Goal: Task Accomplishment & Management: Use online tool/utility

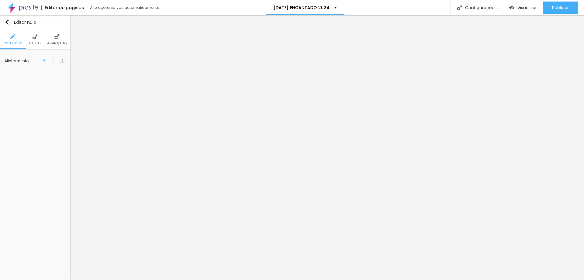
click at [38, 41] on font "Estilo" at bounding box center [35, 43] width 12 height 5
click at [57, 41] on font "Avançado" at bounding box center [56, 43] width 19 height 5
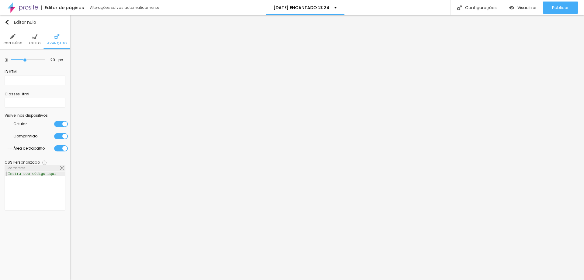
drag, startPoint x: 34, startPoint y: 42, endPoint x: 37, endPoint y: 46, distance: 4.8
click at [34, 43] on font "Estilo" at bounding box center [35, 43] width 12 height 5
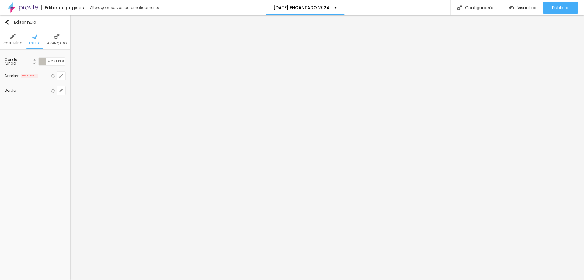
click at [45, 62] on div at bounding box center [43, 62] width 8 height 8
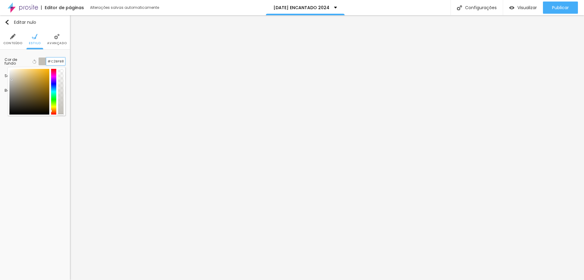
drag, startPoint x: 47, startPoint y: 61, endPoint x: 66, endPoint y: 62, distance: 18.9
click at [66, 62] on div "Cor de fundo Voltar ao padrão #C2BFB8 Sombra DESATIVADO Voltar ao padrão Borda …" at bounding box center [35, 76] width 70 height 53
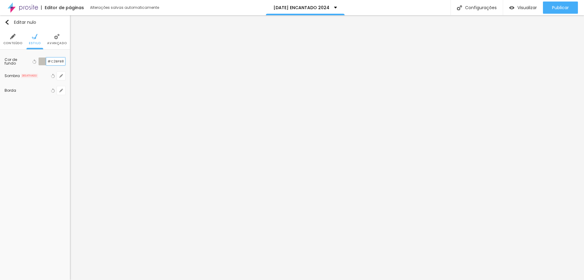
click at [50, 61] on input "#C2BFB8" at bounding box center [55, 62] width 19 height 8
type input "#FFFFFF"
click at [54, 40] on li "Avançado" at bounding box center [56, 39] width 19 height 20
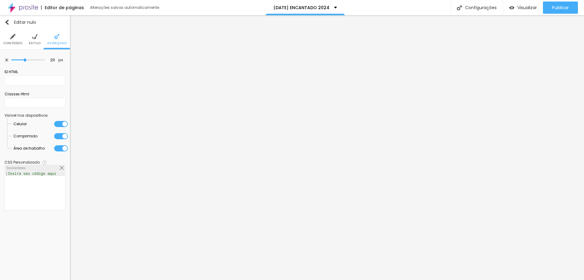
drag, startPoint x: 36, startPoint y: 42, endPoint x: 43, endPoint y: 46, distance: 7.6
click at [37, 42] on font "Estilo" at bounding box center [35, 43] width 12 height 5
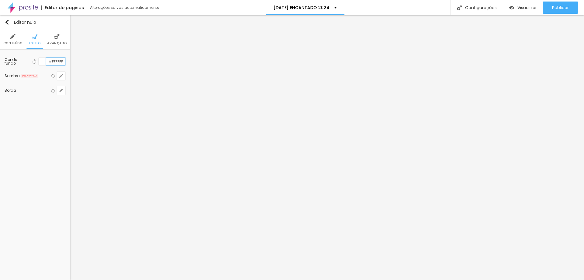
type input "#FFFFFF"
click at [56, 43] on font "Avançado" at bounding box center [56, 43] width 19 height 5
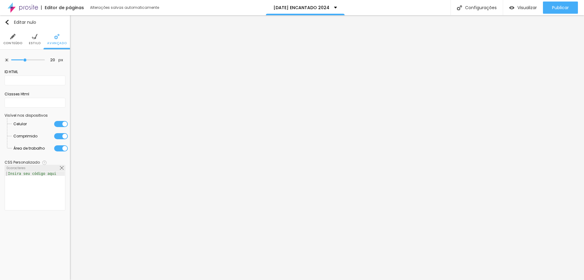
click at [33, 44] on font "Estilo" at bounding box center [35, 43] width 12 height 5
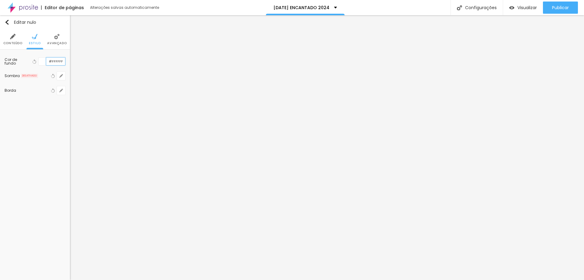
click at [51, 62] on input "#FFFFFF" at bounding box center [55, 62] width 19 height 8
type input "#FFFFFF"
click at [7, 23] on img "button" at bounding box center [7, 22] width 5 height 5
click at [48, 45] on font "Avançado" at bounding box center [50, 43] width 19 height 5
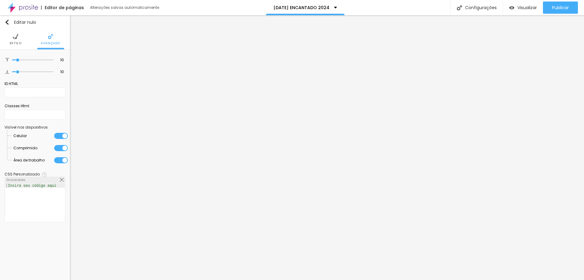
click at [16, 44] on font "Estilo" at bounding box center [16, 43] width 12 height 5
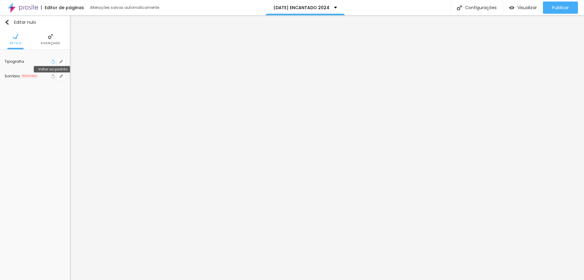
click at [52, 62] on icon "button" at bounding box center [53, 61] width 4 height 4
click at [54, 63] on icon "button" at bounding box center [53, 61] width 4 height 4
click at [60, 62] on icon "button" at bounding box center [61, 62] width 4 height 4
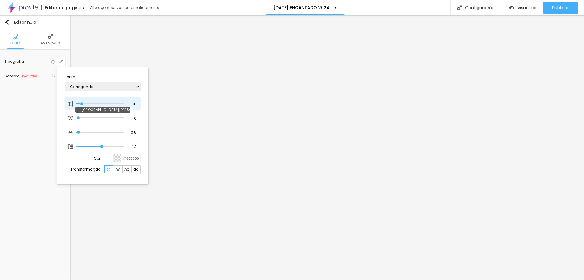
type input "1"
type input "14"
type input "1"
type input "13"
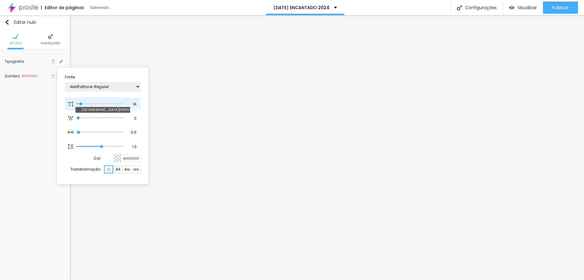
type input "13"
type input "1"
type input "12"
type input "1"
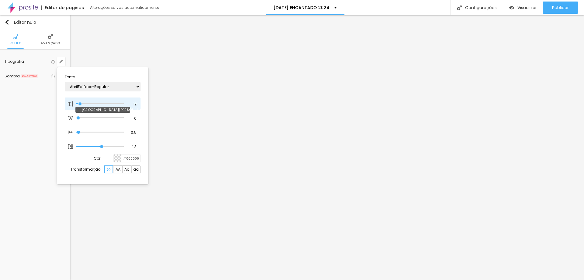
type input "13"
type input "1"
type input "13"
click at [81, 104] on input "range" at bounding box center [99, 103] width 47 height 3
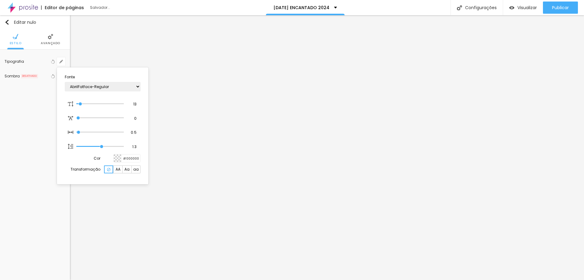
type input "1"
click at [136, 104] on input "13" at bounding box center [132, 103] width 11 height 5
type input "14"
type input "1"
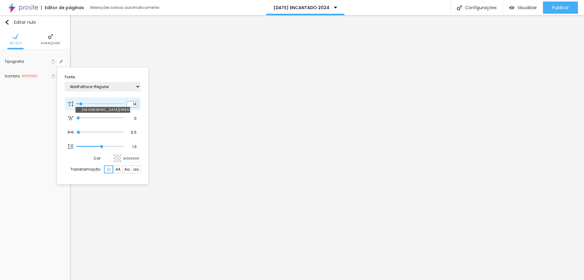
click at [135, 104] on input "14" at bounding box center [132, 103] width 11 height 5
type input "12"
click at [136, 104] on input "12" at bounding box center [132, 103] width 11 height 5
type input "1"
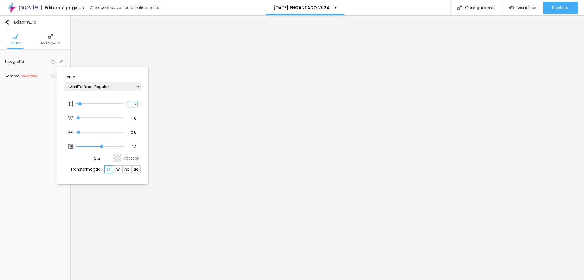
type input "13"
type input "1"
click at [192, 240] on div at bounding box center [292, 140] width 584 height 280
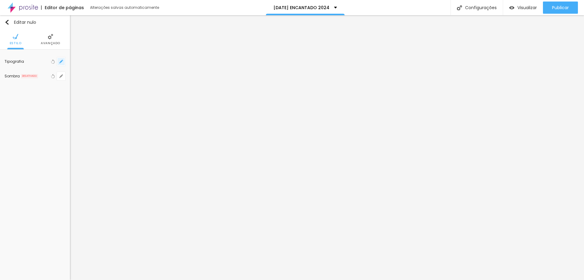
click at [62, 63] on icon "button" at bounding box center [61, 62] width 4 height 4
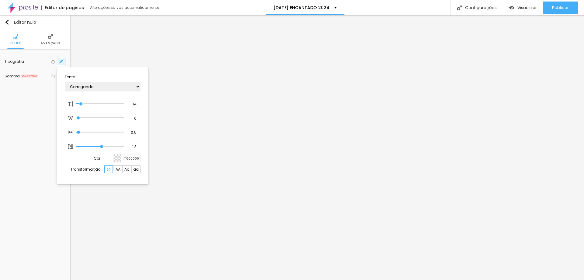
type input "1"
click at [301, 214] on div at bounding box center [292, 140] width 584 height 280
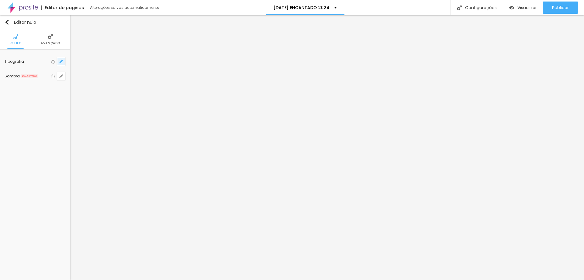
click at [61, 64] on button "button" at bounding box center [61, 61] width 9 height 9
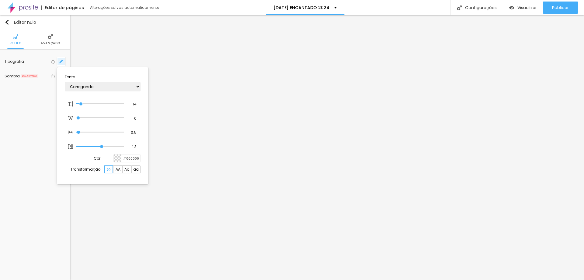
type input "1"
click at [394, 204] on div at bounding box center [292, 140] width 584 height 280
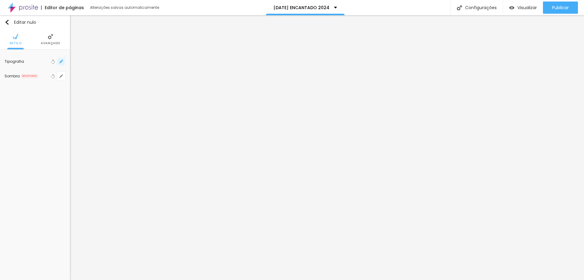
click at [61, 60] on icon "button" at bounding box center [61, 62] width 4 height 4
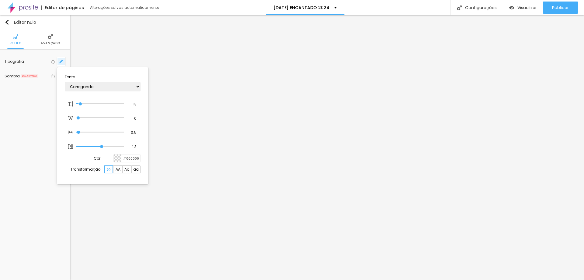
type input "1"
click at [134, 104] on input "13" at bounding box center [132, 103] width 11 height 5
click at [137, 104] on input "13" at bounding box center [132, 103] width 11 height 5
type input "14"
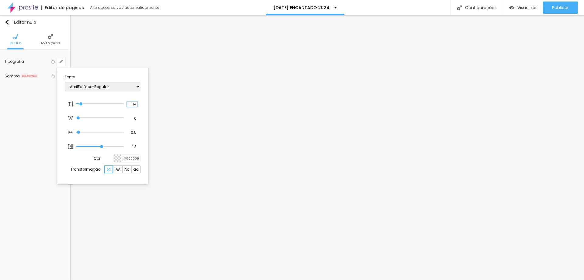
type input "1"
type input "14"
type input "1"
click at [323, 247] on div at bounding box center [292, 140] width 584 height 280
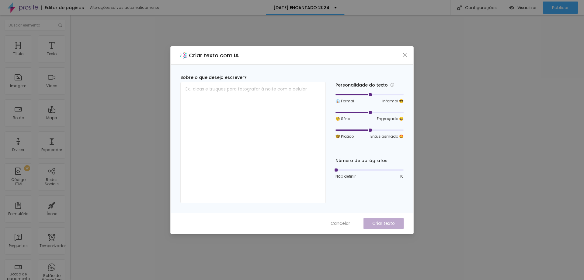
click at [476, 150] on div "Criar texto com IA Sobre o que deseja escrever? Personalidade do texto 👔 Formal…" at bounding box center [292, 140] width 584 height 280
click at [531, 187] on div "Criar texto com IA Sobre o que deseja escrever? Personalidade do texto 👔 Formal…" at bounding box center [292, 140] width 584 height 280
click at [344, 221] on font "Cancelar" at bounding box center [340, 223] width 19 height 6
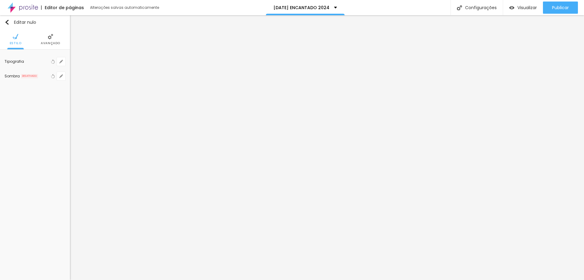
click at [47, 37] on li "Avançado" at bounding box center [50, 39] width 19 height 20
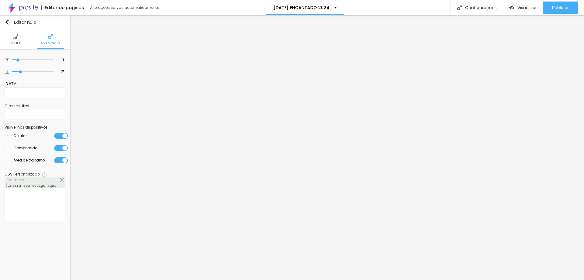
click at [20, 40] on li "Estilo" at bounding box center [16, 39] width 12 height 20
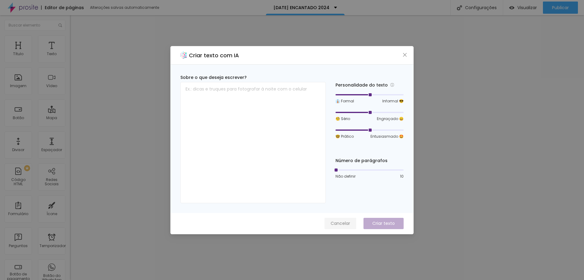
click at [335, 220] on font "Cancelar" at bounding box center [340, 223] width 19 height 6
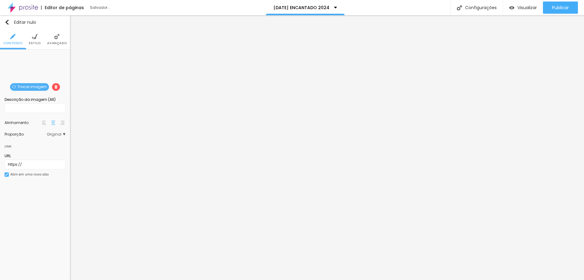
click at [20, 87] on font "Trocar imagem" at bounding box center [32, 86] width 30 height 5
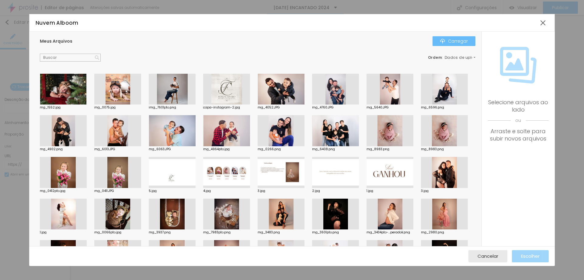
click at [449, 41] on font "Carregar" at bounding box center [458, 41] width 20 height 6
click at [451, 44] on font "Carregar" at bounding box center [458, 41] width 20 height 6
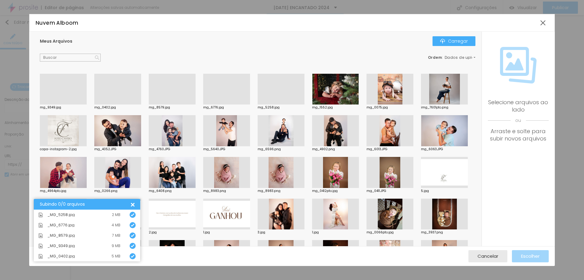
click at [277, 104] on div at bounding box center [281, 104] width 47 height 0
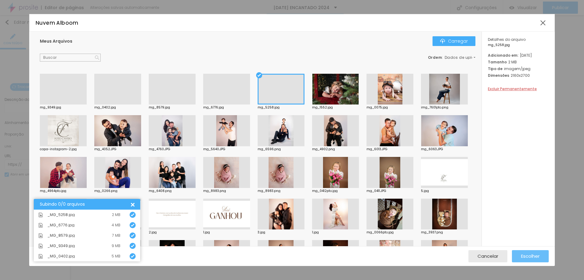
click at [528, 258] on font "Escolher" at bounding box center [530, 256] width 19 height 6
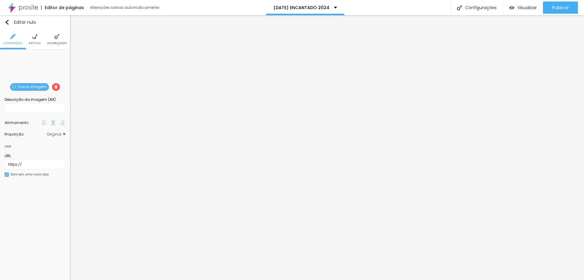
click at [37, 88] on font "Trocar imagem" at bounding box center [32, 86] width 30 height 5
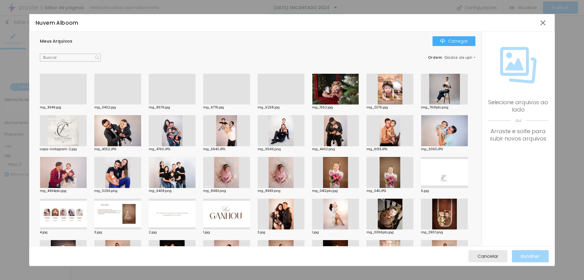
click at [65, 104] on div at bounding box center [63, 104] width 47 height 0
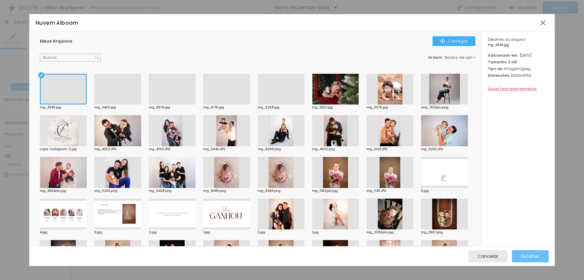
click at [529, 258] on font "Escolher" at bounding box center [530, 256] width 19 height 6
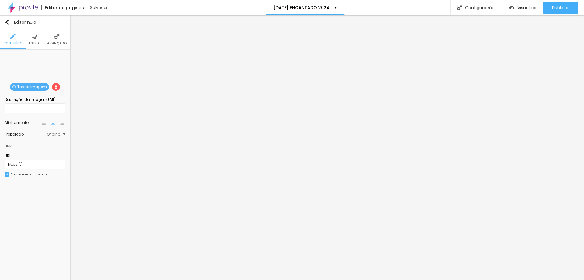
click at [34, 88] on font "Trocar imagem" at bounding box center [32, 86] width 30 height 5
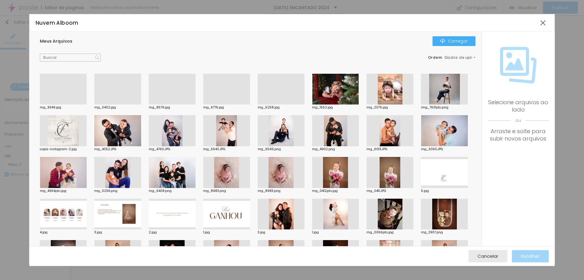
click at [226, 104] on div at bounding box center [226, 104] width 47 height 0
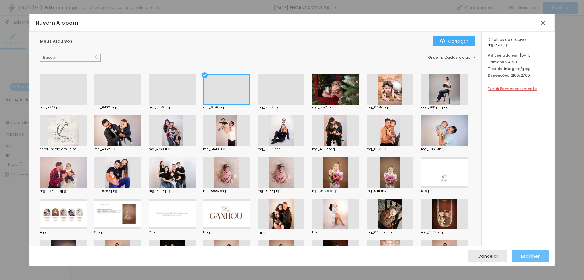
click at [536, 258] on font "Escolher" at bounding box center [530, 256] width 19 height 6
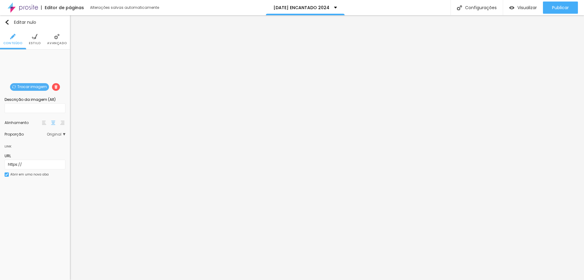
click at [33, 86] on font "Trocar imagem" at bounding box center [32, 86] width 30 height 5
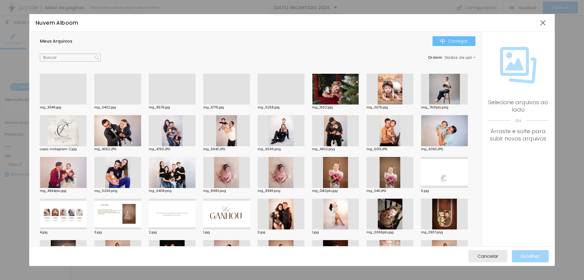
click at [452, 42] on font "Carregar" at bounding box center [458, 41] width 20 height 6
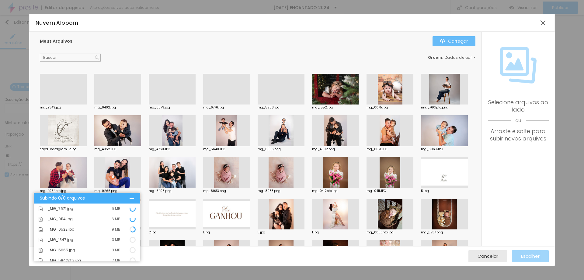
click at [442, 40] on img "button" at bounding box center [442, 41] width 5 height 5
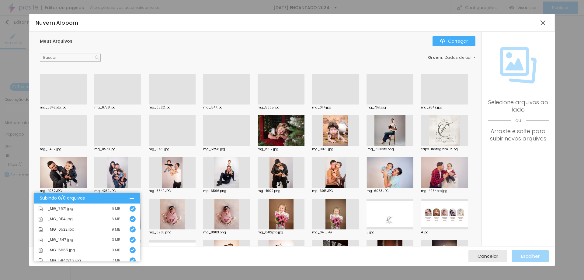
click at [163, 104] on div at bounding box center [172, 104] width 47 height 0
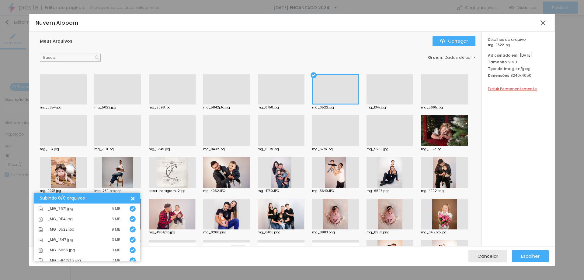
scroll to position [46, 0]
click at [533, 252] on div "Escolher" at bounding box center [530, 256] width 19 height 12
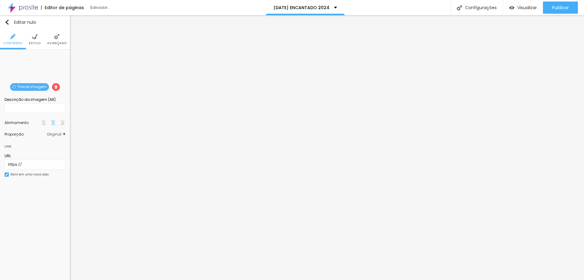
click at [33, 86] on font "Trocar imagem" at bounding box center [32, 86] width 30 height 5
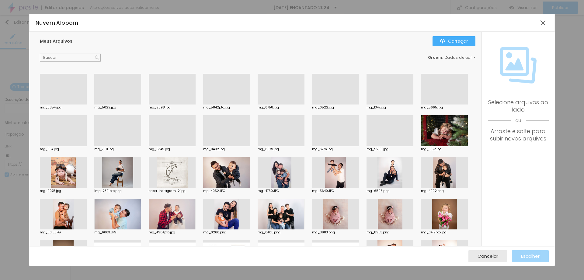
click at [171, 104] on div at bounding box center [172, 104] width 47 height 0
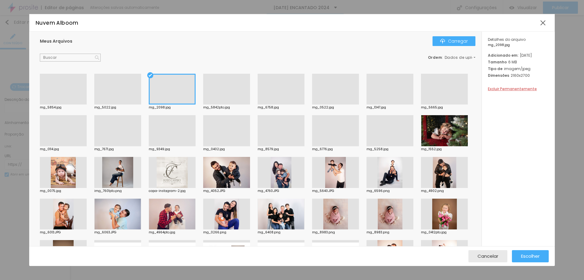
click at [286, 104] on div at bounding box center [281, 104] width 47 height 0
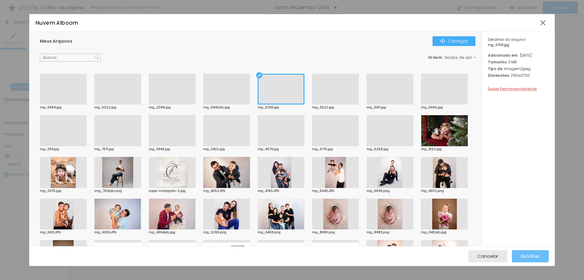
click at [521, 252] on div "Escolher" at bounding box center [530, 256] width 19 height 12
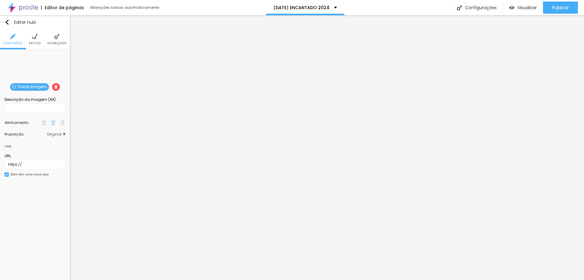
click at [37, 87] on font "Trocar imagem" at bounding box center [32, 86] width 30 height 5
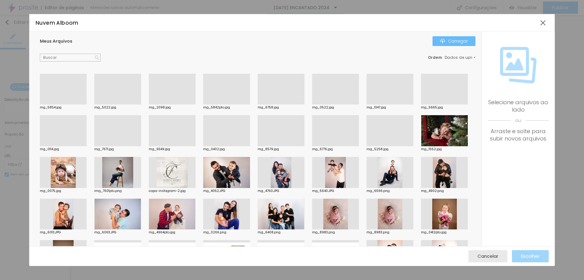
click at [445, 40] on img "button" at bounding box center [442, 41] width 5 height 5
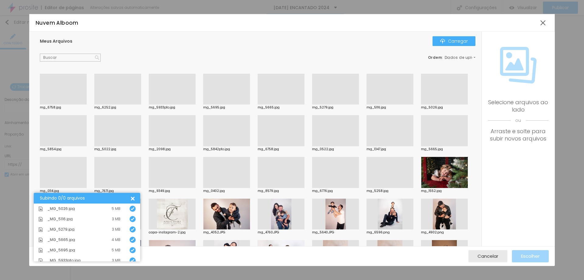
click at [69, 104] on div at bounding box center [63, 104] width 47 height 0
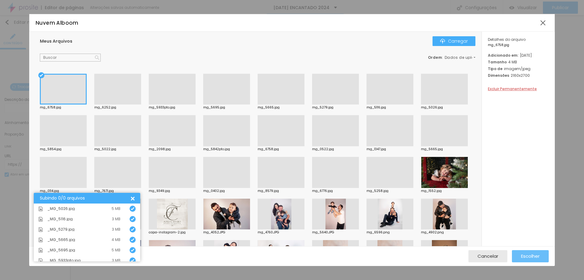
click at [516, 255] on button "Escolher" at bounding box center [530, 256] width 37 height 12
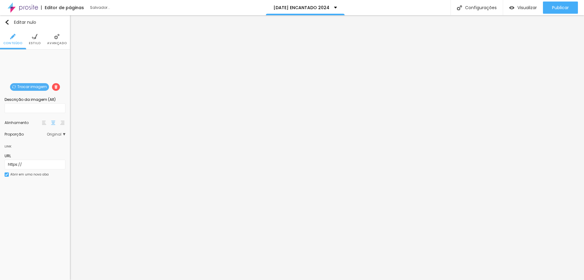
click at [30, 87] on font "Trocar imagem" at bounding box center [32, 86] width 30 height 5
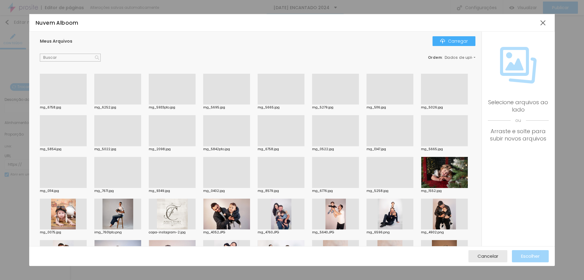
click at [87, 188] on div at bounding box center [63, 188] width 47 height 0
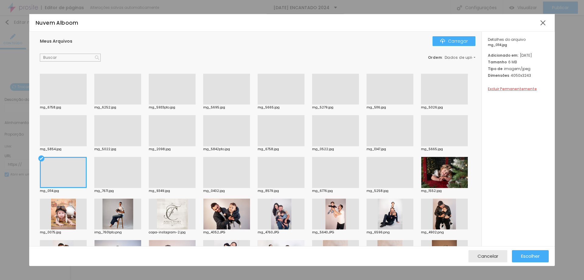
click at [367, 146] on div at bounding box center [390, 146] width 47 height 0
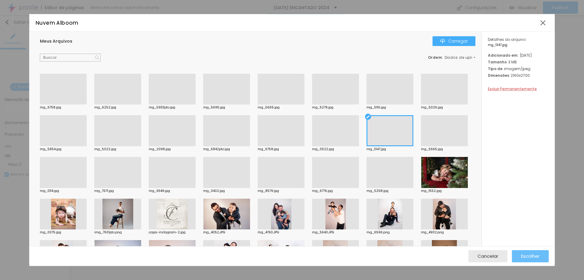
click at [524, 254] on font "Escolher" at bounding box center [530, 256] width 19 height 6
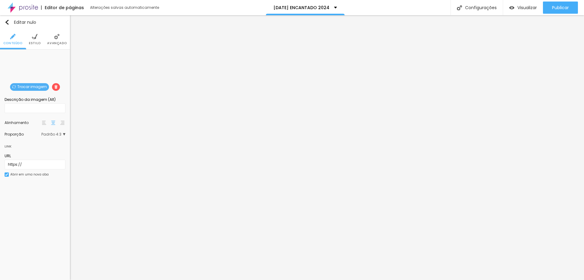
click at [34, 85] on font "Trocar imagem" at bounding box center [32, 86] width 30 height 5
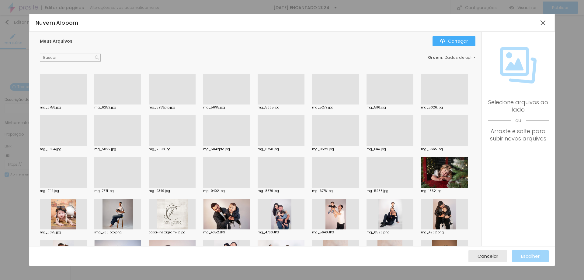
click at [116, 104] on div at bounding box center [117, 104] width 47 height 0
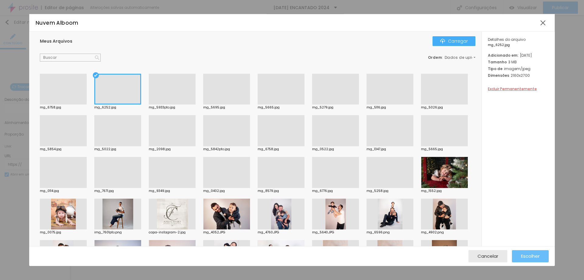
click at [522, 255] on font "Escolher" at bounding box center [530, 256] width 19 height 6
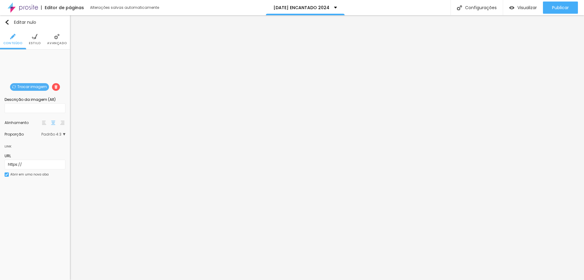
click at [35, 43] on font "Estilo" at bounding box center [35, 43] width 12 height 5
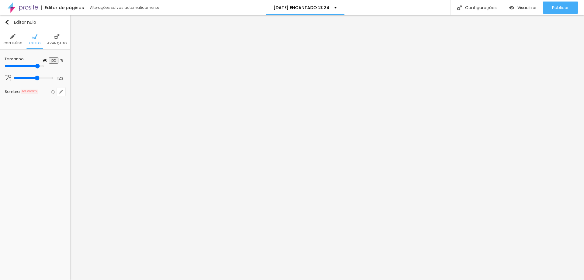
type input "70"
type input "55"
type input "60"
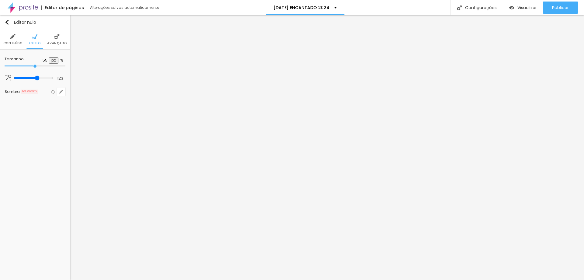
type input "60"
type input "95"
type input "100"
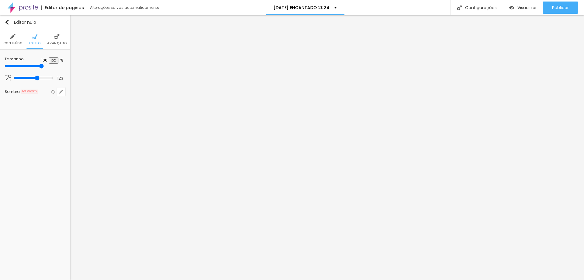
type input "90"
type input "85"
type input "80"
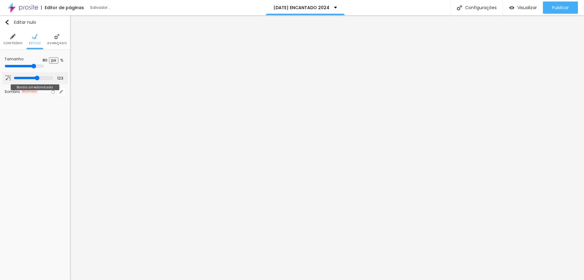
drag, startPoint x: 57, startPoint y: 65, endPoint x: 49, endPoint y: 74, distance: 11.2
type input "80"
click at [44, 68] on input "range" at bounding box center [24, 66] width 39 height 5
type input "95"
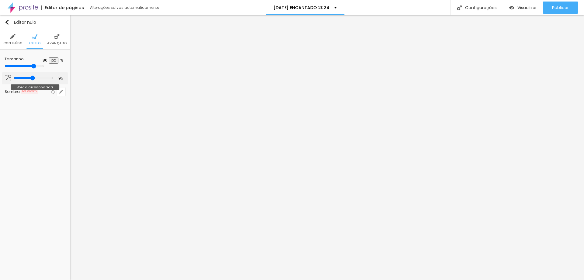
type input "67"
type input "59"
type input "86"
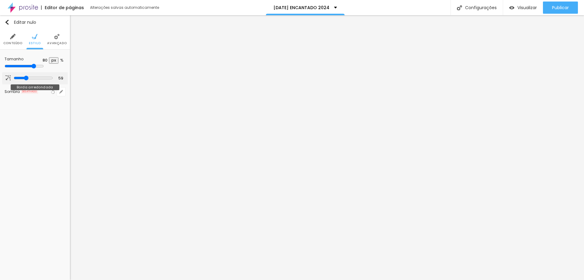
type input "86"
type input "102"
type input "107"
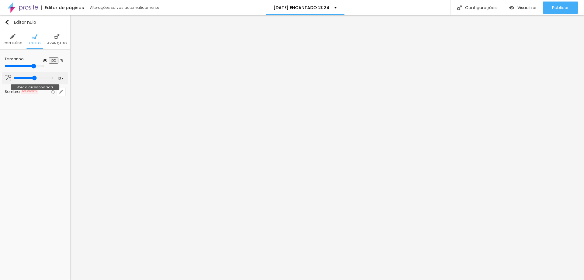
drag, startPoint x: 27, startPoint y: 79, endPoint x: 34, endPoint y: 79, distance: 7.4
type input "107"
click at [34, 79] on input "range" at bounding box center [33, 77] width 39 height 5
click at [56, 46] on li "Avançado" at bounding box center [56, 39] width 19 height 20
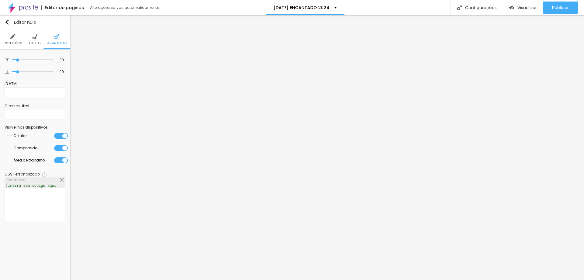
click at [12, 43] on font "Conteúdo" at bounding box center [12, 43] width 19 height 5
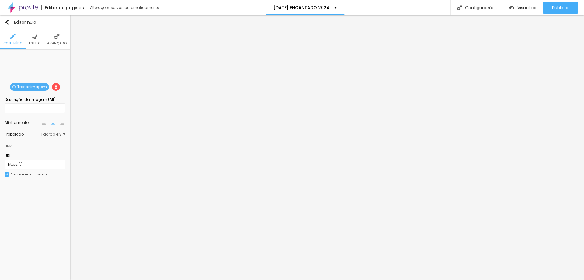
click at [36, 86] on font "Trocar imagem" at bounding box center [32, 86] width 30 height 5
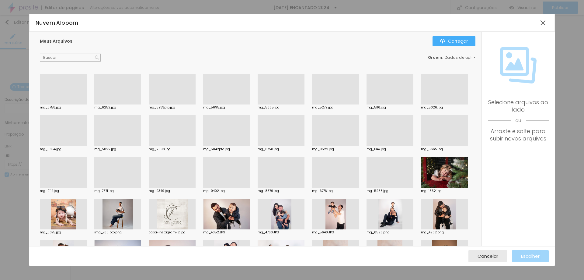
click at [141, 146] on div at bounding box center [117, 146] width 47 height 0
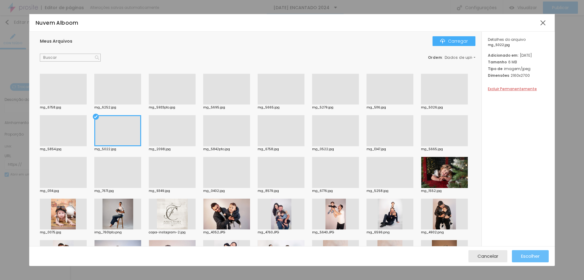
click at [519, 257] on button "Escolher" at bounding box center [530, 256] width 37 height 12
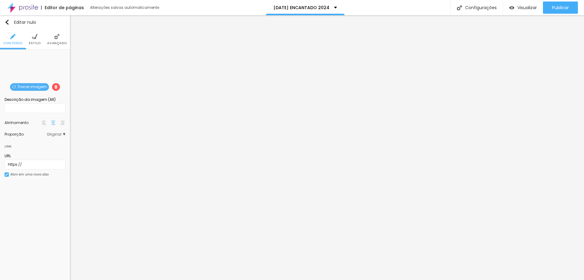
click at [30, 85] on font "Trocar imagem" at bounding box center [32, 86] width 30 height 5
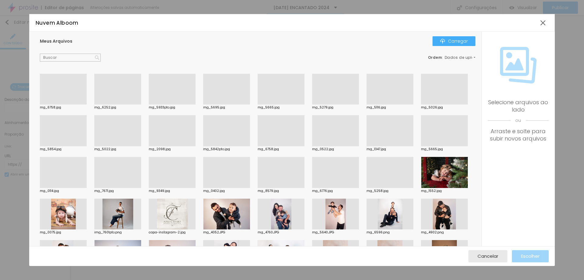
click at [196, 188] on div at bounding box center [172, 188] width 47 height 0
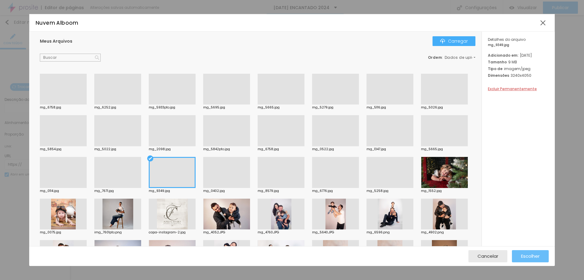
click at [525, 259] on font "Escolher" at bounding box center [530, 256] width 19 height 6
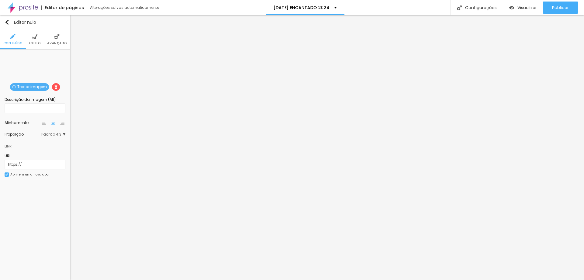
click at [30, 88] on font "Trocar imagem" at bounding box center [32, 86] width 30 height 5
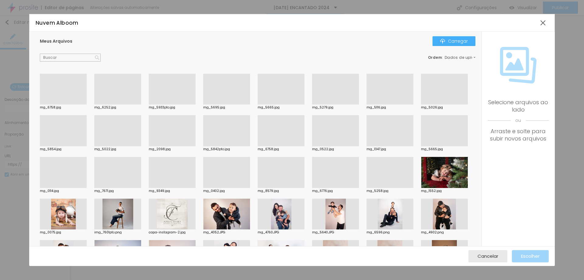
click at [125, 104] on div at bounding box center [117, 104] width 47 height 0
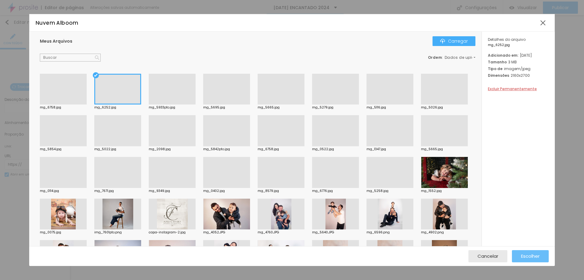
click at [518, 258] on button "Escolher" at bounding box center [530, 256] width 37 height 12
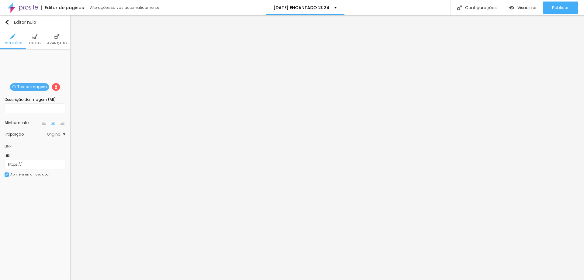
click at [33, 42] on font "Estilo" at bounding box center [35, 43] width 12 height 5
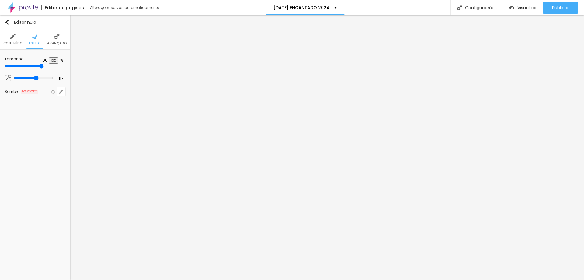
click at [55, 41] on font "Avançado" at bounding box center [56, 43] width 19 height 5
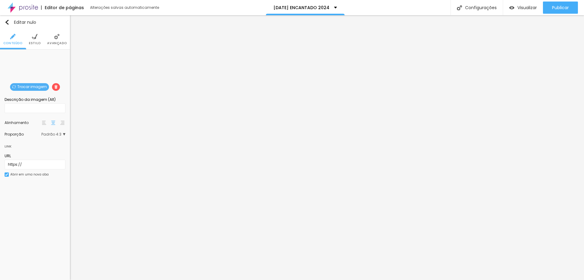
click at [58, 44] on font "Avançado" at bounding box center [56, 43] width 19 height 5
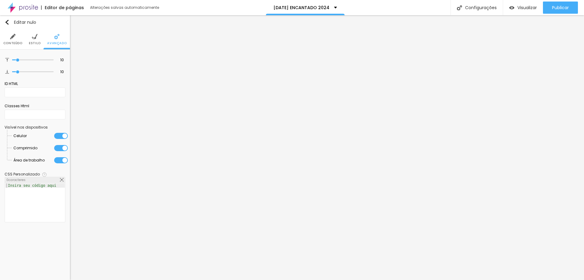
click at [30, 43] on font "Estilo" at bounding box center [35, 43] width 12 height 5
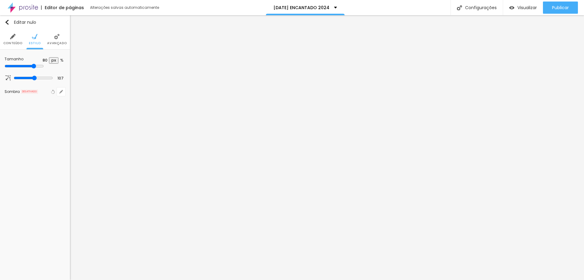
type input "100"
drag, startPoint x: 98, startPoint y: 65, endPoint x: 103, endPoint y: 66, distance: 5.0
type input "100"
click at [44, 66] on input "range" at bounding box center [24, 66] width 39 height 5
type input "112"
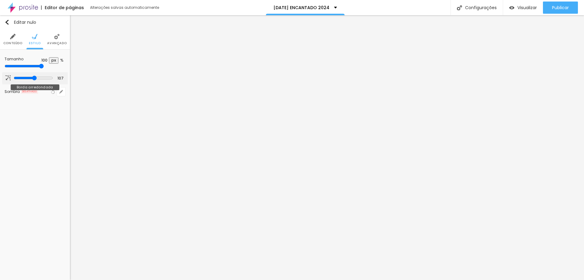
type input "112"
type input "115"
type input "117"
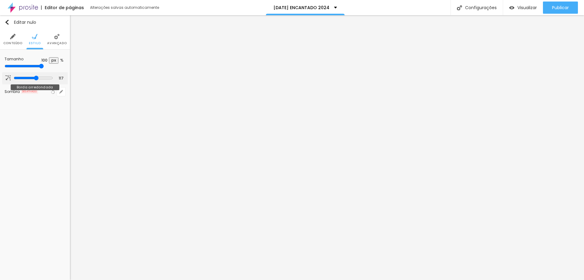
type input "118"
type input "123"
type input "125"
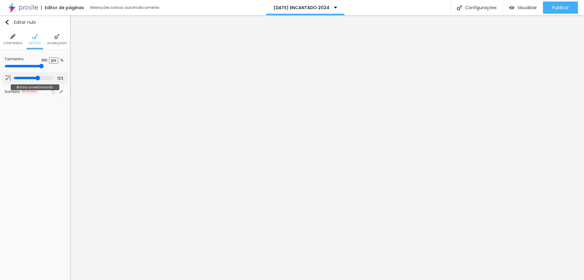
type input "125"
type input "127"
type input "125"
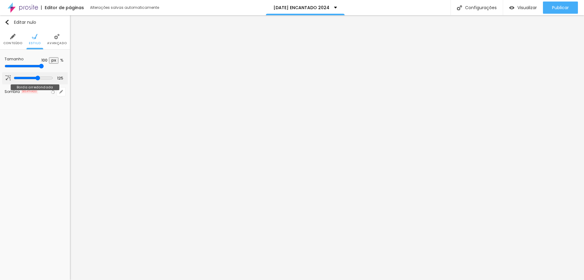
type input "123"
type input "120"
type input "118"
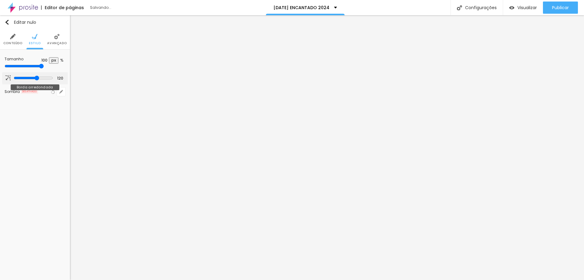
type input "118"
type input "117"
click at [36, 79] on input "range" at bounding box center [33, 77] width 39 height 5
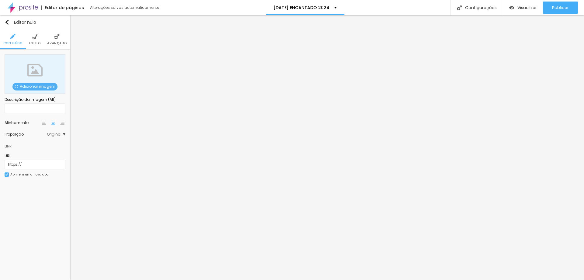
click at [44, 85] on font "Adicionar imagem" at bounding box center [38, 86] width 36 height 5
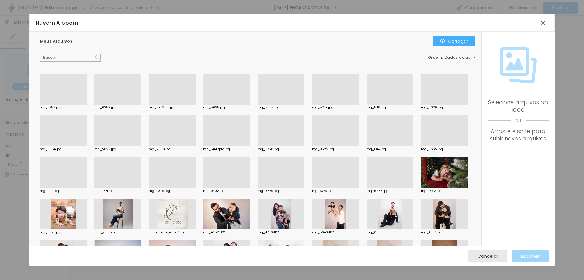
click at [117, 104] on div at bounding box center [117, 104] width 47 height 0
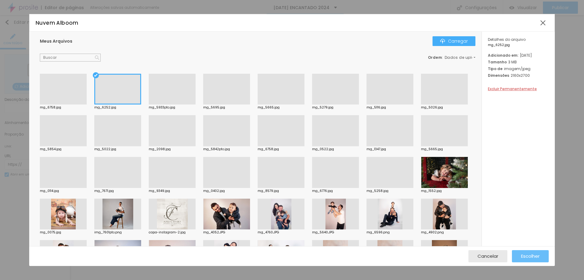
click at [531, 258] on font "Escolher" at bounding box center [530, 256] width 19 height 6
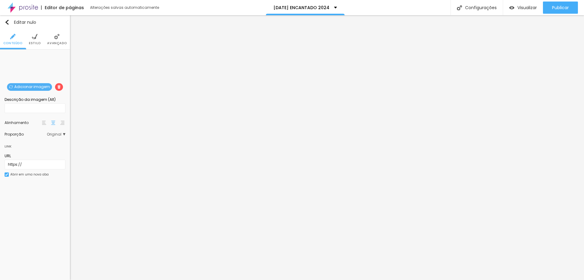
click at [32, 39] on img at bounding box center [34, 36] width 5 height 5
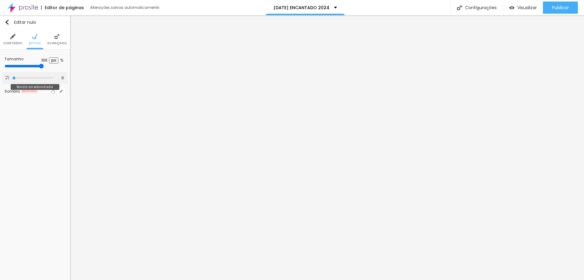
type input "20"
type input "25"
type input "28"
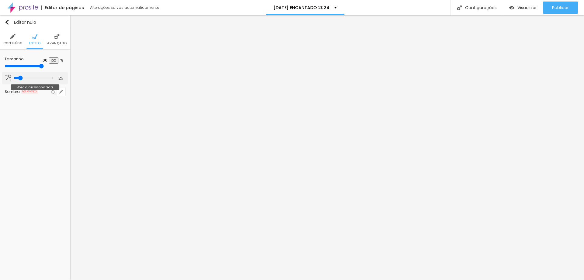
type input "28"
type input "31"
type input "33"
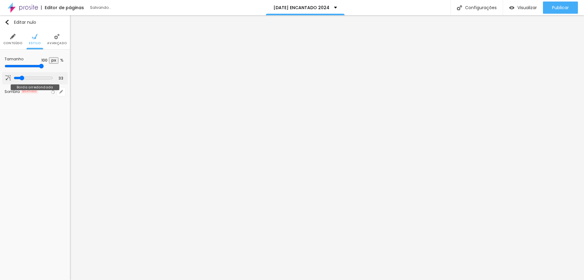
type input "36"
type input "38"
type input "41"
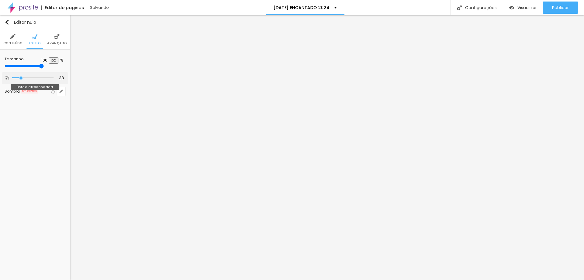
type input "41"
type input "49"
type input "54"
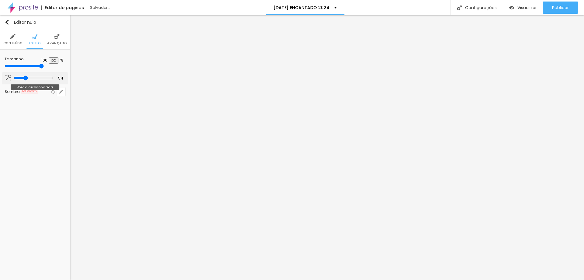
type input "58"
type input "76"
type input "77"
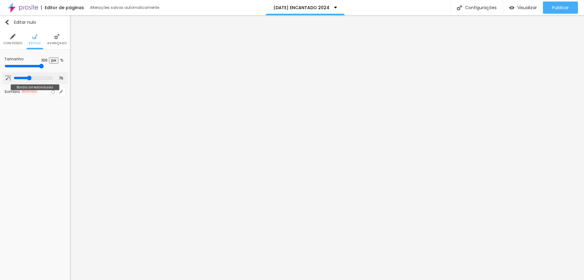
type input "77"
type input "89"
type input "92"
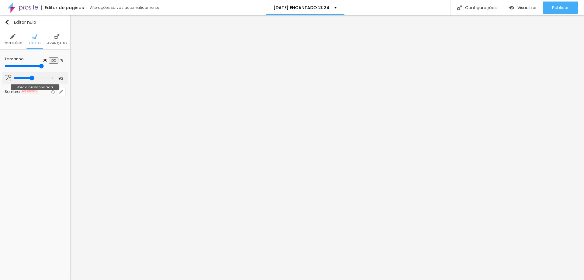
type input "95"
type input "99"
type input "105"
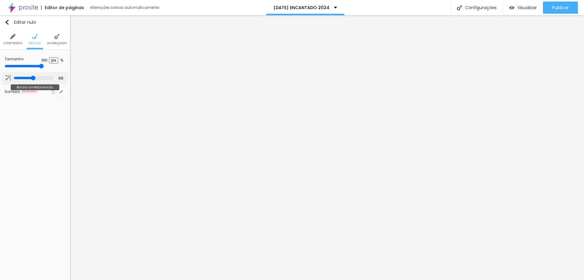
type input "105"
type input "114"
type input "118"
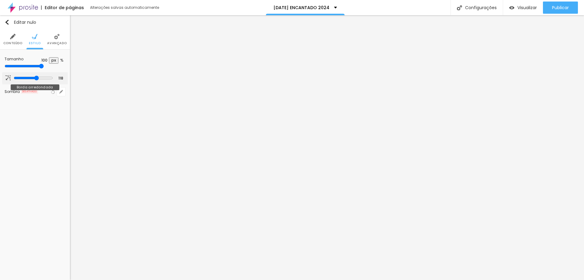
type input "123"
type input "118"
type input "114"
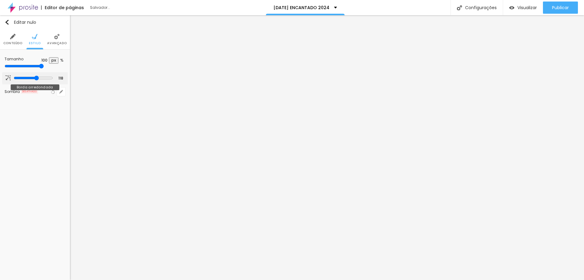
type input "114"
type input "117"
type input "118"
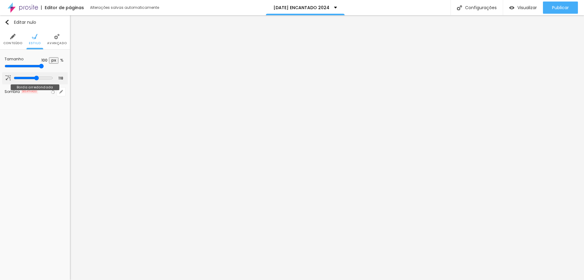
type input "117"
drag, startPoint x: 18, startPoint y: 77, endPoint x: 36, endPoint y: 79, distance: 18.4
type input "117"
click at [36, 79] on input "range" at bounding box center [33, 77] width 39 height 5
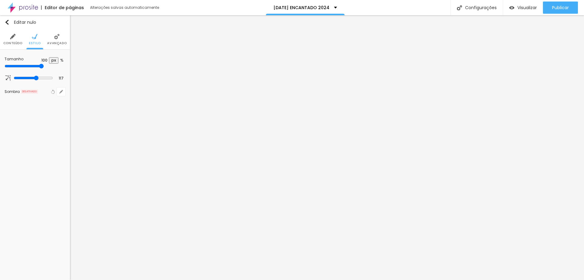
click at [59, 43] on font "Avançado" at bounding box center [56, 43] width 19 height 5
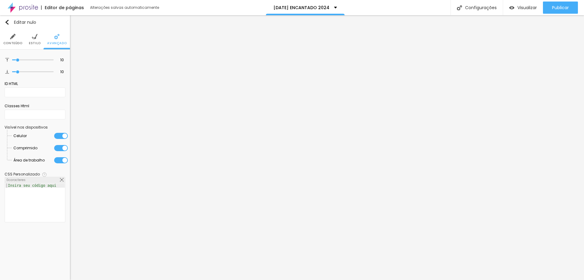
click at [16, 40] on li "Conteúdo" at bounding box center [12, 39] width 19 height 20
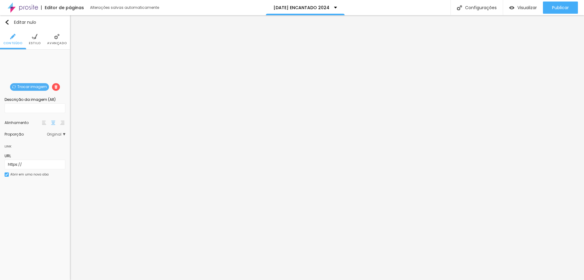
click at [35, 43] on font "Estilo" at bounding box center [35, 43] width 12 height 5
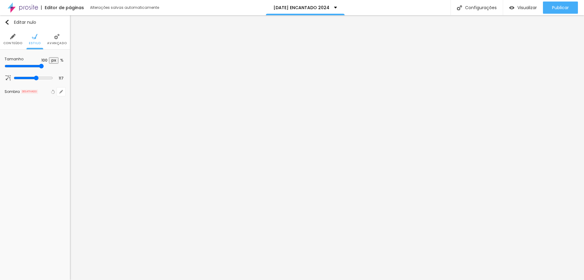
type input "95"
type input "90"
type input "85"
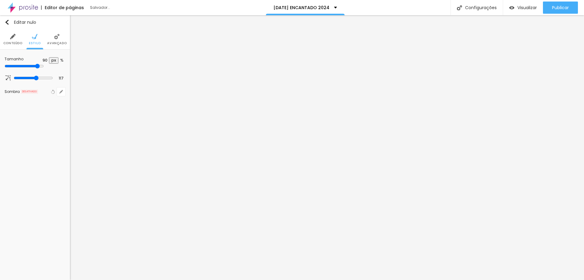
type input "85"
type input "90"
type input "85"
drag, startPoint x: 64, startPoint y: 65, endPoint x: 54, endPoint y: 66, distance: 9.5
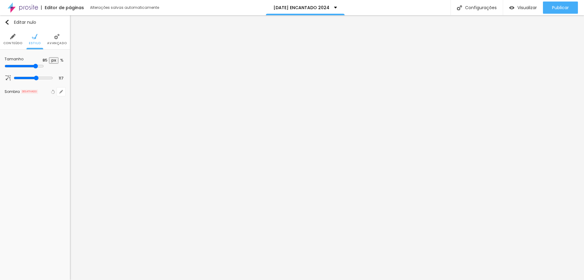
type input "85"
click at [44, 66] on input "range" at bounding box center [24, 66] width 39 height 5
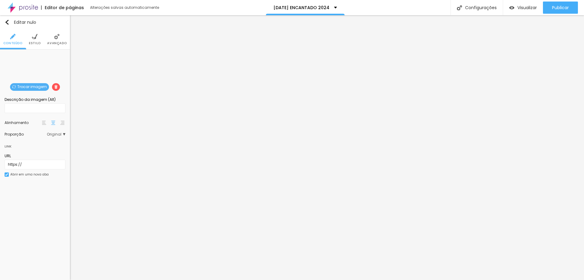
click at [52, 40] on li "Avançado" at bounding box center [56, 39] width 19 height 20
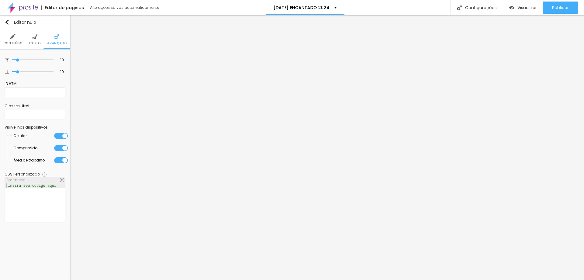
click at [36, 44] on font "Estilo" at bounding box center [35, 43] width 12 height 5
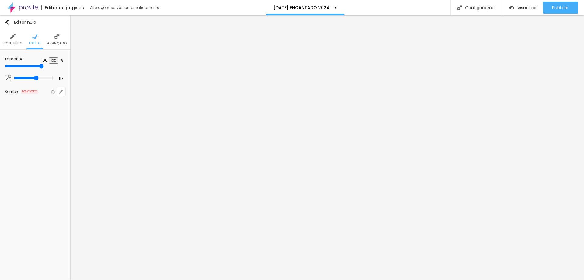
type input "95"
type input "90"
type input "85"
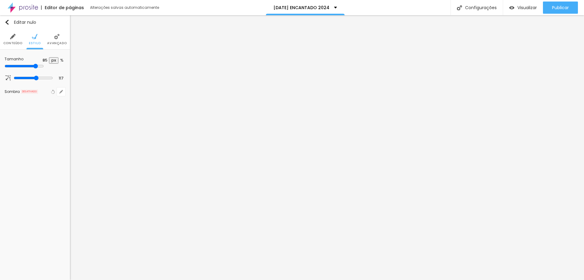
drag, startPoint x: 62, startPoint y: 65, endPoint x: 54, endPoint y: 66, distance: 8.3
type input "85"
click at [44, 66] on input "range" at bounding box center [24, 66] width 39 height 5
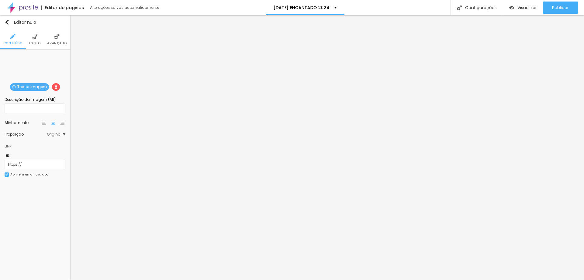
click at [34, 86] on font "Trocar imagem" at bounding box center [32, 86] width 30 height 5
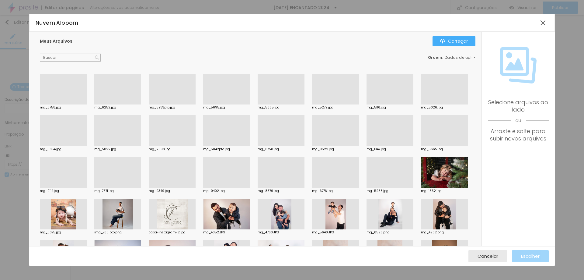
click at [421, 104] on div at bounding box center [444, 104] width 47 height 0
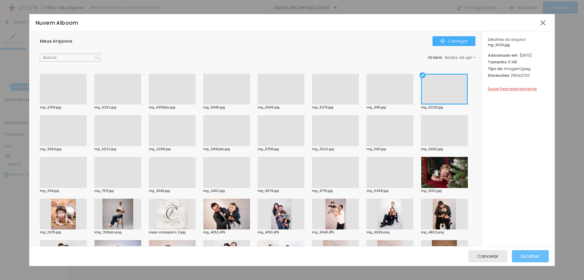
click at [517, 251] on button "Escolher" at bounding box center [530, 256] width 37 height 12
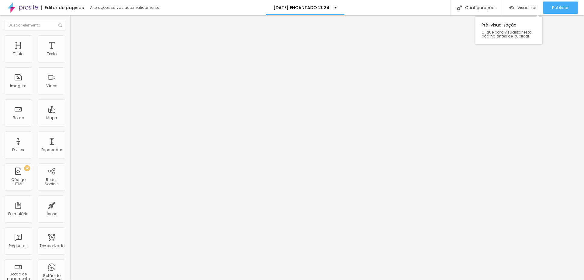
click at [525, 7] on font "Visualizar" at bounding box center [527, 8] width 19 height 6
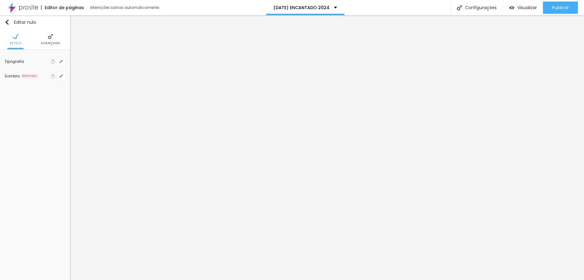
click at [47, 42] on font "Avançado" at bounding box center [50, 43] width 19 height 5
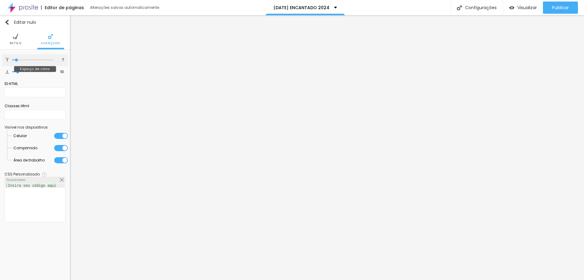
type input "11"
type input "13"
type input "15"
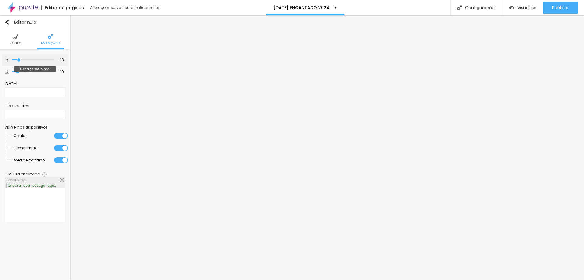
type input "15"
type input "16"
type input "17"
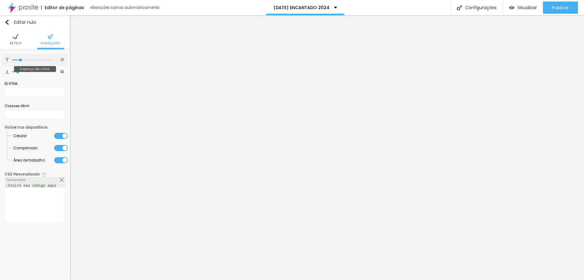
type input "18"
drag, startPoint x: 17, startPoint y: 59, endPoint x: 21, endPoint y: 60, distance: 4.3
type input "18"
click at [21, 60] on input "range" at bounding box center [32, 59] width 41 height 3
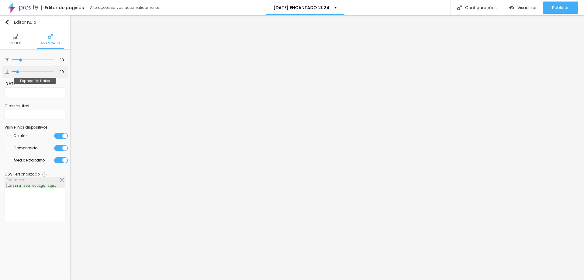
type input "13"
type input "16"
type input "17"
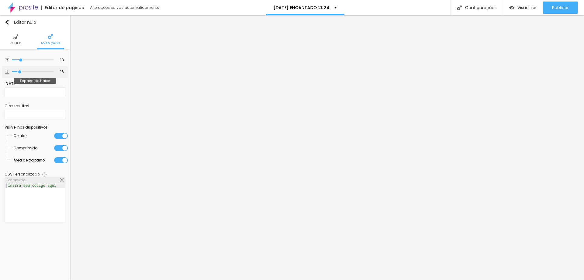
type input "17"
type input "21"
type input "22"
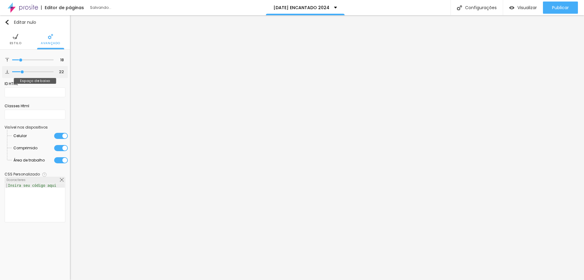
type input "23"
type input "24"
drag, startPoint x: 19, startPoint y: 71, endPoint x: 23, endPoint y: 72, distance: 4.0
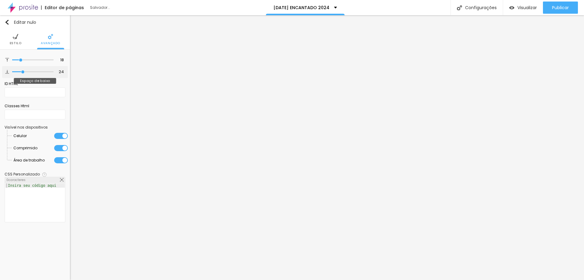
type input "24"
click at [23, 72] on input "range" at bounding box center [32, 71] width 41 height 3
click at [15, 43] on font "Estilo" at bounding box center [16, 43] width 12 height 5
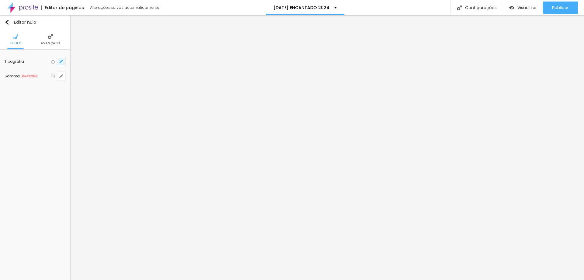
click at [58, 62] on button "button" at bounding box center [61, 61] width 9 height 9
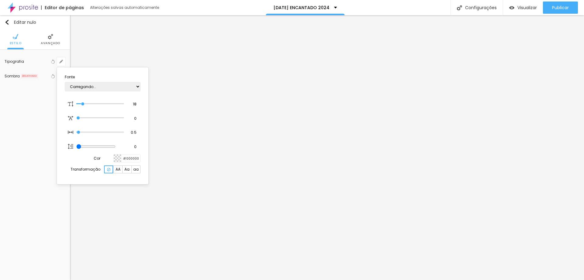
type input "1"
type input "0.5"
type input "1"
type input "0.5"
type input "1"
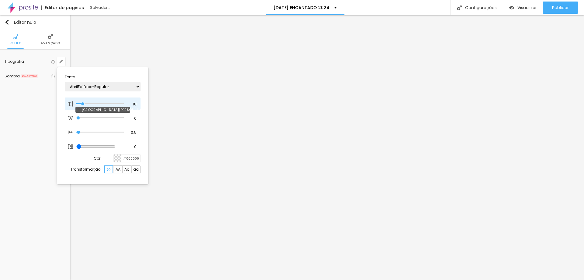
type input "0.5"
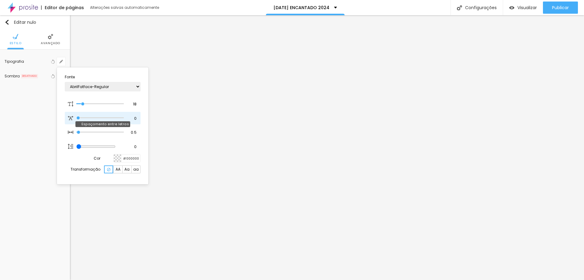
type input "0.4"
type input "1"
type input "0.5"
click at [82, 118] on input "range" at bounding box center [99, 117] width 47 height 3
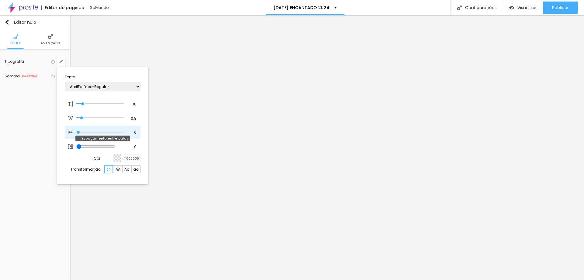
click at [78, 133] on input "range" at bounding box center [99, 132] width 47 height 3
click at [79, 133] on input "range" at bounding box center [99, 132] width 47 height 3
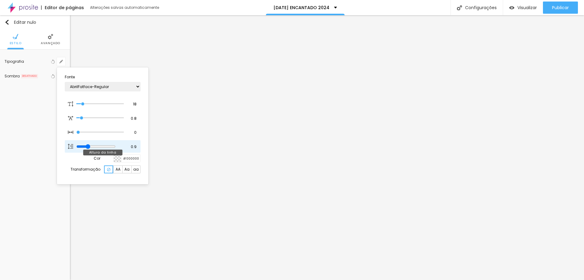
drag, startPoint x: 79, startPoint y: 146, endPoint x: 90, endPoint y: 146, distance: 11.6
click at [90, 146] on input "range" at bounding box center [95, 146] width 39 height 5
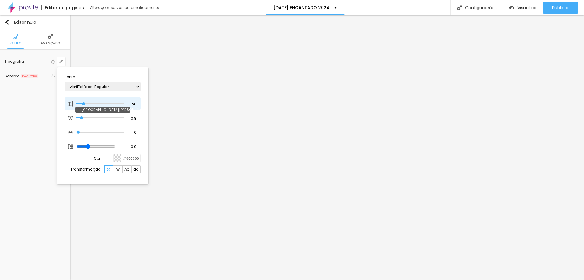
click at [84, 103] on input "range" at bounding box center [99, 103] width 47 height 3
click at [182, 198] on div at bounding box center [292, 140] width 584 height 280
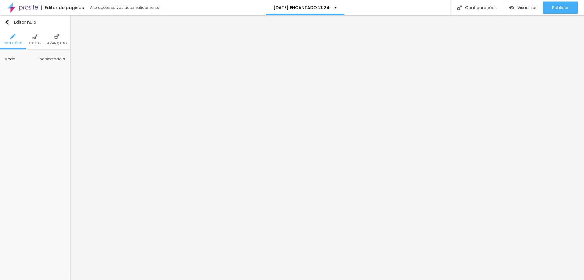
click at [57, 43] on font "Avançado" at bounding box center [56, 43] width 19 height 5
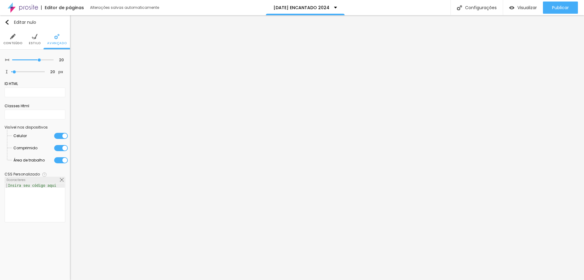
click at [38, 45] on font "Estilo" at bounding box center [35, 43] width 12 height 5
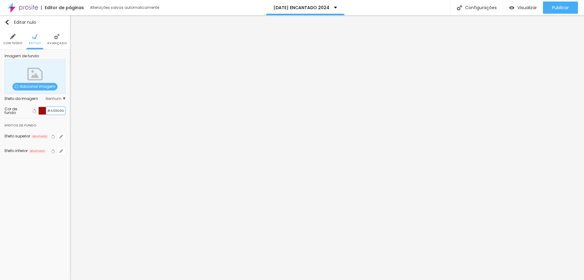
drag, startPoint x: 48, startPoint y: 111, endPoint x: 66, endPoint y: 112, distance: 18.0
click at [66, 112] on div "Imagem de fundo Adicionar imagem Efeito da Imagem Nenhum Nenhum Paralaxe Cor de…" at bounding box center [35, 109] width 70 height 118
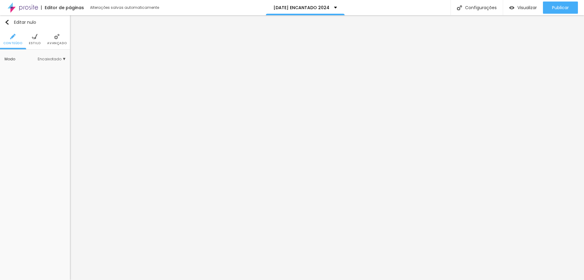
click at [50, 43] on font "Avançado" at bounding box center [56, 43] width 19 height 5
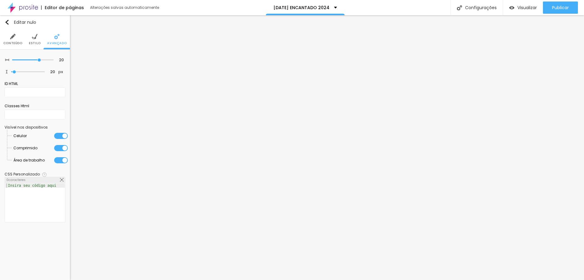
click at [36, 42] on font "Estilo" at bounding box center [35, 43] width 12 height 5
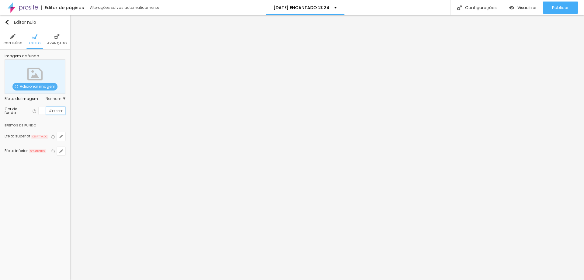
drag, startPoint x: 49, startPoint y: 110, endPoint x: 64, endPoint y: 111, distance: 15.2
click at [64, 111] on input "#FFFFFF" at bounding box center [55, 111] width 19 height 8
paste input "A00D0D"
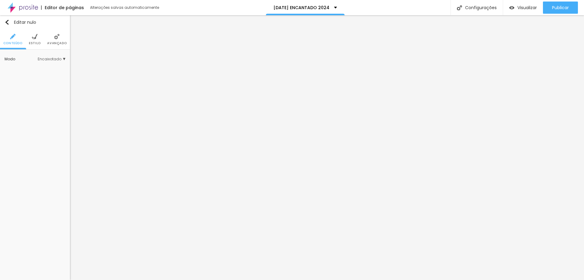
drag, startPoint x: 36, startPoint y: 38, endPoint x: 36, endPoint y: 43, distance: 4.3
click at [36, 39] on img at bounding box center [34, 36] width 5 height 5
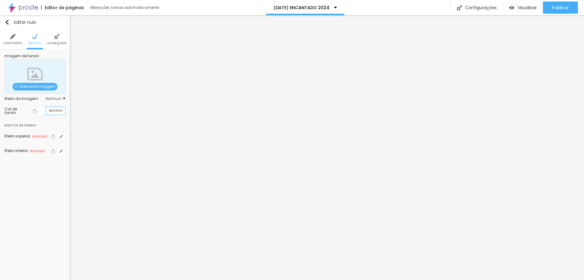
drag, startPoint x: 49, startPoint y: 110, endPoint x: 63, endPoint y: 114, distance: 15.2
click at [63, 114] on input "#FFFFFF" at bounding box center [55, 111] width 19 height 8
paste input "A00D0D"
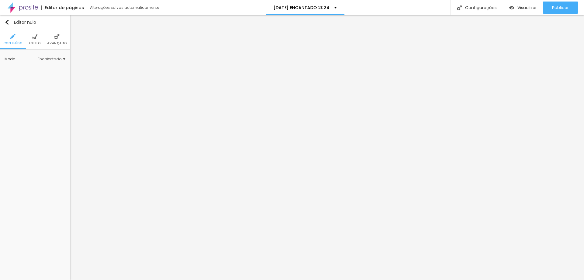
click at [35, 40] on li "Estilo" at bounding box center [35, 39] width 12 height 20
click at [52, 42] on font "Avançado" at bounding box center [56, 43] width 19 height 5
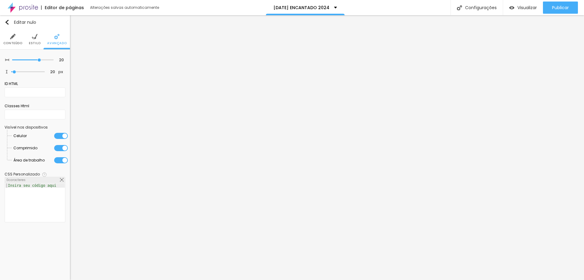
drag, startPoint x: 36, startPoint y: 43, endPoint x: 37, endPoint y: 53, distance: 9.8
click at [36, 45] on font "Estilo" at bounding box center [35, 43] width 12 height 5
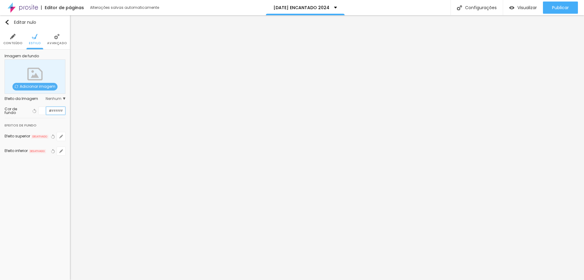
drag, startPoint x: 49, startPoint y: 111, endPoint x: 61, endPoint y: 111, distance: 11.9
click at [61, 111] on input "#FFFFFF" at bounding box center [55, 111] width 19 height 8
drag, startPoint x: 63, startPoint y: 111, endPoint x: 50, endPoint y: 111, distance: 13.7
click at [50, 111] on input "#FFFFFF" at bounding box center [55, 111] width 19 height 8
paste input "A00D0D"
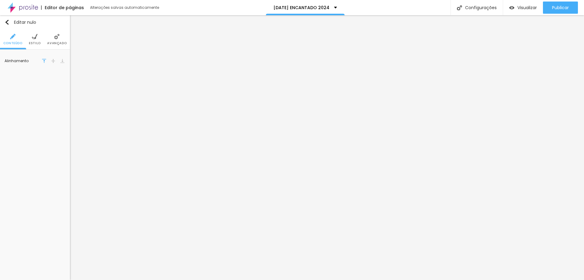
click at [37, 41] on font "Estilo" at bounding box center [35, 43] width 12 height 5
drag, startPoint x: 47, startPoint y: 61, endPoint x: 64, endPoint y: 60, distance: 16.7
click at [64, 60] on input "#C2BFB8" at bounding box center [55, 62] width 19 height 8
paste input "A00D0D"
drag, startPoint x: 64, startPoint y: 61, endPoint x: 53, endPoint y: 63, distance: 11.3
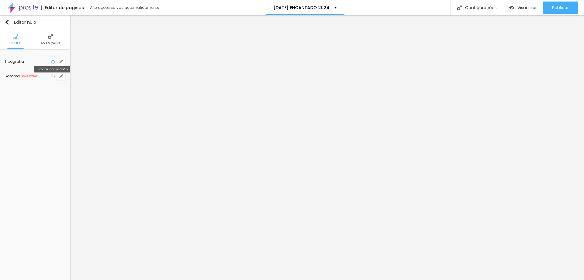
click at [53, 63] on icon "button" at bounding box center [53, 61] width 2 height 4
click at [44, 40] on li "Avançado" at bounding box center [50, 39] width 19 height 20
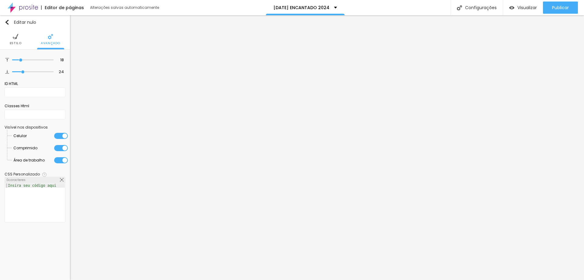
click at [23, 43] on ul "Estilo Avançado" at bounding box center [35, 39] width 70 height 20
click at [14, 42] on font "Estilo" at bounding box center [16, 43] width 12 height 5
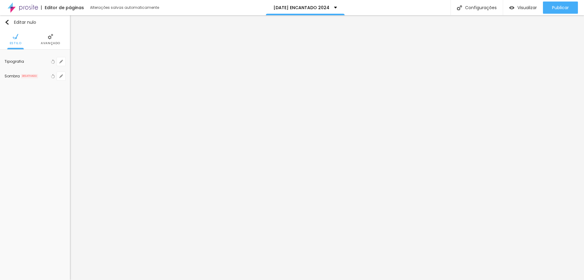
click at [47, 38] on li "Avançado" at bounding box center [50, 39] width 19 height 20
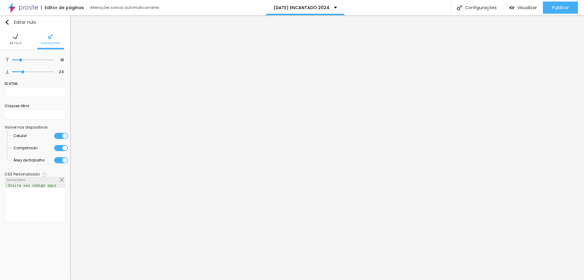
click at [16, 41] on font "Estilo" at bounding box center [16, 43] width 12 height 5
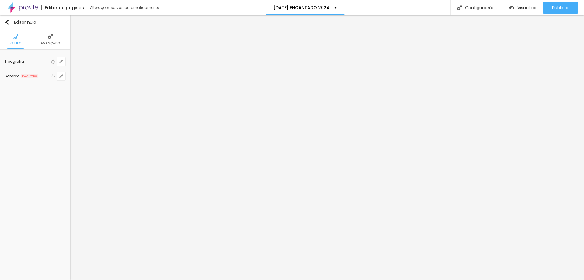
click at [38, 37] on ul "Estilo Avançado" at bounding box center [35, 39] width 70 height 20
click at [45, 38] on li "Avançado" at bounding box center [50, 39] width 19 height 20
click at [62, 65] on button "button" at bounding box center [61, 61] width 9 height 9
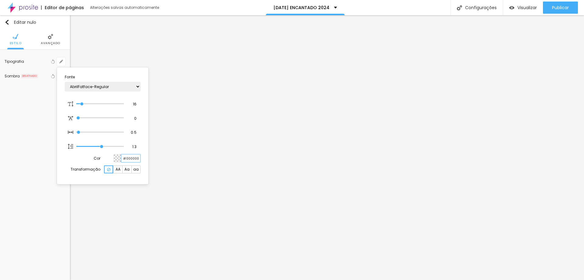
drag, startPoint x: 122, startPoint y: 158, endPoint x: 144, endPoint y: 158, distance: 21.6
click at [144, 158] on section "Fonte AbrilFatface-Regular Actor-Regular Alegreya AlegreyaBlack [PERSON_NAME] […" at bounding box center [102, 126] width 87 height 112
click at [170, 165] on div at bounding box center [292, 140] width 584 height 280
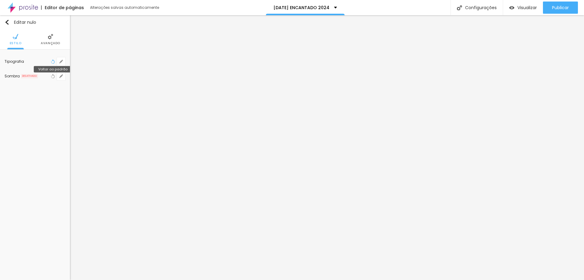
click at [52, 61] on icon "button" at bounding box center [53, 61] width 4 height 4
click at [61, 61] on icon "button" at bounding box center [61, 61] width 2 height 2
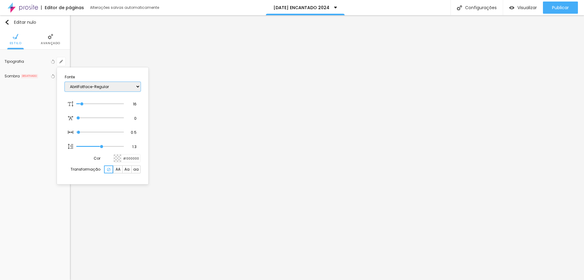
click at [135, 86] on select "AbrilFatface-Regular Actor-Regular Alegreya AlegreyaBlack [PERSON_NAME] [PERSON…" at bounding box center [103, 86] width 76 height 9
click at [65, 82] on select "AbrilFatface-Regular Actor-Regular Alegreya AlegreyaBlack [PERSON_NAME] [PERSON…" at bounding box center [103, 86] width 76 height 9
click at [121, 91] on select "AbrilFatface-Regular Actor-Regular Alegreya AlegreyaBlack [PERSON_NAME] [PERSON…" at bounding box center [103, 86] width 76 height 9
click at [65, 82] on select "AbrilFatface-Regular Actor-Regular Alegreya AlegreyaBlack [PERSON_NAME] [PERSON…" at bounding box center [103, 86] width 76 height 9
click at [53, 61] on div at bounding box center [292, 140] width 584 height 280
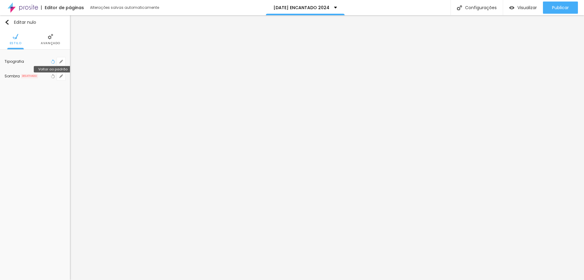
click at [53, 61] on icon "button" at bounding box center [53, 61] width 4 height 4
click at [55, 61] on button "Voltar ao padrão" at bounding box center [53, 61] width 7 height 9
click at [53, 61] on icon "button" at bounding box center [53, 61] width 4 height 4
click at [58, 62] on button "button" at bounding box center [61, 61] width 9 height 9
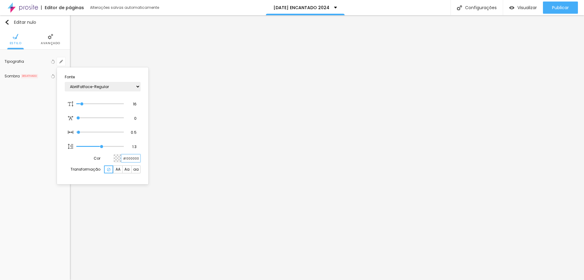
drag, startPoint x: 123, startPoint y: 156, endPoint x: 150, endPoint y: 160, distance: 27.2
click at [150, 160] on body "Editor de páginas Alterações [PERSON_NAME] automaticamente [DATE] ENCANTADO 202…" at bounding box center [292, 140] width 584 height 280
click at [418, 230] on div at bounding box center [292, 140] width 584 height 280
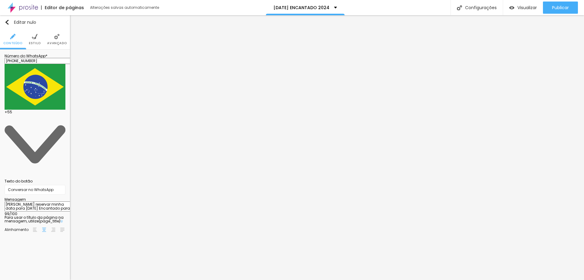
drag, startPoint x: 54, startPoint y: 119, endPoint x: 7, endPoint y: 100, distance: 50.4
click at [7, 201] on textarea "[PERSON_NAME] reservar minha data para [DATE] Encantado para o mês de ---------…" at bounding box center [39, 206] width 69 height 10
drag, startPoint x: 27, startPoint y: 102, endPoint x: 54, endPoint y: 128, distance: 37.9
click at [54, 201] on textarea "[PERSON_NAME] reservar minha data para [DATE] Encantado para o mês de ---------…" at bounding box center [39, 206] width 69 height 10
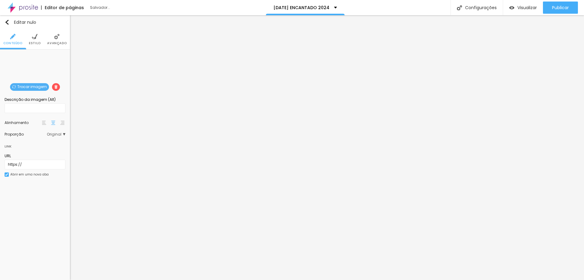
click at [28, 86] on font "Trocar imagem" at bounding box center [32, 86] width 30 height 5
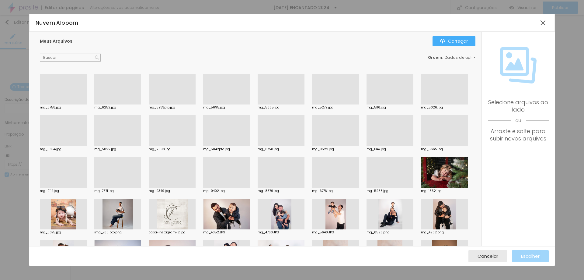
click at [196, 188] on div at bounding box center [172, 188] width 47 height 0
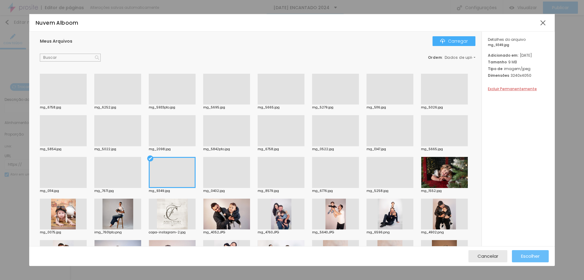
click at [535, 259] on font "Escolher" at bounding box center [530, 256] width 19 height 6
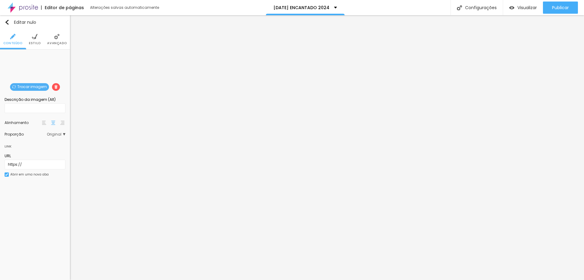
click at [33, 89] on font "Trocar imagem" at bounding box center [32, 86] width 30 height 5
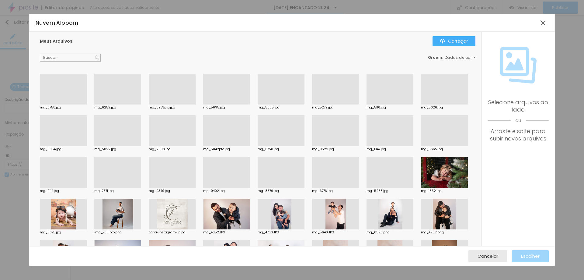
click at [141, 146] on div at bounding box center [117, 146] width 47 height 0
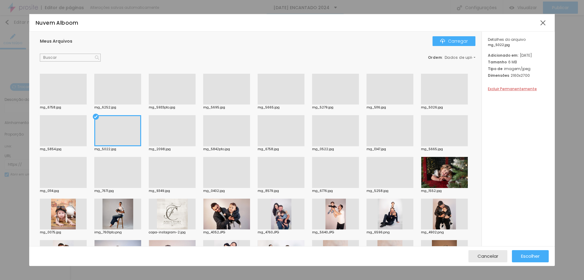
click at [196, 146] on div at bounding box center [172, 146] width 47 height 0
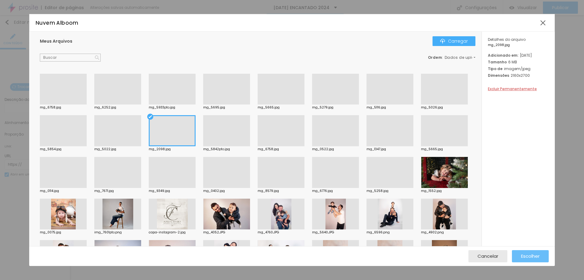
click at [520, 256] on button "Escolher" at bounding box center [530, 256] width 37 height 12
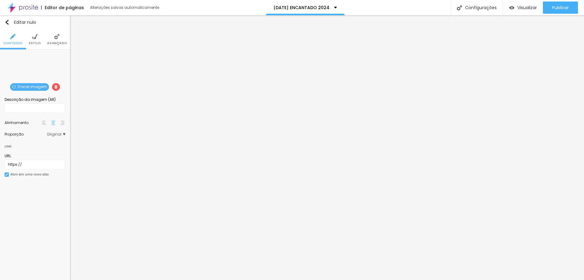
click at [19, 88] on font "Trocar imagem" at bounding box center [32, 86] width 30 height 5
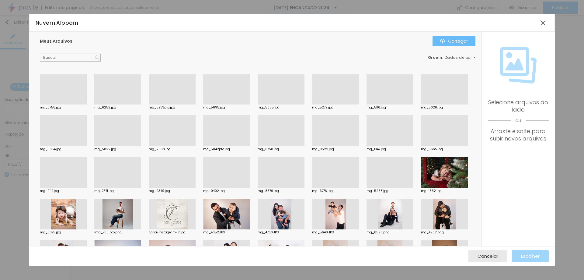
click at [455, 41] on font "Carregar" at bounding box center [458, 41] width 20 height 6
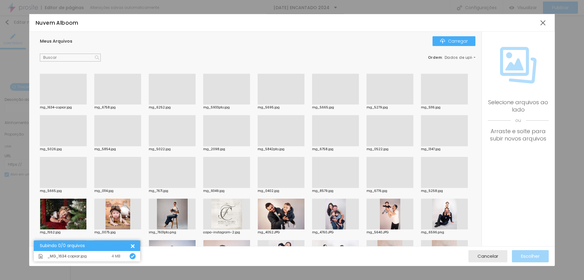
click at [70, 104] on div at bounding box center [63, 104] width 47 height 0
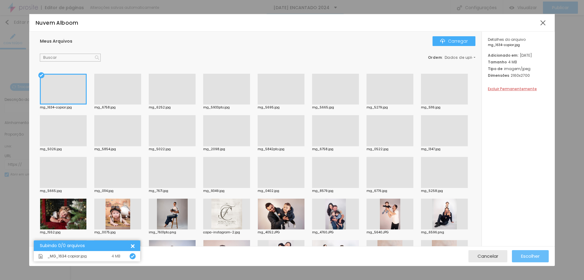
click at [520, 254] on button "Escolher" at bounding box center [530, 256] width 37 height 12
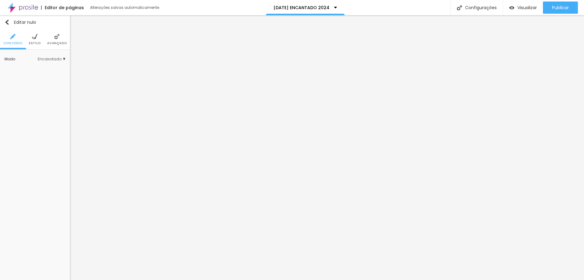
click at [54, 40] on li "Avançado" at bounding box center [56, 39] width 19 height 20
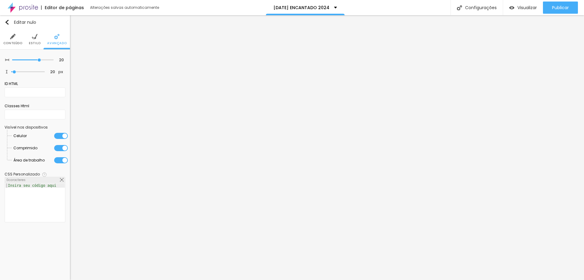
click at [38, 41] on font "Estilo" at bounding box center [35, 43] width 12 height 5
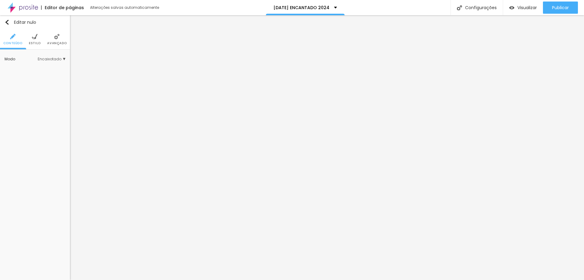
click at [54, 41] on font "Avançado" at bounding box center [56, 43] width 19 height 5
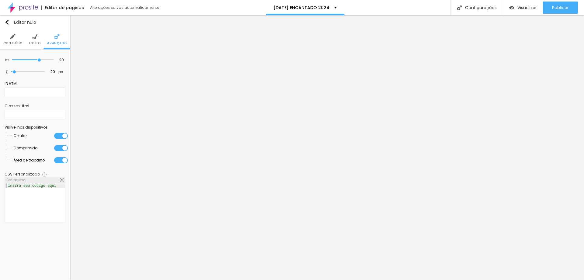
click at [33, 42] on font "Estilo" at bounding box center [35, 43] width 12 height 5
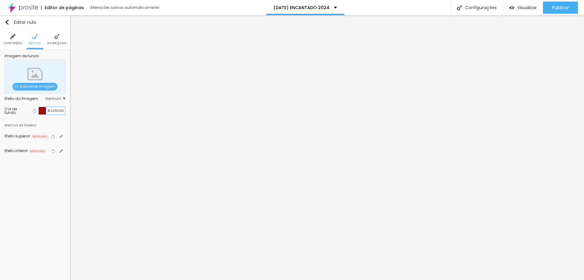
drag, startPoint x: 46, startPoint y: 110, endPoint x: 67, endPoint y: 110, distance: 20.4
click at [67, 110] on div "Imagem de fundo Adicionar imagem Efeito da Imagem Nenhum Nenhum Paralaxe Cor de…" at bounding box center [35, 109] width 70 height 118
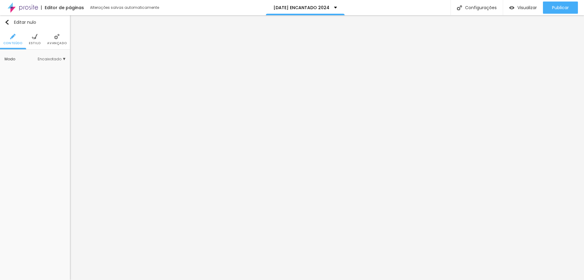
click at [32, 41] on font "Estilo" at bounding box center [35, 43] width 12 height 5
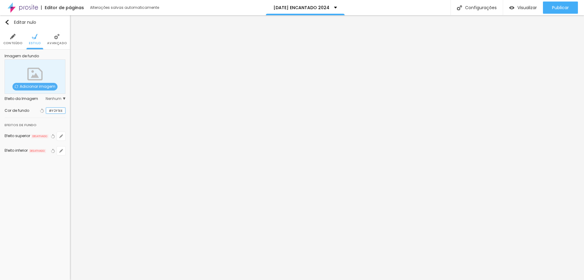
drag, startPoint x: 49, startPoint y: 110, endPoint x: 68, endPoint y: 111, distance: 19.2
click at [68, 111] on div "Imagem de fundo Adicionar imagem Efeito da Imagem Nenhum Nenhum Paralaxe Cor de…" at bounding box center [35, 108] width 70 height 117
paste input "A00D0D"
click at [42, 112] on div at bounding box center [43, 111] width 8 height 8
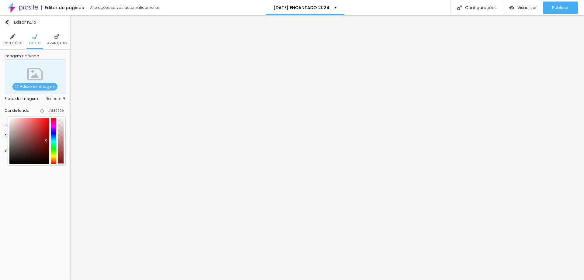
drag, startPoint x: 47, startPoint y: 136, endPoint x: 46, endPoint y: 140, distance: 4.6
click at [46, 140] on div at bounding box center [46, 140] width 1 height 1
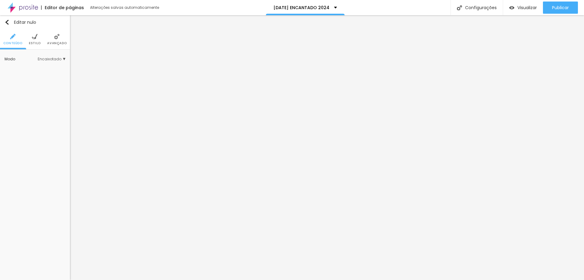
click at [36, 43] on font "Estilo" at bounding box center [35, 43] width 12 height 5
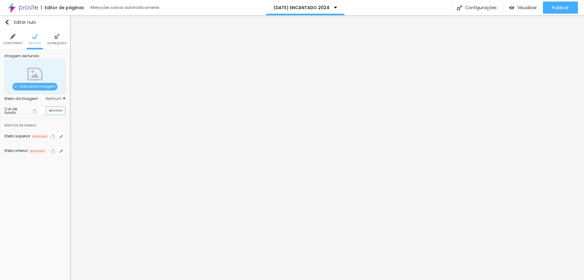
click at [52, 110] on input "#FFFFFF" at bounding box center [55, 111] width 19 height 8
drag, startPoint x: 49, startPoint y: 110, endPoint x: 65, endPoint y: 111, distance: 15.9
click at [65, 111] on input "#FFFFFF" at bounding box center [55, 111] width 19 height 8
paste input "A00D0D"
click at [43, 112] on div at bounding box center [43, 111] width 8 height 8
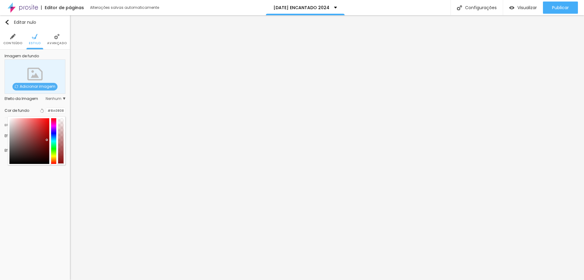
drag, startPoint x: 46, startPoint y: 136, endPoint x: 47, endPoint y: 140, distance: 3.7
click at [47, 140] on div at bounding box center [47, 140] width 1 height 1
drag, startPoint x: 48, startPoint y: 111, endPoint x: 65, endPoint y: 111, distance: 17.0
click at [65, 111] on input "#8A0808" at bounding box center [55, 111] width 19 height 6
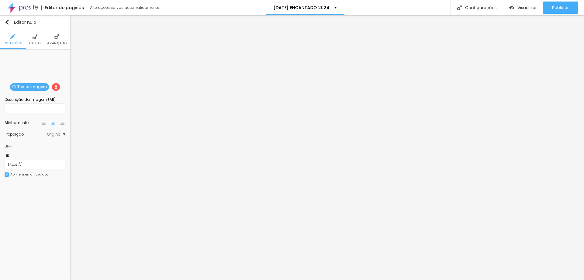
click at [40, 87] on font "Trocar imagem" at bounding box center [32, 86] width 30 height 5
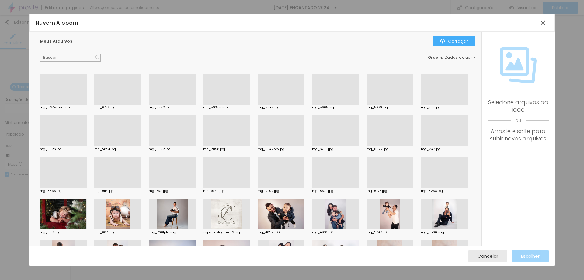
click at [73, 104] on div at bounding box center [63, 104] width 47 height 0
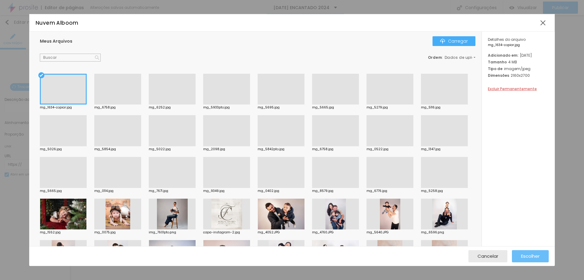
click at [532, 260] on div "Escolher" at bounding box center [530, 256] width 19 height 12
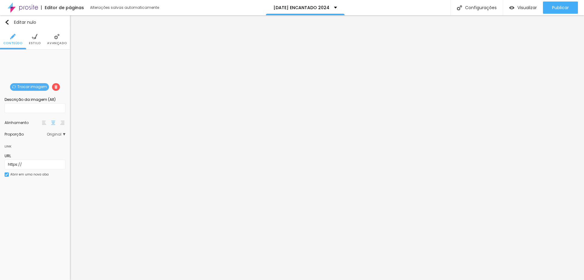
click at [42, 86] on font "Trocar imagem" at bounding box center [32, 86] width 30 height 5
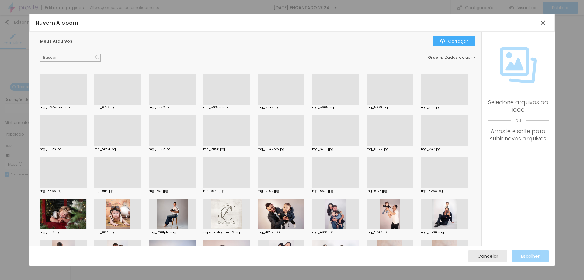
click at [367, 188] on div at bounding box center [390, 188] width 47 height 0
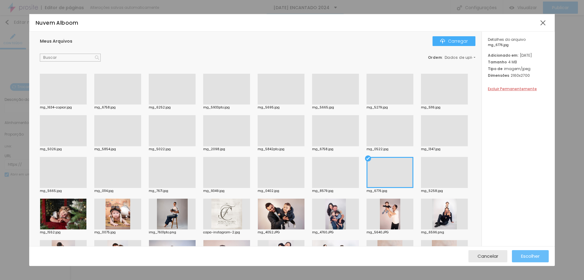
click at [519, 254] on button "Escolher" at bounding box center [530, 256] width 37 height 12
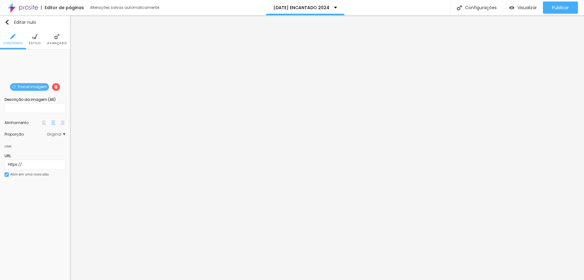
click at [30, 89] on font "Trocar imagem" at bounding box center [32, 86] width 30 height 5
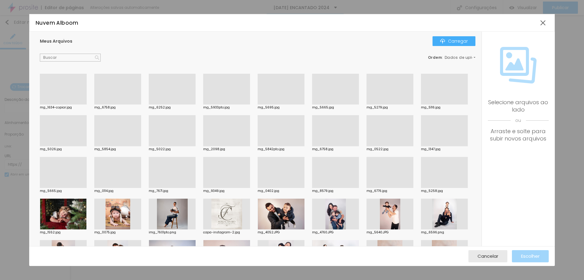
click at [326, 104] on div at bounding box center [335, 104] width 47 height 0
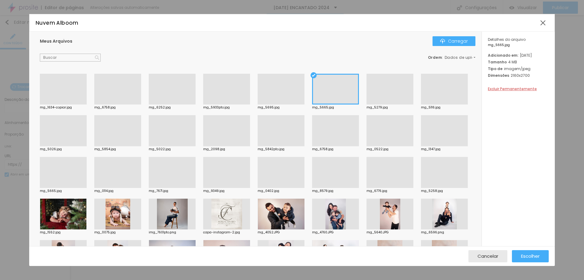
click at [196, 146] on div at bounding box center [172, 146] width 47 height 0
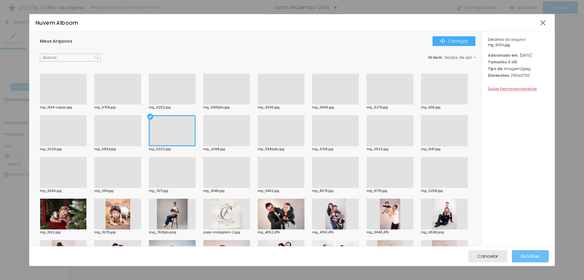
click at [523, 256] on font "Escolher" at bounding box center [530, 256] width 19 height 6
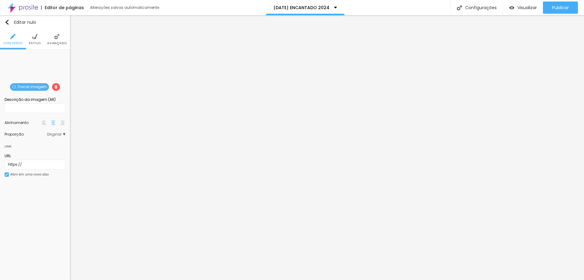
click at [24, 87] on font "Trocar imagem" at bounding box center [32, 86] width 30 height 5
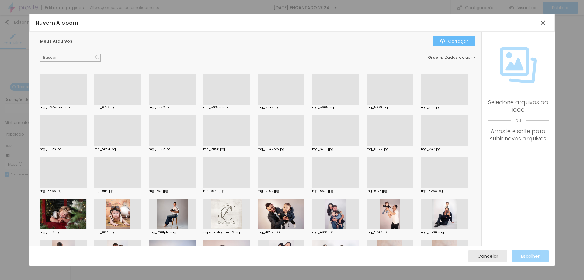
click at [449, 40] on font "Carregar" at bounding box center [458, 41] width 20 height 6
click at [250, 188] on div at bounding box center [226, 188] width 47 height 0
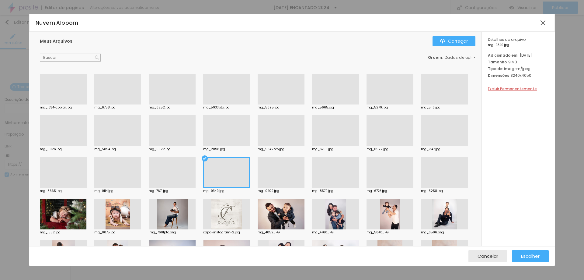
click at [421, 146] on div at bounding box center [444, 146] width 47 height 0
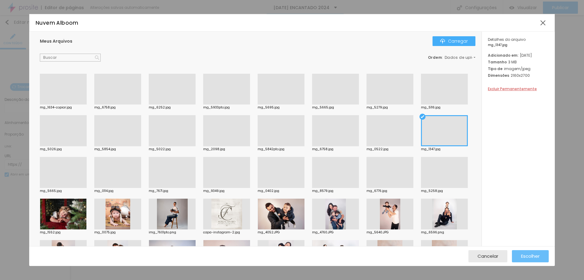
click at [528, 257] on font "Escolher" at bounding box center [530, 256] width 19 height 6
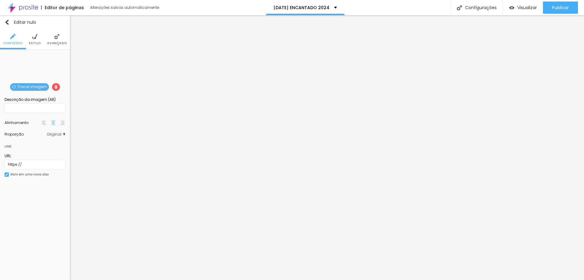
click at [44, 89] on span "Trocar imagem" at bounding box center [29, 87] width 39 height 8
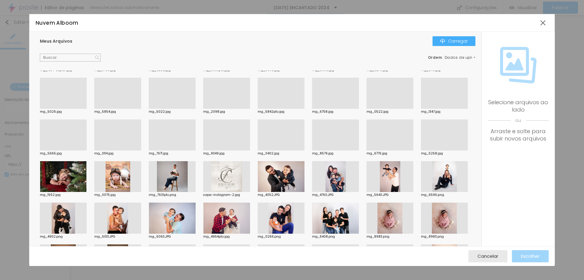
scroll to position [0, 0]
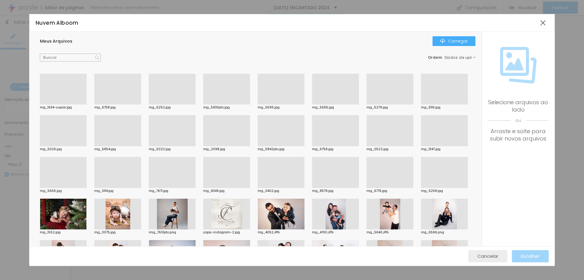
click at [482, 257] on font "Cancelar" at bounding box center [488, 256] width 21 height 6
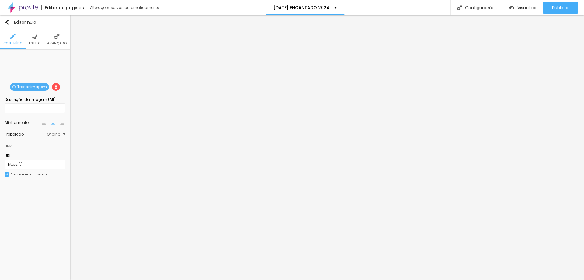
click at [18, 85] on font "Trocar imagem" at bounding box center [32, 86] width 30 height 5
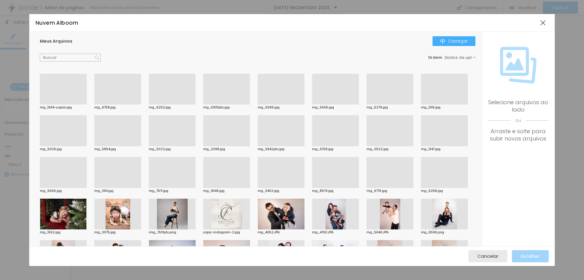
click at [421, 104] on div at bounding box center [444, 104] width 47 height 0
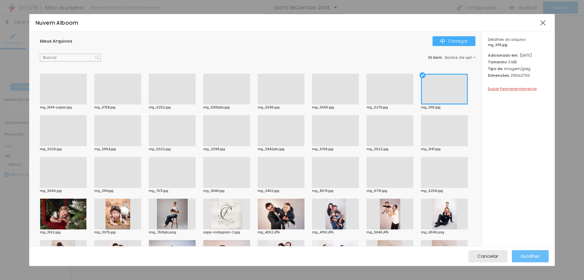
click at [523, 256] on font "Escolher" at bounding box center [530, 256] width 19 height 6
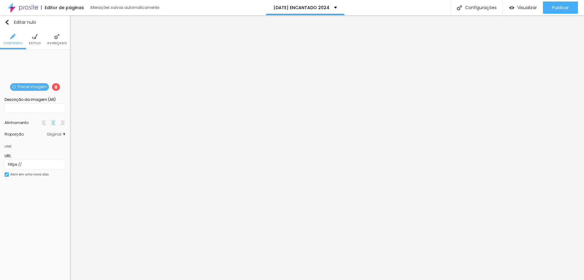
click at [32, 85] on font "Trocar imagem" at bounding box center [32, 86] width 30 height 5
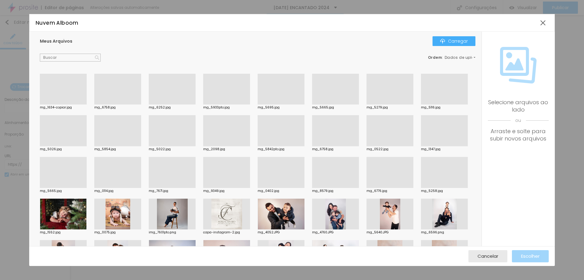
scroll to position [30, 0]
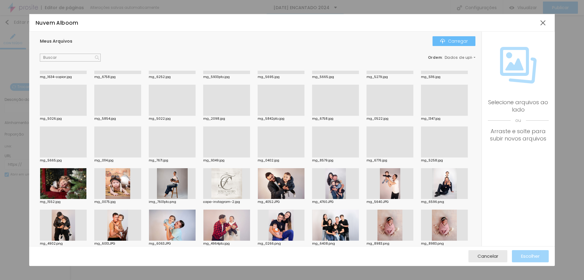
click at [448, 42] on div "Carregar" at bounding box center [454, 41] width 28 height 5
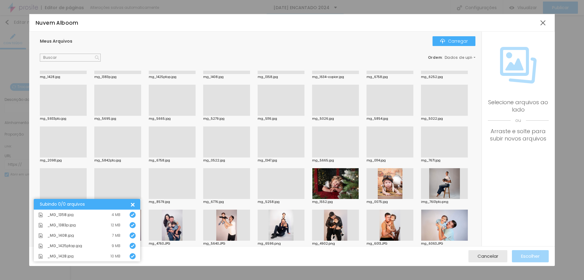
scroll to position [0, 0]
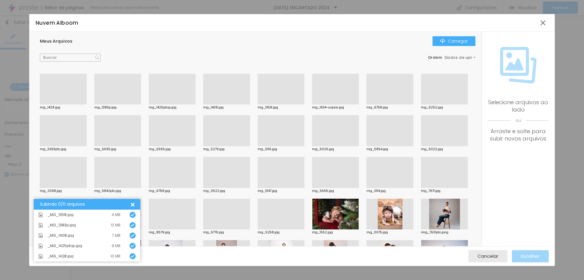
click at [158, 104] on div at bounding box center [172, 104] width 47 height 0
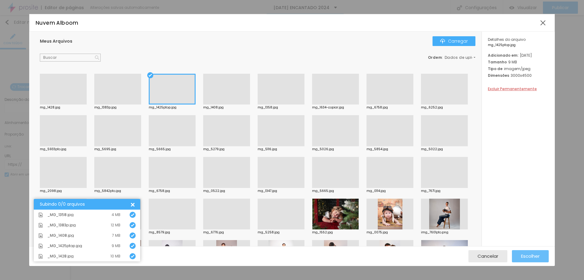
click at [526, 256] on font "Escolher" at bounding box center [530, 256] width 19 height 6
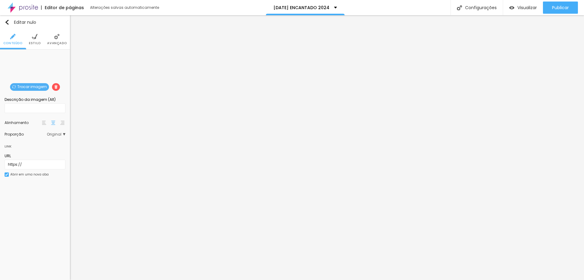
click at [53, 38] on li "Avançado" at bounding box center [56, 39] width 19 height 20
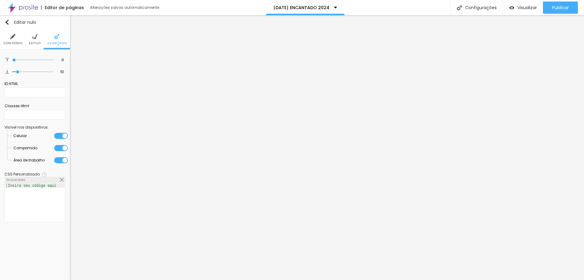
click at [34, 40] on li "Estilo" at bounding box center [35, 39] width 12 height 20
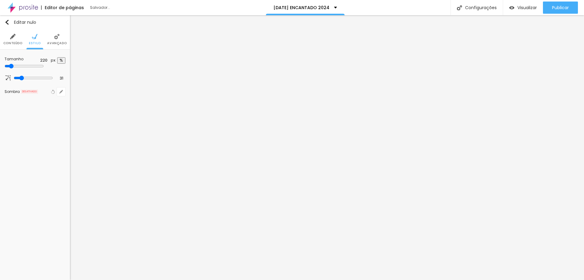
drag, startPoint x: 11, startPoint y: 65, endPoint x: 14, endPoint y: 67, distance: 3.7
click at [14, 67] on input "range" at bounding box center [24, 66] width 39 height 5
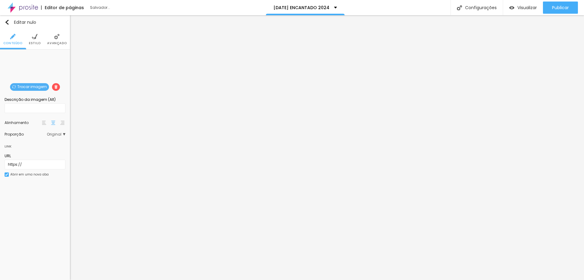
click at [34, 43] on font "Estilo" at bounding box center [35, 43] width 12 height 5
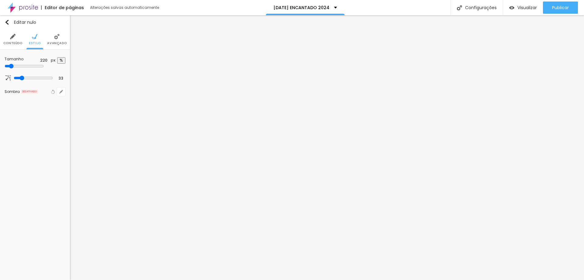
click at [14, 65] on input "range" at bounding box center [24, 66] width 39 height 5
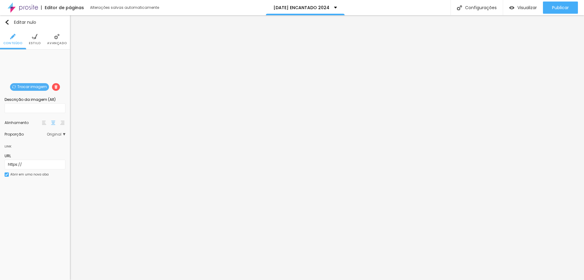
click at [54, 43] on font "Avançado" at bounding box center [56, 43] width 19 height 5
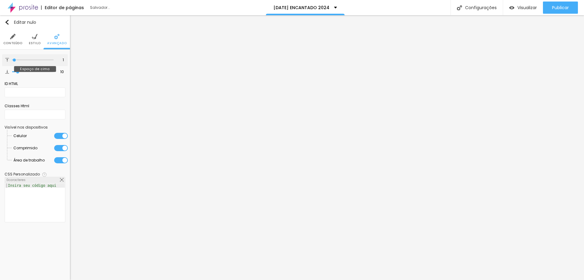
click at [15, 61] on input "range" at bounding box center [32, 59] width 41 height 3
click at [35, 44] on font "Estilo" at bounding box center [35, 43] width 12 height 5
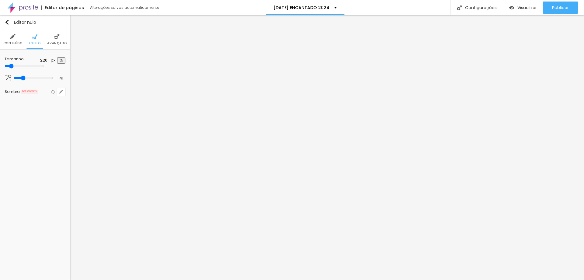
click at [14, 65] on input "range" at bounding box center [24, 66] width 39 height 5
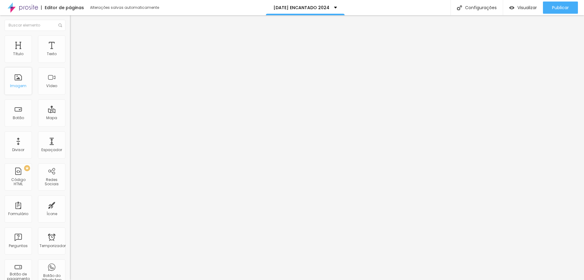
click at [19, 85] on font "Imagem" at bounding box center [18, 85] width 16 height 5
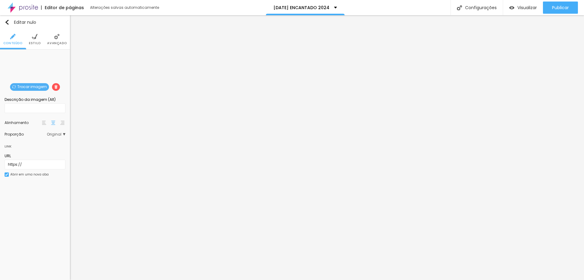
click at [23, 85] on font "Trocar imagem" at bounding box center [32, 86] width 30 height 5
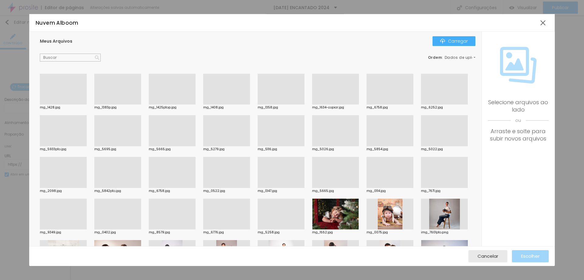
click at [57, 104] on div at bounding box center [63, 104] width 47 height 0
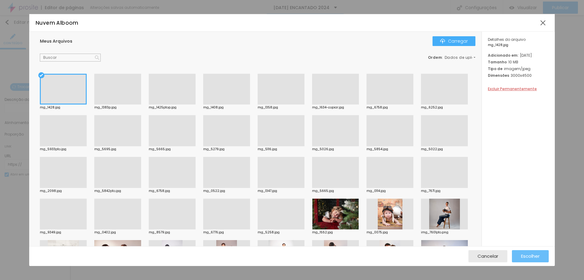
click at [515, 256] on button "Escolher" at bounding box center [530, 256] width 37 height 12
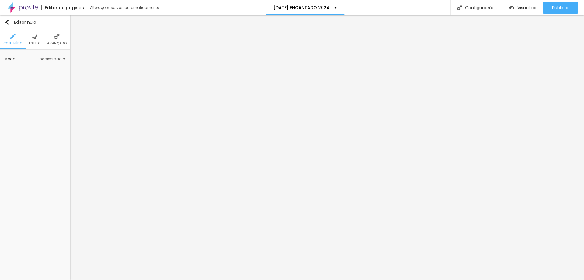
click at [30, 40] on li "Estilo" at bounding box center [35, 39] width 12 height 20
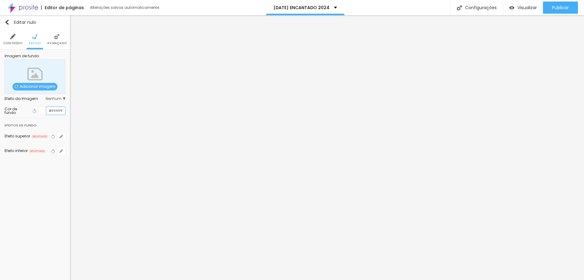
click at [53, 112] on input "#FFFFFF" at bounding box center [55, 111] width 19 height 8
drag, startPoint x: 48, startPoint y: 109, endPoint x: 62, endPoint y: 112, distance: 14.7
click at [62, 112] on input "#FFFFFF" at bounding box center [55, 111] width 19 height 8
paste input "EEA"
click at [46, 112] on div at bounding box center [46, 111] width 0 height 6
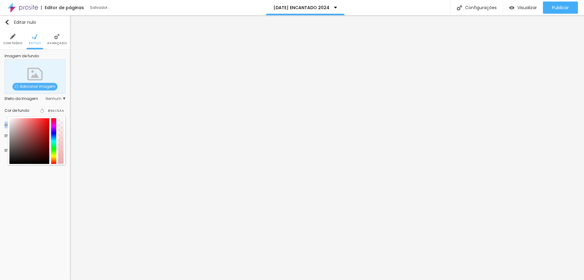
drag, startPoint x: 54, startPoint y: 161, endPoint x: 55, endPoint y: 166, distance: 5.6
click at [55, 166] on div "Imagem de fundo Adicionar imagem Efeito da Imagem Nenhum Nenhum Parallax Cor de…" at bounding box center [35, 108] width 70 height 117
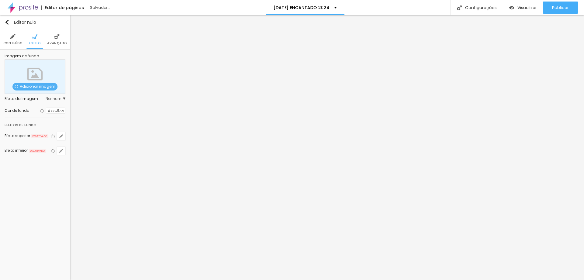
click at [46, 111] on div at bounding box center [46, 111] width 0 height 6
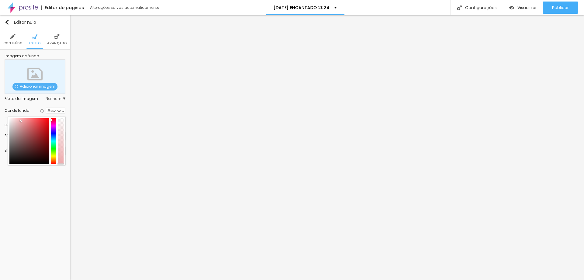
click at [55, 118] on div at bounding box center [53, 141] width 5 height 46
drag, startPoint x: 45, startPoint y: 132, endPoint x: 45, endPoint y: 136, distance: 3.7
click at [45, 136] on div at bounding box center [29, 141] width 40 height 46
click at [56, 118] on div at bounding box center [53, 141] width 5 height 46
drag, startPoint x: 38, startPoint y: 133, endPoint x: 43, endPoint y: 136, distance: 6.1
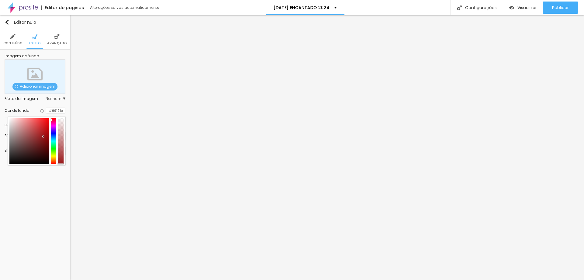
click at [43, 136] on div at bounding box center [29, 141] width 40 height 46
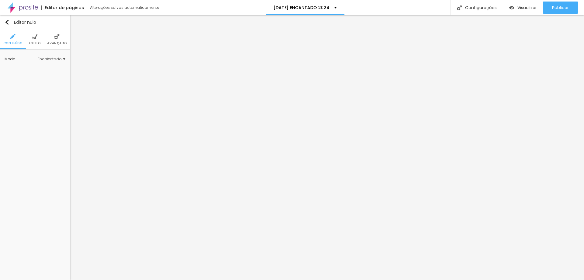
click at [50, 43] on font "Avançado" at bounding box center [56, 43] width 19 height 5
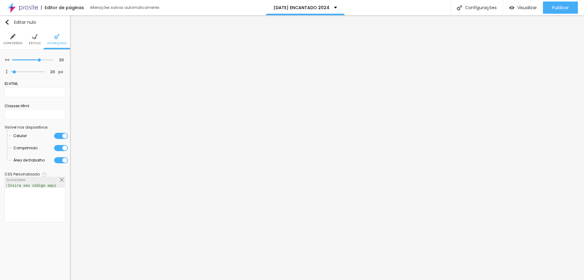
click at [38, 43] on font "Estilo" at bounding box center [35, 43] width 12 height 5
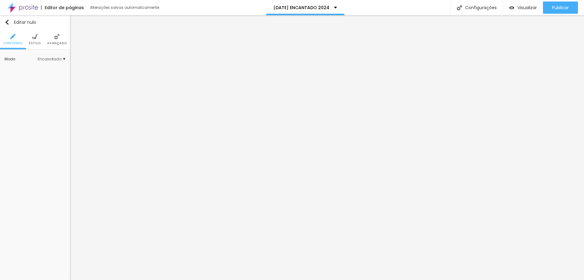
click at [35, 42] on font "Estilo" at bounding box center [35, 43] width 12 height 5
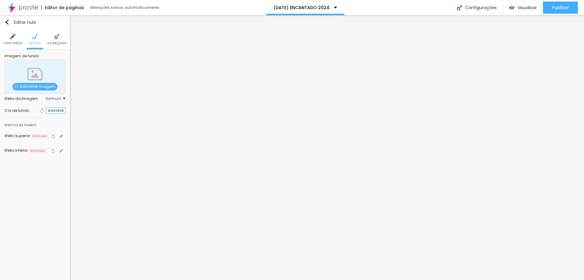
drag, startPoint x: 48, startPoint y: 111, endPoint x: 65, endPoint y: 110, distance: 17.7
click at [65, 110] on div "Imagem de fundo Adicionar imagem Efeito da Imagem Nenhum Nenhum Paralaxe Cor de…" at bounding box center [35, 108] width 70 height 117
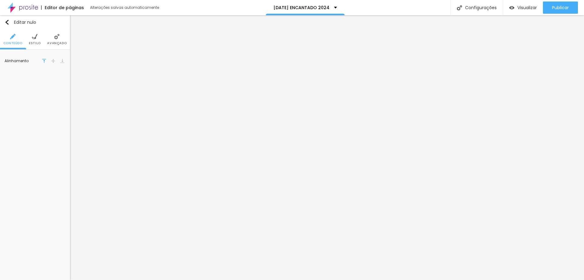
click at [31, 37] on li "Estilo" at bounding box center [35, 39] width 12 height 20
drag, startPoint x: 47, startPoint y: 59, endPoint x: 65, endPoint y: 62, distance: 18.7
click at [65, 62] on div "#C2BFB8" at bounding box center [51, 61] width 27 height 8
paste input "86080"
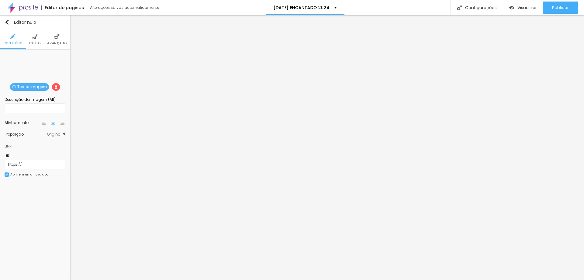
click at [57, 42] on font "Avançado" at bounding box center [56, 43] width 19 height 5
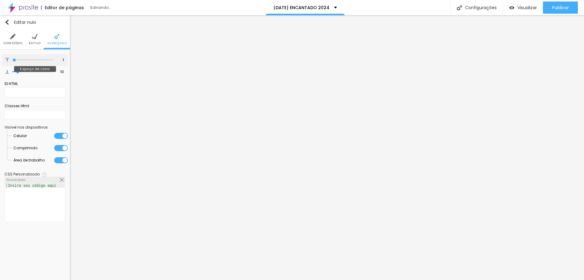
drag, startPoint x: 25, startPoint y: 60, endPoint x: 19, endPoint y: 60, distance: 5.8
click at [17, 61] on input "range" at bounding box center [32, 59] width 41 height 3
click at [29, 43] on ul "Conteúdo Estilo Avançado" at bounding box center [35, 39] width 70 height 20
click at [34, 43] on font "Estilo" at bounding box center [35, 43] width 12 height 5
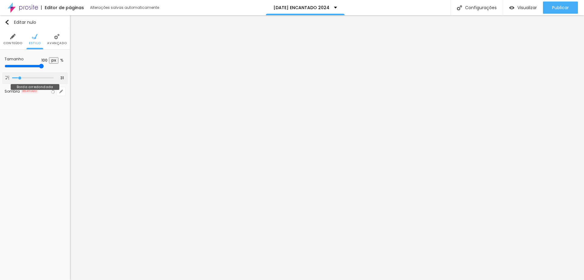
click at [20, 77] on input "range" at bounding box center [32, 77] width 41 height 3
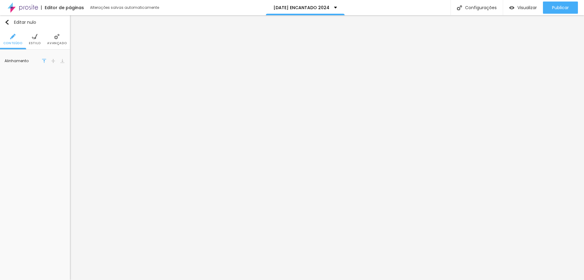
click at [37, 46] on li "Estilo" at bounding box center [35, 39] width 12 height 20
drag, startPoint x: 19, startPoint y: 74, endPoint x: 9, endPoint y: 75, distance: 10.4
click at [12, 75] on input "range" at bounding box center [32, 73] width 41 height 3
click at [36, 42] on font "Estilo" at bounding box center [35, 43] width 12 height 5
click at [53, 39] on li "Avançado" at bounding box center [56, 39] width 19 height 20
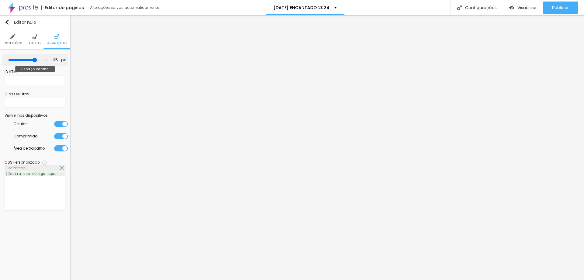
drag, startPoint x: 26, startPoint y: 59, endPoint x: 33, endPoint y: 61, distance: 6.6
click at [33, 61] on input "range" at bounding box center [27, 60] width 39 height 5
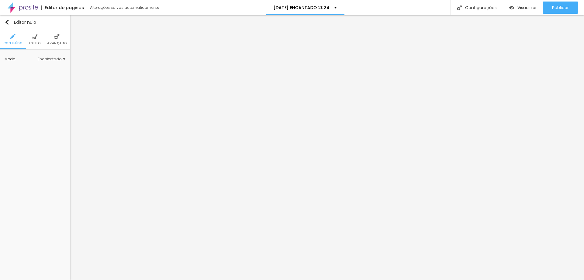
click at [52, 41] on font "Avançado" at bounding box center [56, 43] width 19 height 5
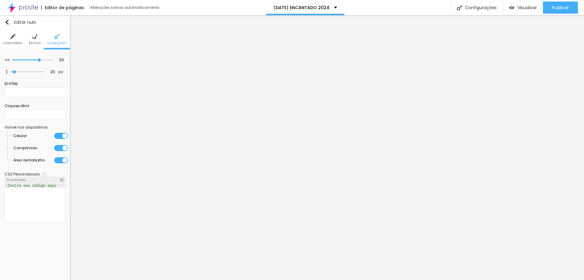
click at [33, 43] on font "Estilo" at bounding box center [35, 43] width 12 height 5
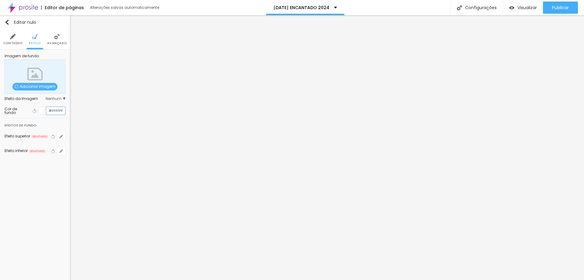
drag, startPoint x: 50, startPoint y: 110, endPoint x: 63, endPoint y: 109, distance: 13.4
click at [63, 109] on input "#FFFFFF" at bounding box center [55, 111] width 19 height 8
paste input "860808"
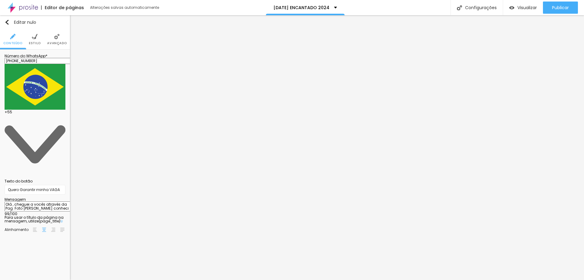
drag, startPoint x: 44, startPoint y: 122, endPoint x: 6, endPoint y: 102, distance: 43.4
click at [6, 201] on textarea "Olá , cheguei a vocês através da Pag. Foto [PERSON_NAME] conheci as Propostas e…" at bounding box center [39, 206] width 69 height 10
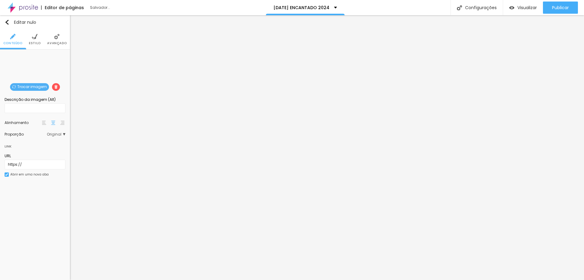
click at [31, 87] on font "Trocar imagem" at bounding box center [32, 86] width 30 height 5
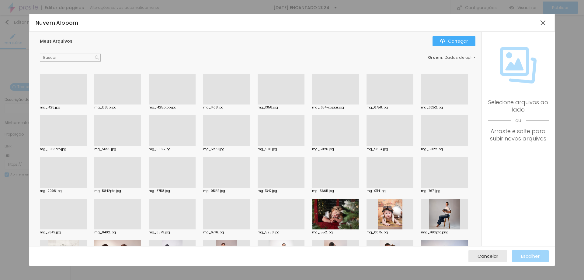
click at [367, 188] on div at bounding box center [390, 188] width 47 height 0
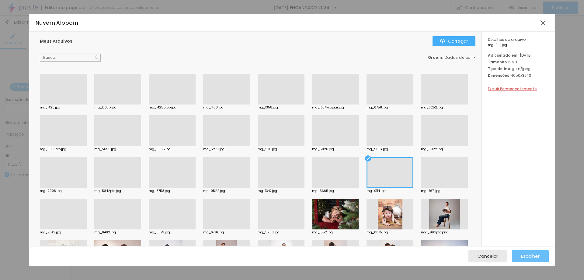
click at [524, 259] on font "Escolher" at bounding box center [530, 256] width 19 height 6
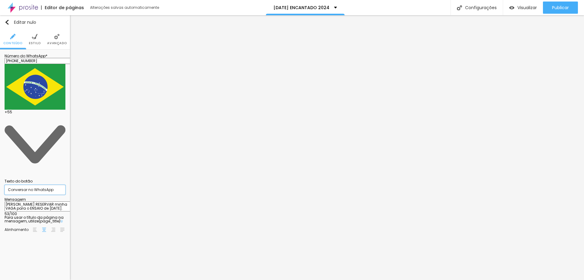
drag, startPoint x: 54, startPoint y: 82, endPoint x: 0, endPoint y: 82, distance: 53.9
click at [0, 82] on div "Número do WhatsApp * [PHONE_NUMBER] + 55 Texto do botão Conversar no WhatsApp M…" at bounding box center [35, 145] width 70 height 191
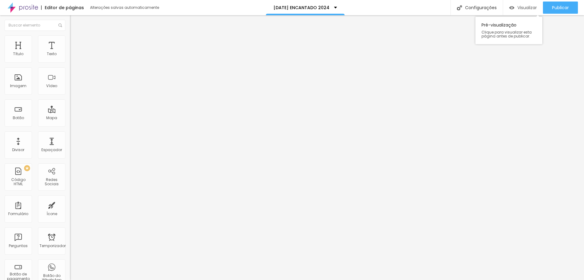
click at [532, 9] on font "Visualizar" at bounding box center [527, 8] width 19 height 6
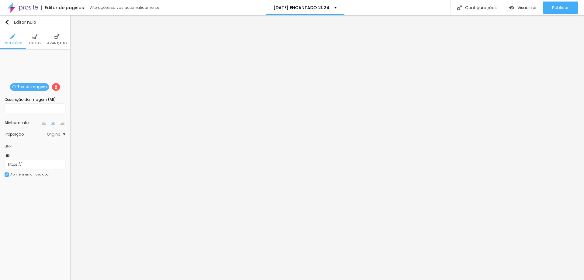
click at [29, 86] on font "Trocar imagem" at bounding box center [32, 86] width 30 height 5
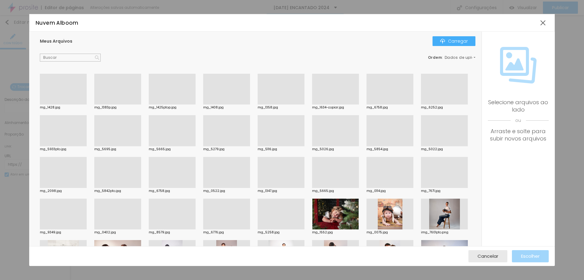
click at [87, 229] on div at bounding box center [63, 229] width 47 height 0
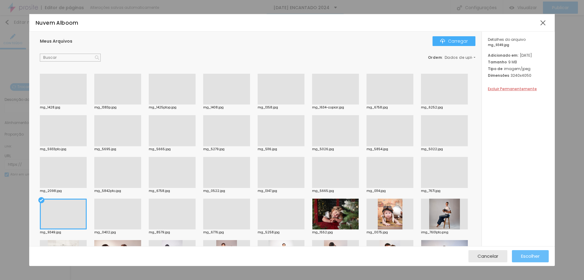
click at [528, 257] on font "Escolher" at bounding box center [530, 256] width 19 height 6
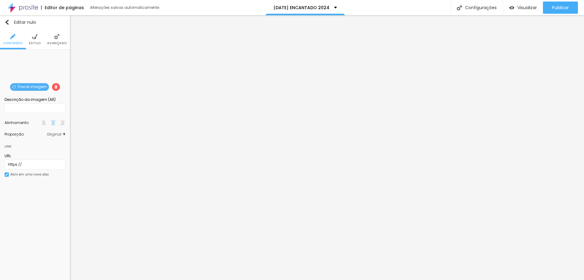
click at [35, 88] on font "Trocar imagem" at bounding box center [32, 86] width 30 height 5
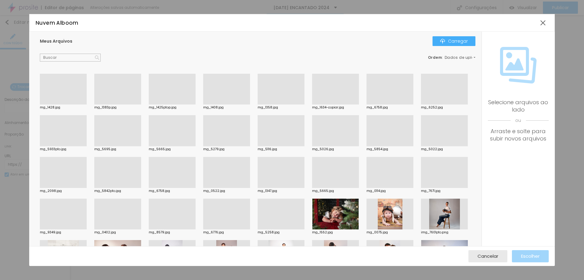
click at [359, 146] on div at bounding box center [335, 146] width 47 height 0
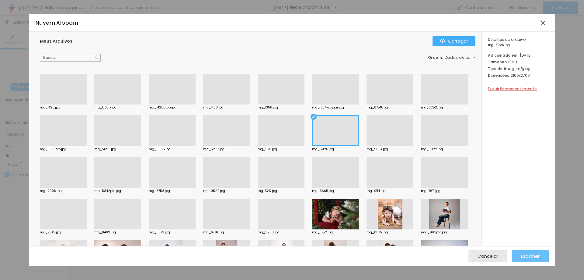
click at [520, 254] on button "Escolher" at bounding box center [530, 256] width 37 height 12
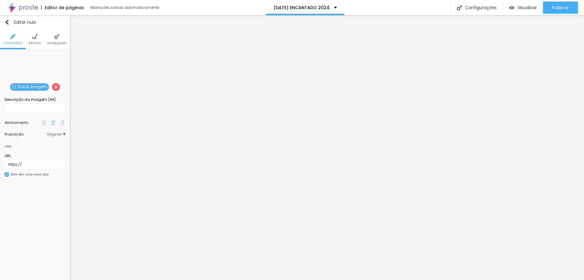
click at [35, 89] on font "Trocar imagem" at bounding box center [32, 86] width 30 height 5
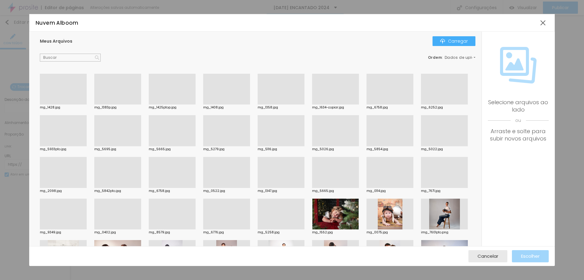
click at [421, 104] on div at bounding box center [444, 104] width 47 height 0
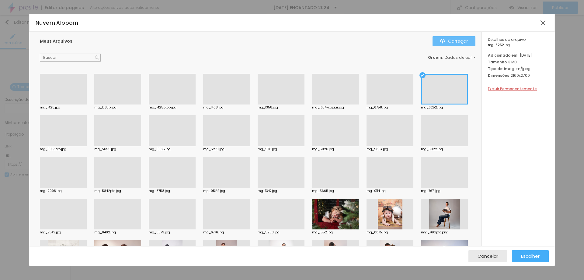
click at [457, 40] on font "Carregar" at bounding box center [458, 41] width 20 height 6
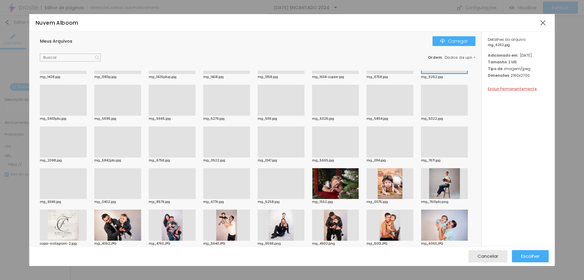
click at [258, 199] on div at bounding box center [281, 199] width 47 height 0
click at [525, 258] on font "Escolher" at bounding box center [530, 256] width 19 height 6
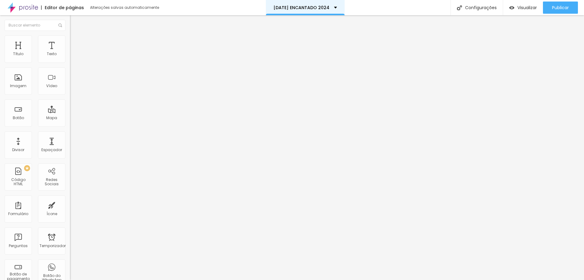
click at [332, 10] on div "[DATE] ENCANTADO 2024" at bounding box center [305, 7] width 79 height 15
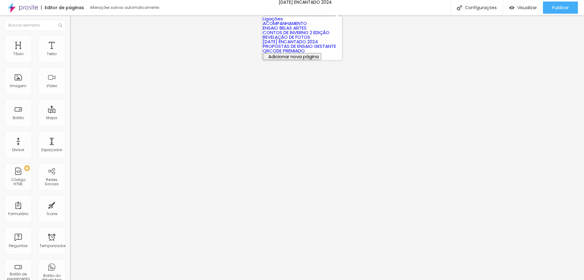
click at [307, 45] on font "[DATE] ENCANTADO 2024" at bounding box center [290, 41] width 55 height 6
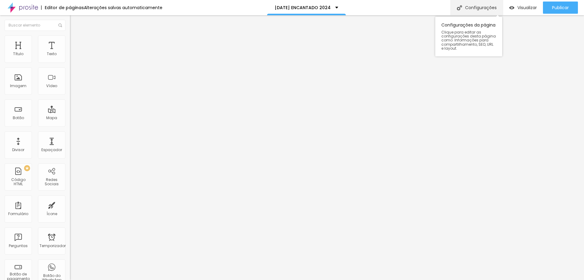
click at [461, 9] on img at bounding box center [459, 7] width 5 height 5
drag, startPoint x: 291, startPoint y: 70, endPoint x: 285, endPoint y: 71, distance: 5.7
type input "[DATE] ENCANTADO 2025"
drag, startPoint x: 291, startPoint y: 102, endPoint x: 286, endPoint y: 101, distance: 5.2
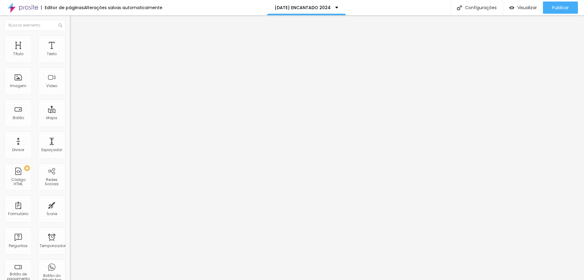
type input "/natal-encantado-2025"
click at [554, 6] on font "Publicar" at bounding box center [561, 8] width 17 height 6
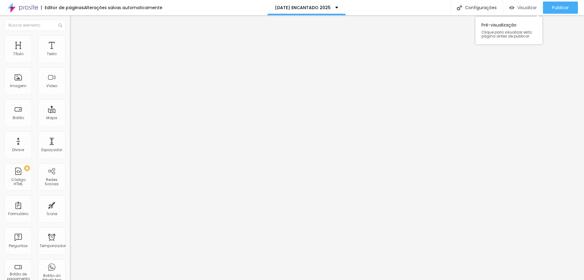
click at [521, 7] on font "Visualizar" at bounding box center [527, 8] width 19 height 6
click at [75, 41] on font "Avançado" at bounding box center [85, 39] width 20 height 5
type input "17"
type input "19"
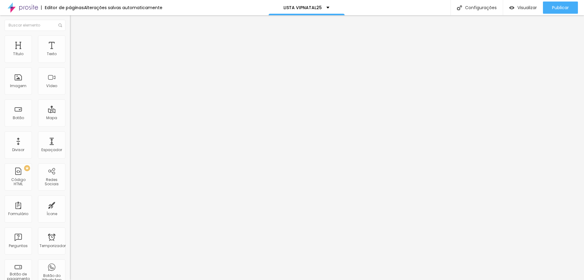
type input "19"
type input "21"
type input "19"
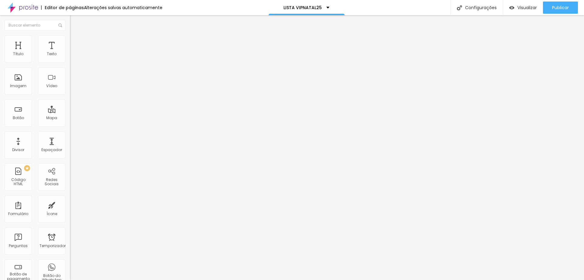
type input "15"
type input "14"
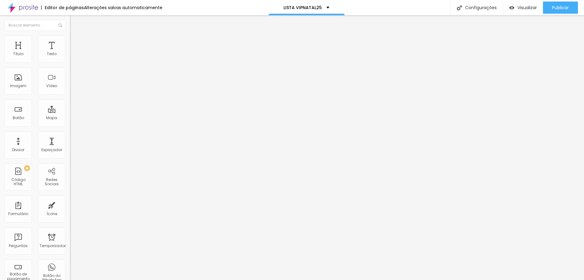
click at [70, 112] on input "range" at bounding box center [89, 114] width 39 height 5
click at [73, 88] on icon "button" at bounding box center [74, 86] width 2 height 2
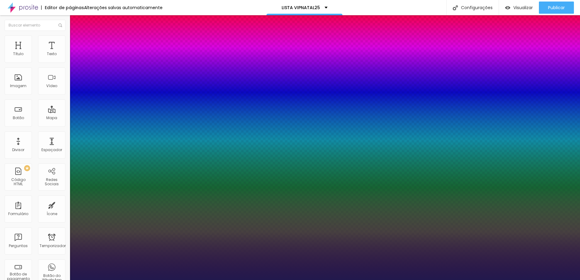
type input "1"
type input "17"
type input "1"
type input "18"
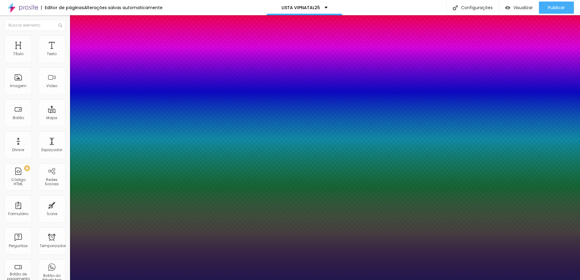
type input "18"
type input "1"
type input "20"
type input "1"
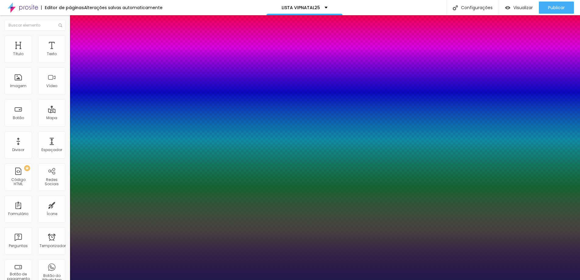
type input "21"
type input "1"
type input "22"
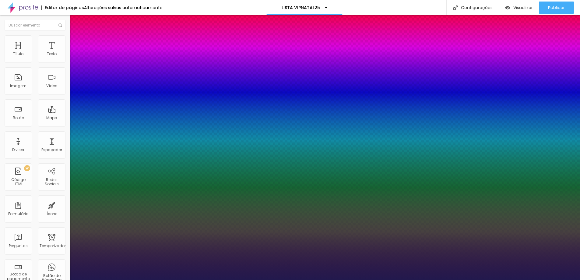
type input "1"
type input "23"
type input "1"
type input "23"
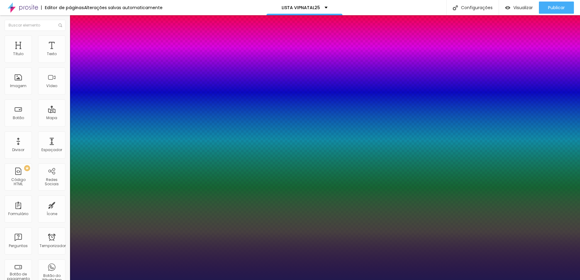
click at [239, 279] on div at bounding box center [290, 280] width 580 height 0
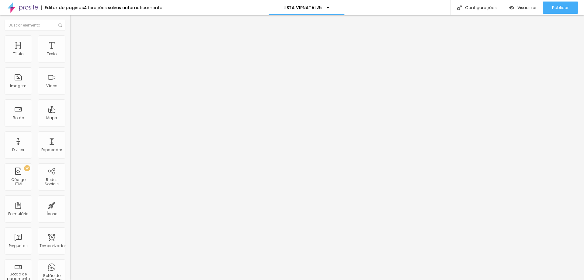
click at [75, 42] on font "Estilo" at bounding box center [79, 39] width 9 height 5
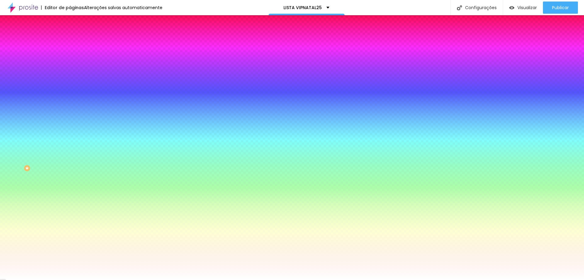
click at [70, 89] on input "#FFFFFF" at bounding box center [106, 86] width 73 height 6
drag, startPoint x: 49, startPoint y: 110, endPoint x: 67, endPoint y: 111, distance: 18.0
click at [70, 111] on div "Imagem de fundo Adicionar imagem Efeito da Imagem Nenhum Nenhum Paralaxe Cor de…" at bounding box center [105, 86] width 70 height 79
type input "#FFFFFF"
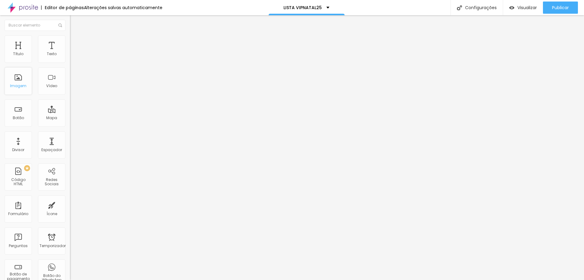
click at [17, 79] on div "Imagem" at bounding box center [18, 80] width 27 height 27
click at [74, 52] on font "Adicionar imagem" at bounding box center [92, 49] width 36 height 5
click at [75, 43] on font "Avançado" at bounding box center [85, 45] width 20 height 5
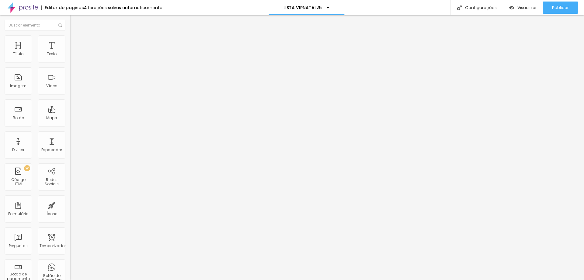
type input "24"
type input "25"
type input "26"
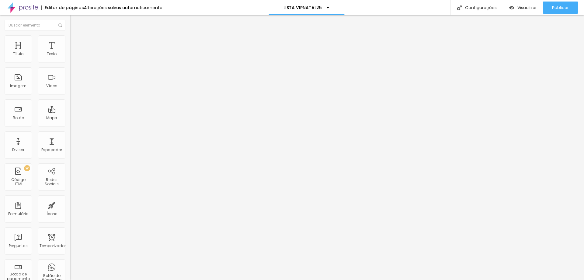
type input "26"
type input "27"
type input "28"
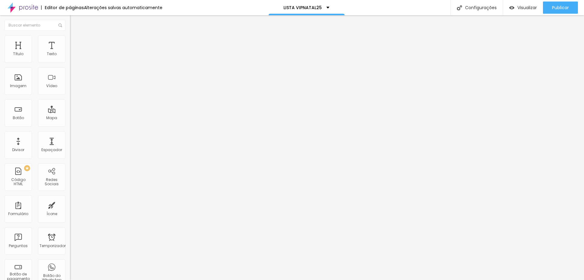
type input "29"
type input "28"
type input "27"
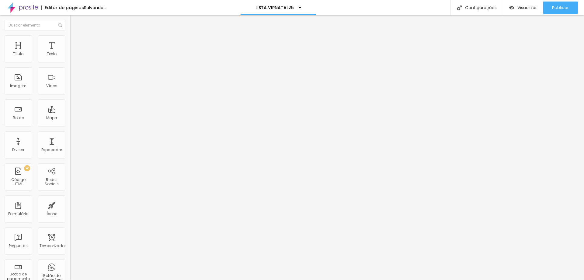
type input "27"
type input "25"
type input "22"
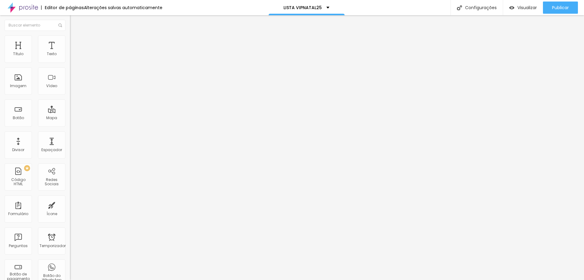
type input "21"
type input "19"
type input "17"
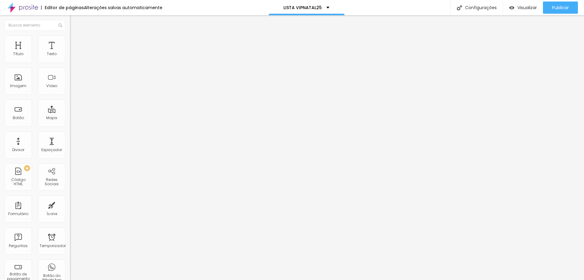
type input "17"
type input "15"
type input "13"
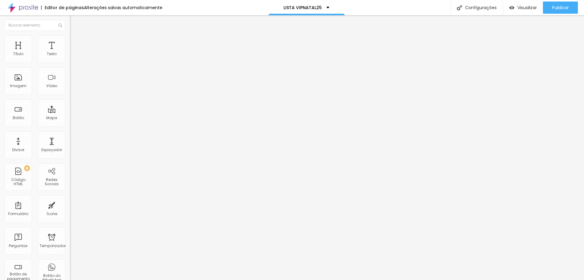
type input "11"
type input "10"
type input "9"
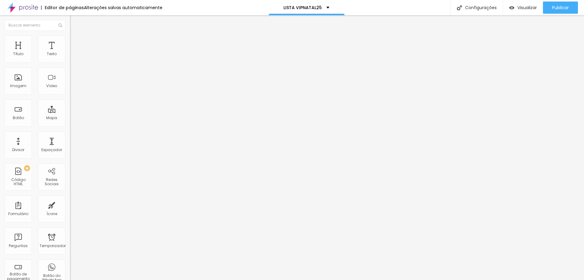
type input "9"
type input "7"
type input "4"
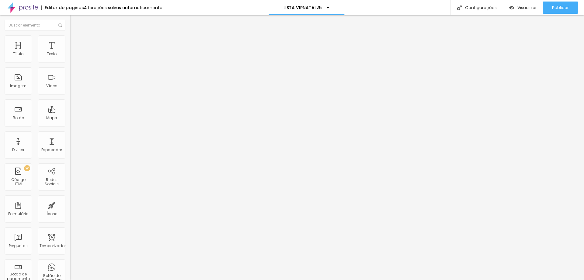
type input "2"
type input "1"
type input "0"
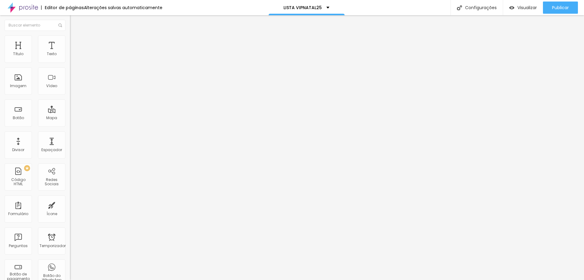
type input "0"
type input "2"
type input "3"
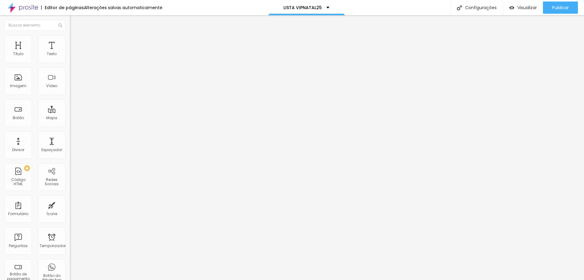
type input "4"
type input "5"
type input "6"
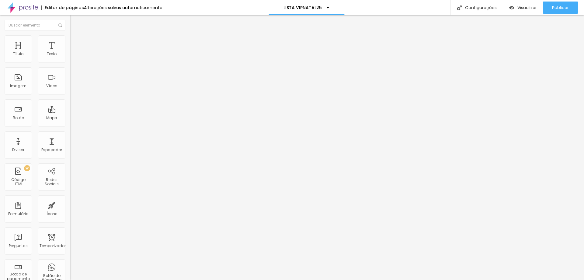
type input "6"
type input "7"
type input "8"
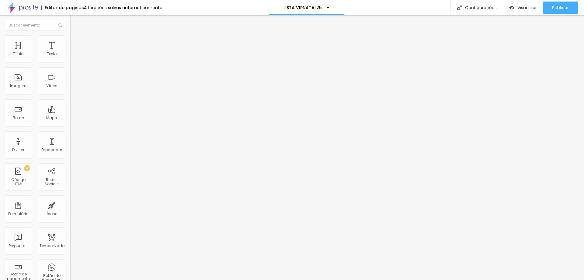
type input "9"
drag, startPoint x: 23, startPoint y: 60, endPoint x: 18, endPoint y: 60, distance: 5.5
type input "9"
click at [70, 118] on input "range" at bounding box center [89, 120] width 39 height 5
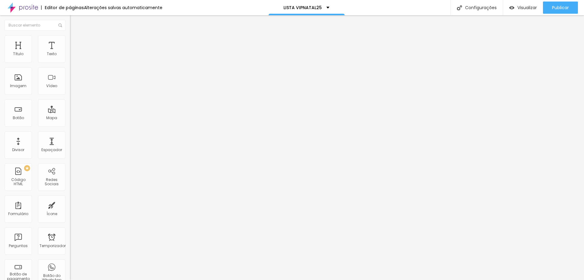
click at [75, 42] on font "Estilo" at bounding box center [79, 39] width 9 height 5
type input "95"
type input "90"
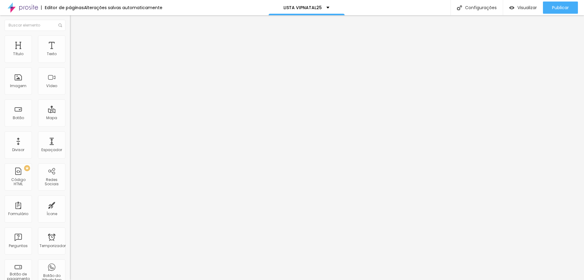
type input "85"
type input "80"
type input "75"
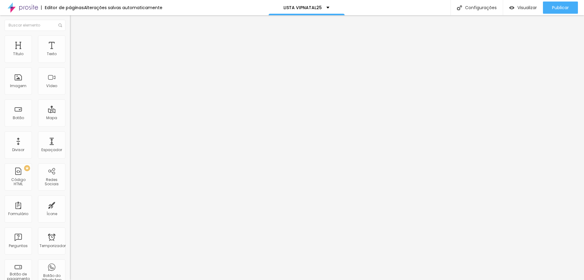
drag, startPoint x: 63, startPoint y: 64, endPoint x: 49, endPoint y: 65, distance: 14.3
type input "75"
click at [70, 62] on input "range" at bounding box center [89, 60] width 39 height 5
type input "22"
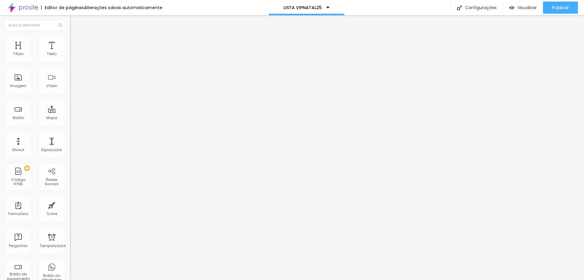
type input "23"
type input "26"
type input "29"
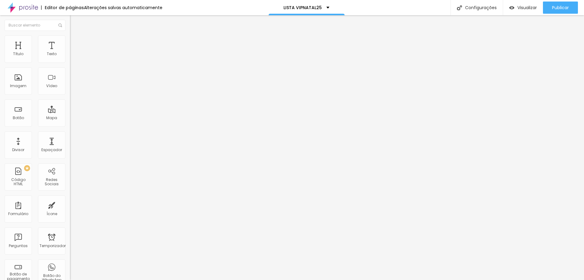
type input "29"
type input "33"
type input "35"
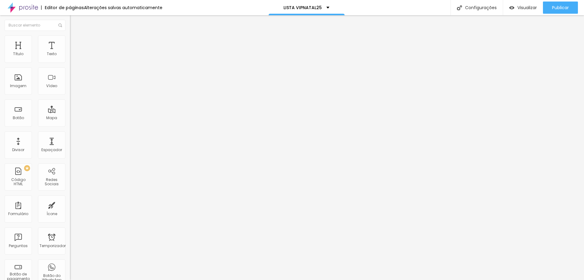
type input "36"
type input "38"
type input "39"
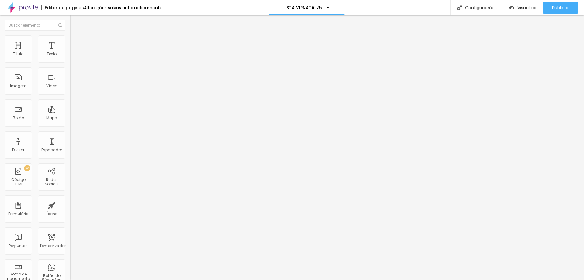
type input "39"
type input "41"
type input "43"
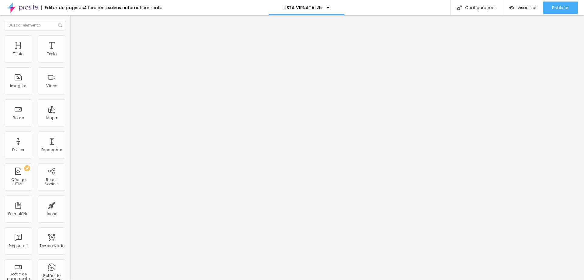
type input "44"
type input "48"
type input "49"
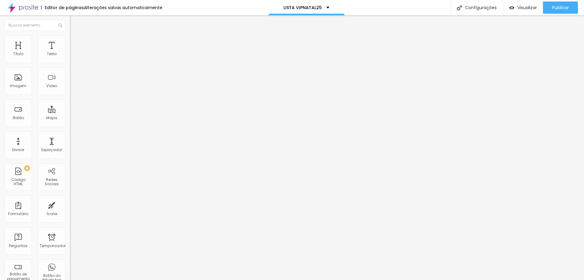
type input "49"
type input "51"
type input "54"
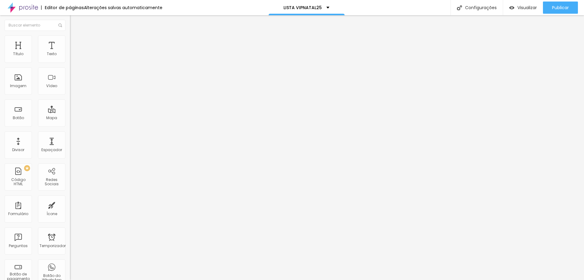
type input "58"
type input "59"
type input "63"
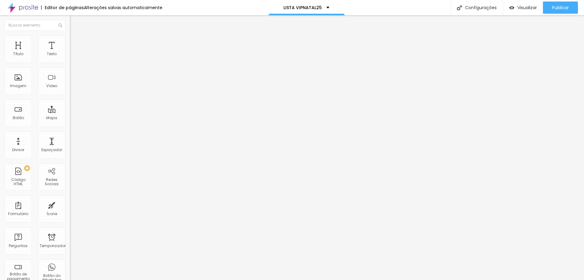
type input "63"
type input "66"
type input "69"
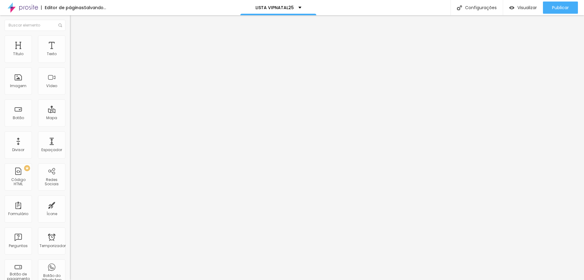
drag, startPoint x: 18, startPoint y: 77, endPoint x: 27, endPoint y: 77, distance: 9.1
type input "69"
click at [70, 134] on input "range" at bounding box center [89, 136] width 39 height 5
type input "70"
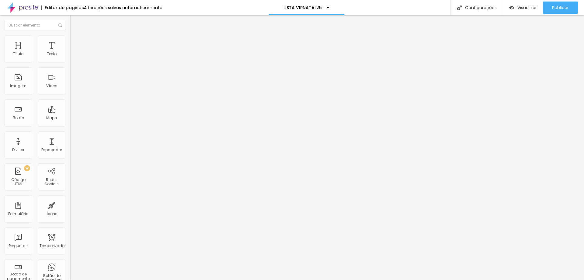
click at [70, 62] on input "range" at bounding box center [89, 60] width 39 height 5
click at [75, 42] on font "Estilo" at bounding box center [79, 39] width 9 height 5
type input "75"
type input "80"
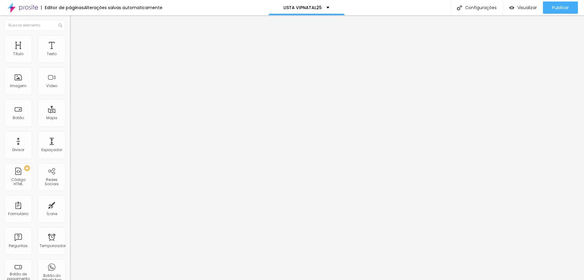
drag, startPoint x: 45, startPoint y: 65, endPoint x: 51, endPoint y: 65, distance: 6.7
type input "80"
click at [70, 62] on input "range" at bounding box center [89, 60] width 39 height 5
type input "86"
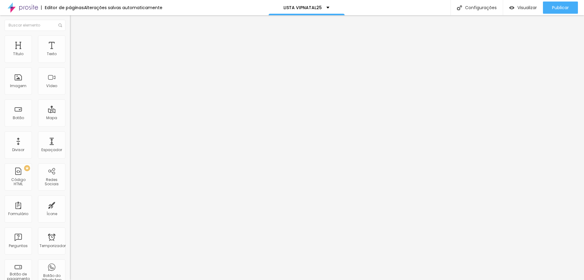
type input "89"
type input "92"
type input "94"
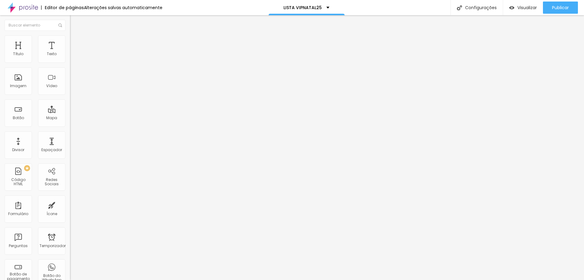
type input "94"
type input "66"
type input "58"
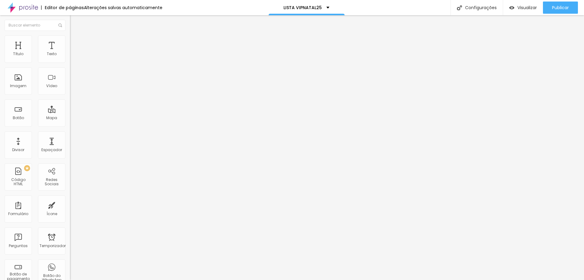
type input "49"
type input "48"
type input "46"
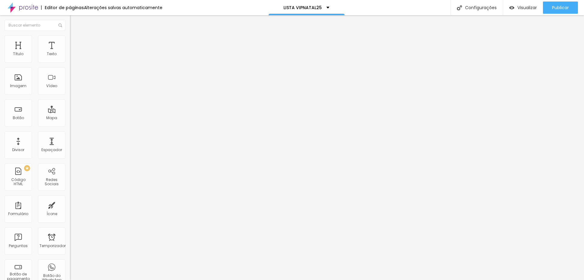
type input "46"
type input "44"
type input "43"
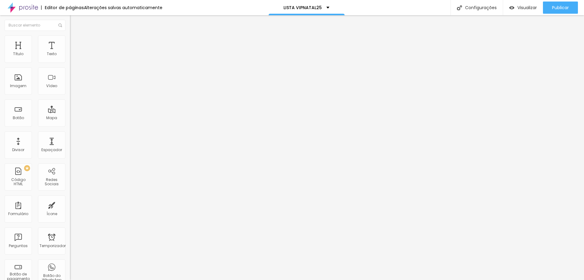
type input "41"
type input "38"
drag, startPoint x: 29, startPoint y: 78, endPoint x: 46, endPoint y: 68, distance: 19.3
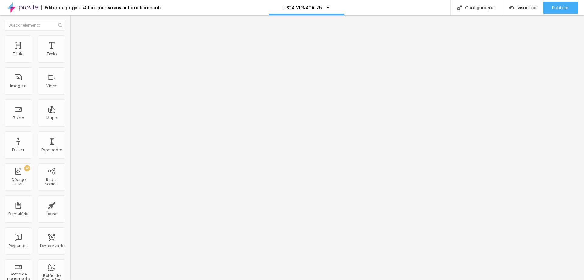
type input "44"
click at [70, 134] on input "range" at bounding box center [89, 136] width 39 height 5
type input "44"
type input "85"
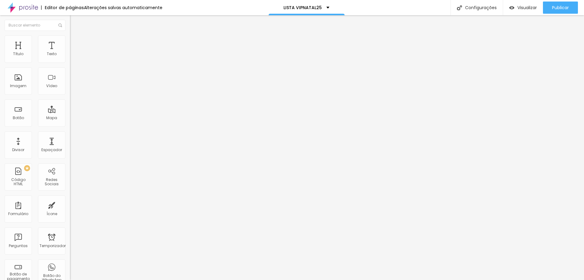
type input "90"
drag, startPoint x: 53, startPoint y: 65, endPoint x: 58, endPoint y: 65, distance: 5.2
type input "90"
click at [70, 62] on input "range" at bounding box center [89, 60] width 39 height 5
click at [22, 88] on font "Imagem" at bounding box center [18, 85] width 16 height 5
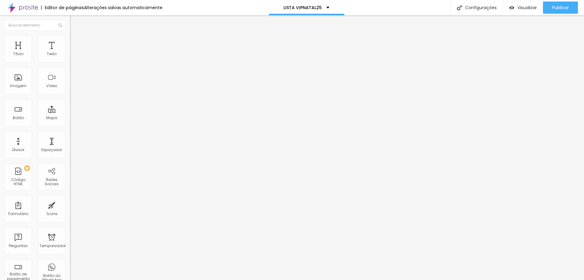
click at [74, 52] on font "Adicionar imagem" at bounding box center [92, 49] width 36 height 5
click at [75, 42] on font "Avançado" at bounding box center [85, 39] width 20 height 5
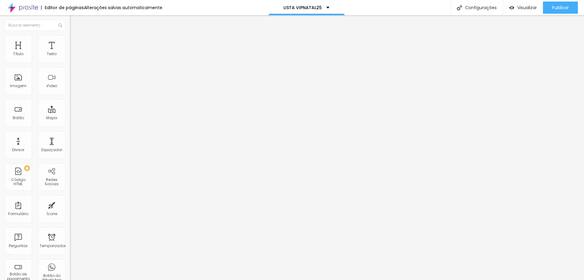
type input "22"
type input "24"
type input "30"
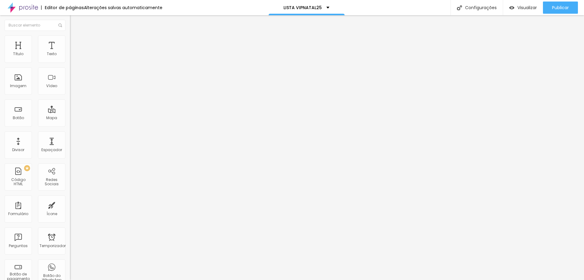
type input "30"
type input "26"
type input "25"
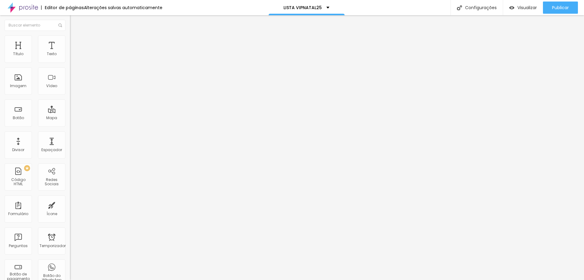
type input "23"
drag, startPoint x: 23, startPoint y: 60, endPoint x: 15, endPoint y: 61, distance: 8.1
click at [70, 112] on input "range" at bounding box center [89, 114] width 39 height 5
click at [75, 42] on font "Avançado" at bounding box center [85, 39] width 20 height 5
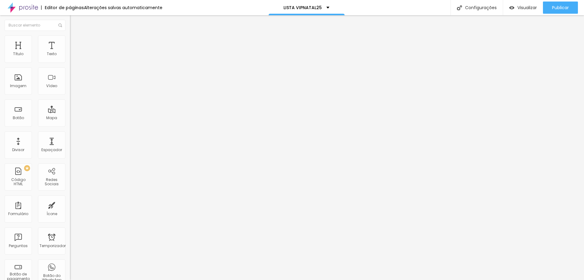
click at [70, 33] on li "Estilo" at bounding box center [105, 32] width 70 height 6
click at [75, 41] on font "Avançado" at bounding box center [85, 39] width 20 height 5
click at [70, 35] on img at bounding box center [72, 31] width 5 height 5
click at [72, 57] on icon "button" at bounding box center [74, 55] width 4 height 4
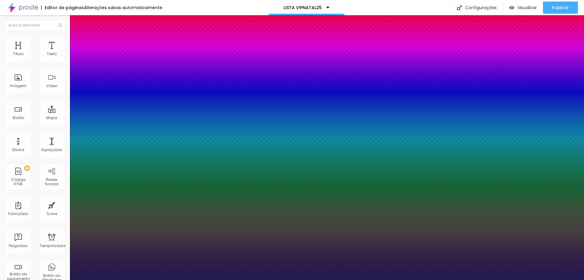
drag, startPoint x: 82, startPoint y: 103, endPoint x: 86, endPoint y: 104, distance: 4.4
click at [395, 279] on div at bounding box center [292, 280] width 584 height 0
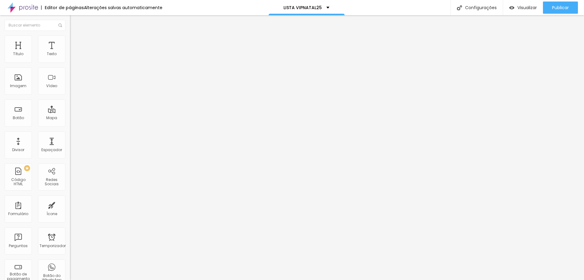
click at [75, 21] on img "button" at bounding box center [77, 22] width 5 height 5
click at [70, 58] on button "button" at bounding box center [74, 55] width 9 height 6
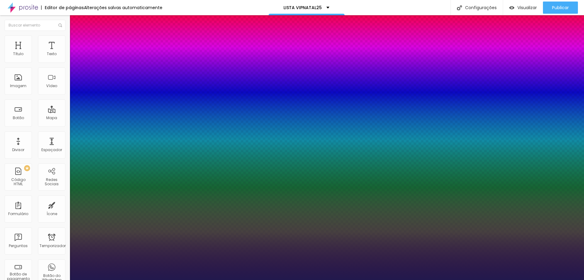
click at [393, 279] on div at bounding box center [292, 280] width 584 height 0
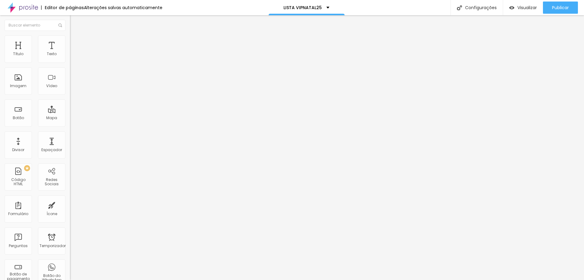
click at [72, 57] on icon "button" at bounding box center [74, 55] width 4 height 4
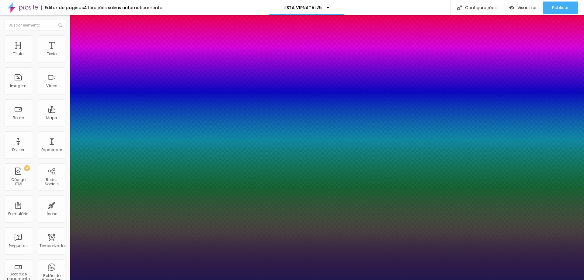
click at [473, 279] on div at bounding box center [292, 280] width 584 height 0
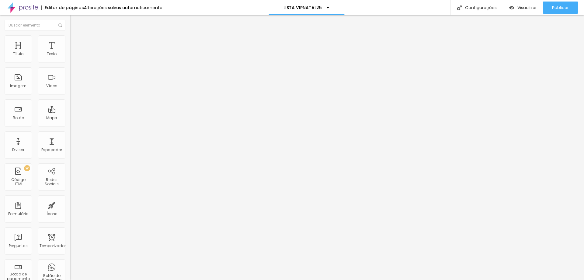
click at [72, 57] on icon "button" at bounding box center [74, 55] width 4 height 4
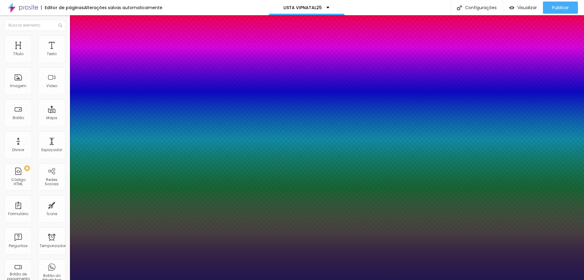
click at [524, 279] on div at bounding box center [292, 280] width 584 height 0
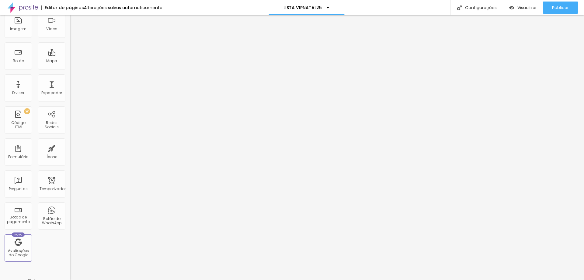
scroll to position [0, 0]
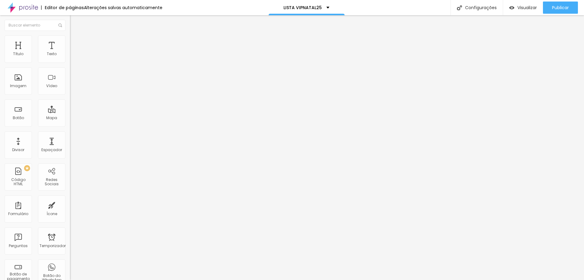
click at [72, 57] on icon "button" at bounding box center [74, 55] width 4 height 4
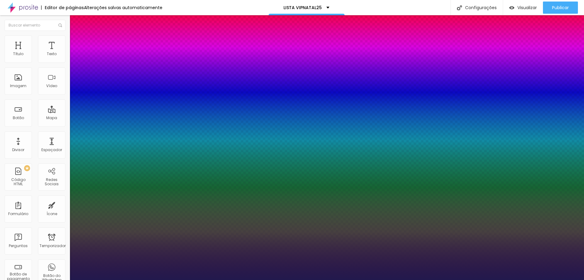
drag, startPoint x: 85, startPoint y: 103, endPoint x: 90, endPoint y: 103, distance: 4.9
click at [349, 279] on div at bounding box center [292, 280] width 584 height 0
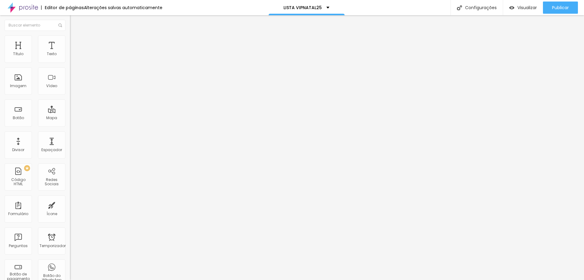
click at [70, 22] on button "Editar nulo" at bounding box center [105, 22] width 70 height 14
click at [75, 23] on img "button" at bounding box center [77, 22] width 5 height 5
click at [75, 42] on font "Avançado" at bounding box center [85, 39] width 20 height 5
click at [75, 43] on font "Avançado" at bounding box center [85, 45] width 20 height 5
click at [70, 40] on li "Estilo" at bounding box center [105, 38] width 70 height 6
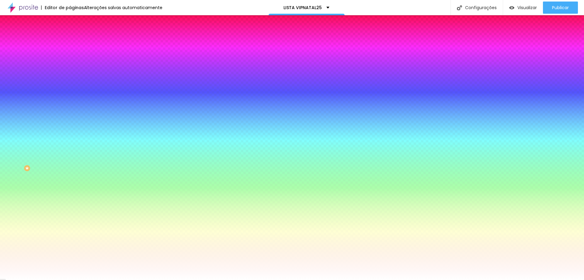
drag, startPoint x: 49, startPoint y: 111, endPoint x: 65, endPoint y: 111, distance: 16.1
click at [70, 89] on div "#FFFFFF" at bounding box center [105, 86] width 70 height 6
click at [70, 83] on div at bounding box center [105, 83] width 70 height 0
click at [54, 151] on div at bounding box center [292, 140] width 584 height 280
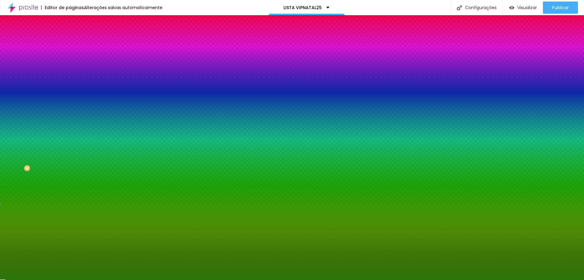
drag, startPoint x: 47, startPoint y: 149, endPoint x: 47, endPoint y: 143, distance: 6.4
click at [47, 143] on div at bounding box center [292, 140] width 584 height 280
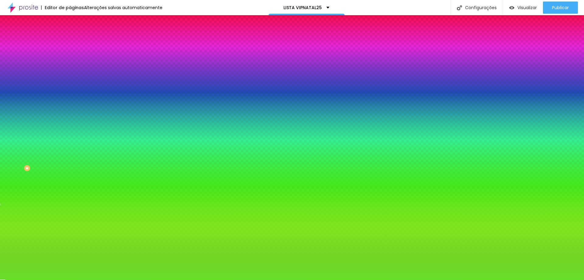
drag, startPoint x: 41, startPoint y: 142, endPoint x: 50, endPoint y: 119, distance: 24.0
click at [44, 121] on div at bounding box center [292, 140] width 584 height 280
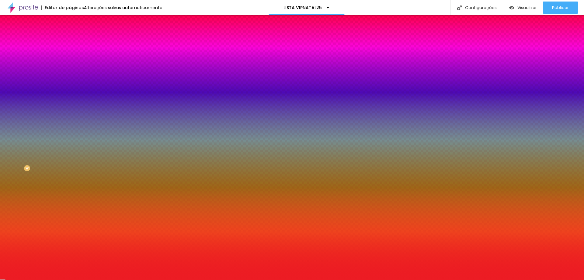
click at [54, 118] on div at bounding box center [292, 140] width 584 height 280
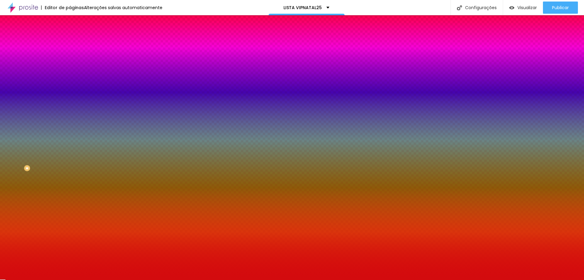
drag, startPoint x: 39, startPoint y: 126, endPoint x: 47, endPoint y: 126, distance: 7.6
click at [47, 126] on div at bounding box center [292, 140] width 584 height 280
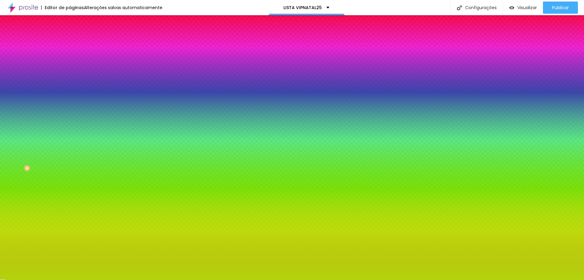
click at [55, 155] on div at bounding box center [292, 140] width 584 height 280
click at [55, 157] on div at bounding box center [292, 140] width 584 height 280
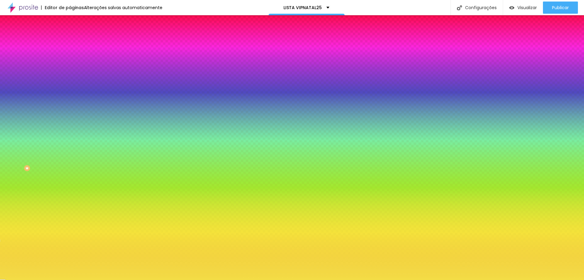
click at [38, 120] on div at bounding box center [292, 140] width 584 height 280
click at [53, 157] on div at bounding box center [292, 140] width 584 height 280
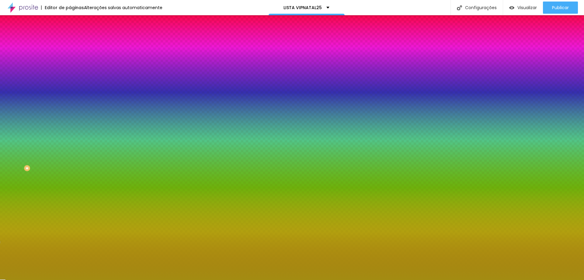
click at [45, 135] on div at bounding box center [292, 140] width 584 height 280
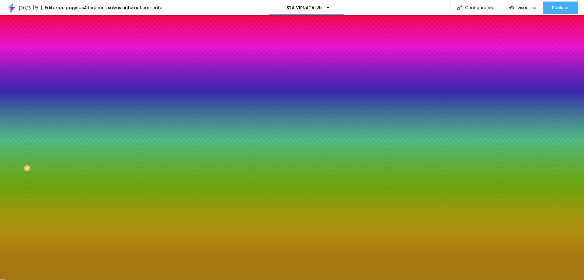
drag, startPoint x: 53, startPoint y: 161, endPoint x: 53, endPoint y: 158, distance: 3.1
click at [53, 158] on div at bounding box center [292, 140] width 584 height 280
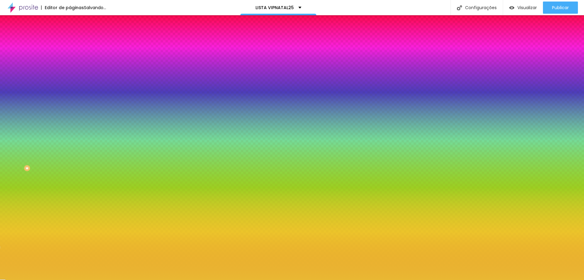
click at [40, 122] on div at bounding box center [292, 140] width 584 height 280
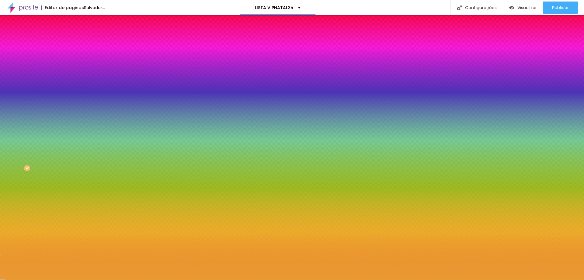
click at [1, 254] on div at bounding box center [-1, 255] width 1 height 2
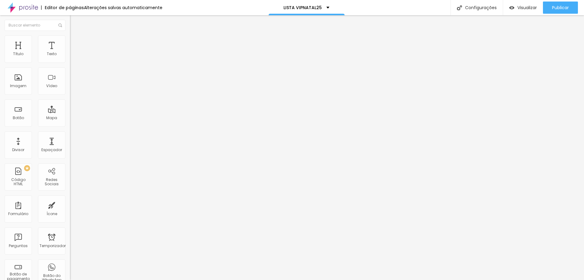
click at [75, 42] on font "Avançado" at bounding box center [85, 39] width 20 height 5
click at [75, 36] on font "Estilo" at bounding box center [79, 33] width 9 height 5
click at [70, 90] on button "button" at bounding box center [74, 87] width 9 height 6
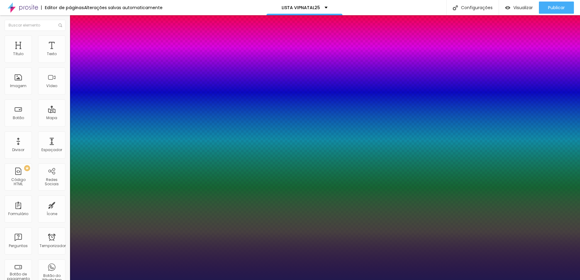
click at [112, 279] on div at bounding box center [290, 280] width 580 height 0
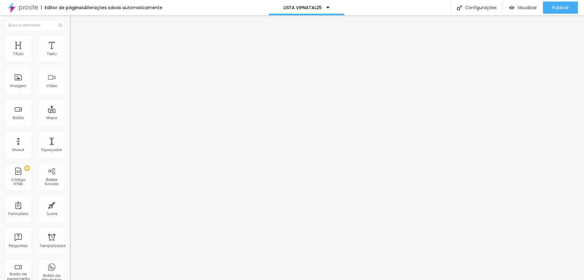
drag, startPoint x: 34, startPoint y: 39, endPoint x: 35, endPoint y: 50, distance: 11.1
click at [70, 39] on img at bounding box center [72, 37] width 5 height 5
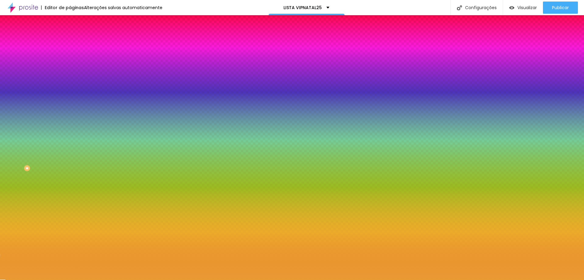
drag, startPoint x: 48, startPoint y: 109, endPoint x: 65, endPoint y: 111, distance: 16.8
click at [70, 89] on input "#E99A33" at bounding box center [106, 86] width 73 height 6
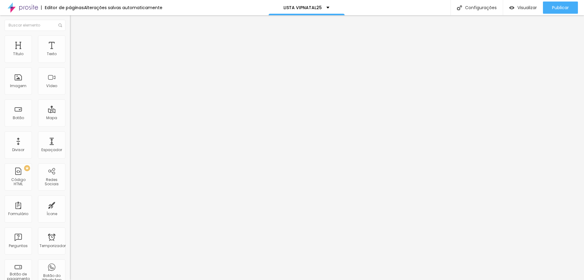
click at [70, 38] on li "Estilo" at bounding box center [105, 38] width 70 height 6
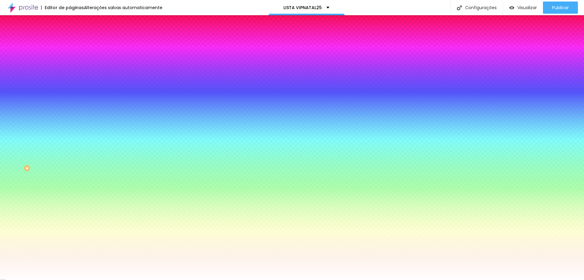
drag, startPoint x: 48, startPoint y: 109, endPoint x: 65, endPoint y: 109, distance: 17.4
click at [70, 89] on div "#FFFFFF" at bounding box center [105, 86] width 70 height 6
paste input "E99A33"
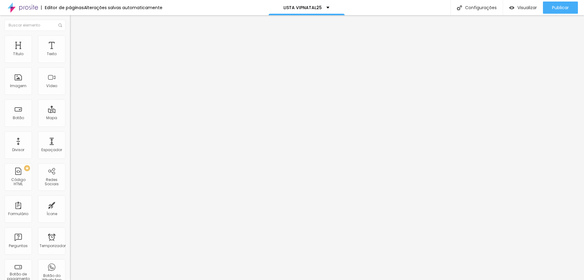
click at [75, 41] on font "Estilo" at bounding box center [79, 39] width 9 height 5
click at [75, 42] on font "Estilo" at bounding box center [79, 39] width 9 height 5
click at [74, 59] on font "Quero Agendar meu Ensaio" at bounding box center [99, 56] width 51 height 5
click at [75, 42] on font "Estilo" at bounding box center [79, 39] width 9 height 5
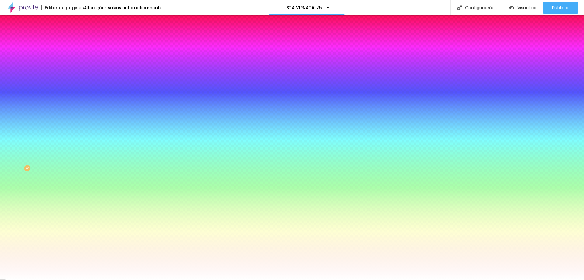
click at [70, 47] on li "Avançado" at bounding box center [105, 44] width 70 height 6
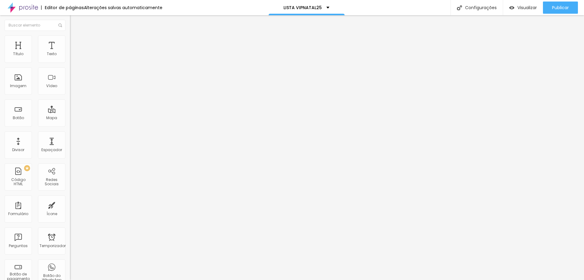
click at [70, 35] on img at bounding box center [72, 31] width 5 height 5
click at [70, 61] on div "Quero Agendar meu Ensaio" at bounding box center [105, 56] width 70 height 10
click at [70, 61] on img at bounding box center [72, 63] width 4 height 4
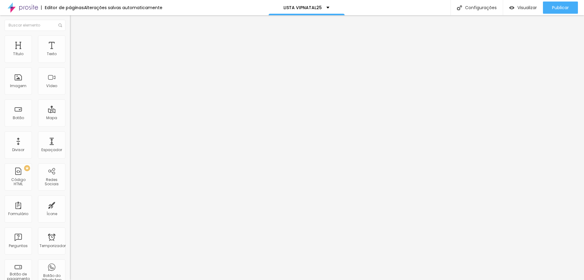
drag, startPoint x: 232, startPoint y: 149, endPoint x: 191, endPoint y: 152, distance: 40.9
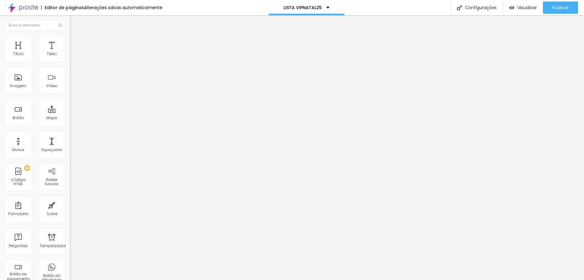
drag, startPoint x: 352, startPoint y: 112, endPoint x: 296, endPoint y: 114, distance: 56.4
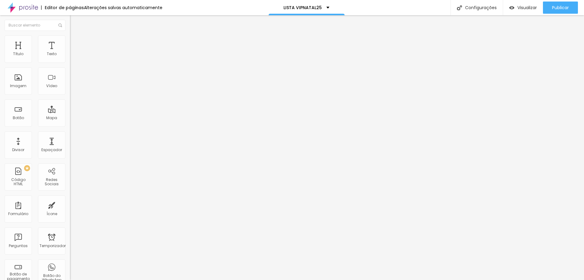
click at [70, 61] on div "Quero Agendar meu Ensaio" at bounding box center [105, 56] width 70 height 10
drag, startPoint x: 215, startPoint y: 60, endPoint x: 184, endPoint y: 63, distance: 30.7
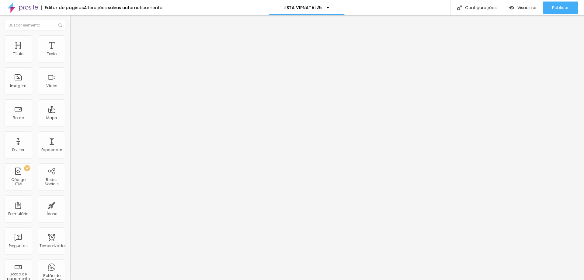
drag, startPoint x: 217, startPoint y: 160, endPoint x: 187, endPoint y: 160, distance: 30.1
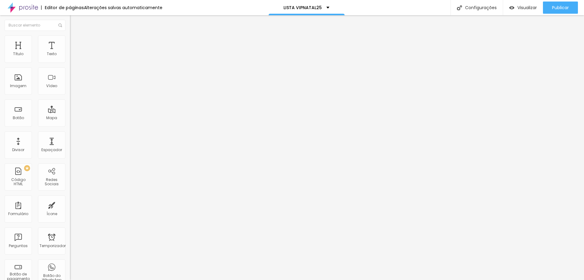
drag, startPoint x: 220, startPoint y: 158, endPoint x: 190, endPoint y: 157, distance: 30.5
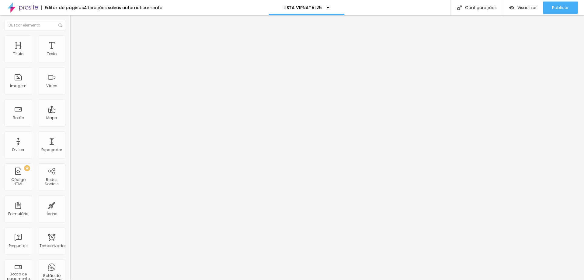
scroll to position [0, 5]
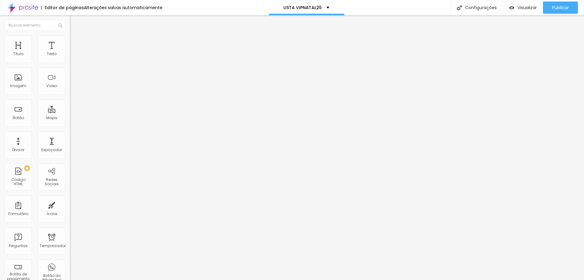
drag, startPoint x: 217, startPoint y: 179, endPoint x: 200, endPoint y: 180, distance: 17.4
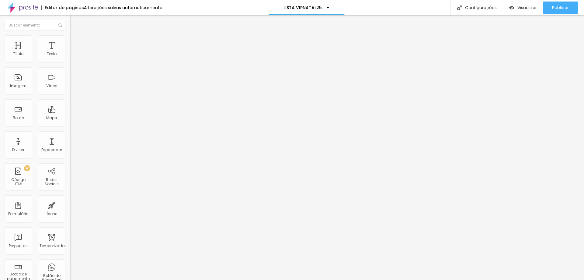
drag, startPoint x: 246, startPoint y: 200, endPoint x: 186, endPoint y: 199, distance: 60.3
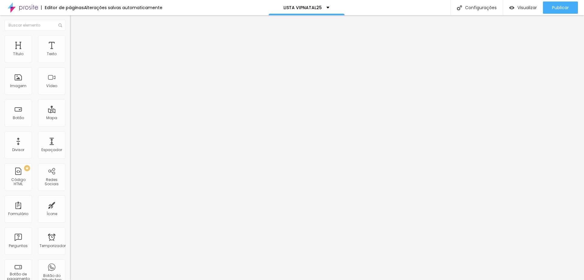
drag, startPoint x: 232, startPoint y: 230, endPoint x: 213, endPoint y: 230, distance: 19.2
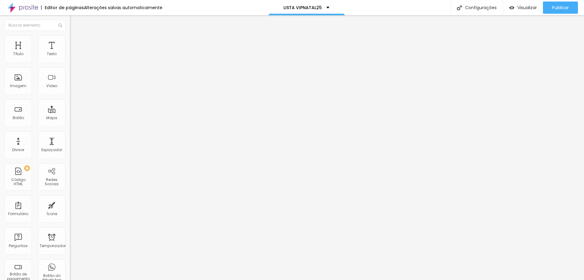
drag, startPoint x: 233, startPoint y: 213, endPoint x: 213, endPoint y: 214, distance: 19.5
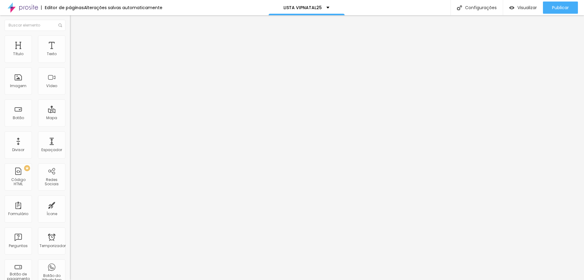
drag, startPoint x: 252, startPoint y: 169, endPoint x: 200, endPoint y: 170, distance: 52.7
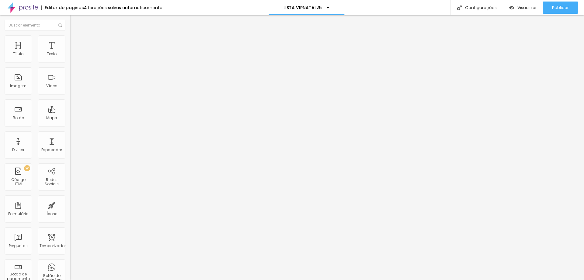
drag, startPoint x: 234, startPoint y: 200, endPoint x: 221, endPoint y: 202, distance: 12.7
drag, startPoint x: 233, startPoint y: 212, endPoint x: 213, endPoint y: 213, distance: 20.4
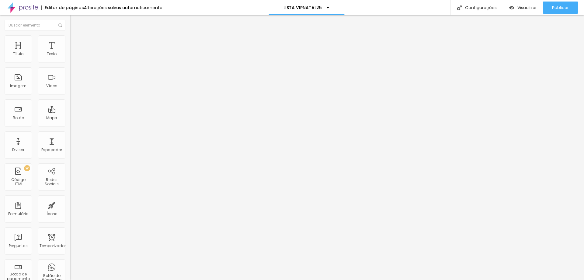
scroll to position [85, 0]
drag, startPoint x: 219, startPoint y: 203, endPoint x: 195, endPoint y: 205, distance: 24.8
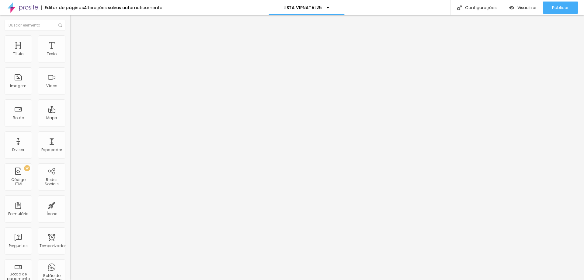
scroll to position [0, 0]
drag, startPoint x: 233, startPoint y: 170, endPoint x: 200, endPoint y: 170, distance: 33.5
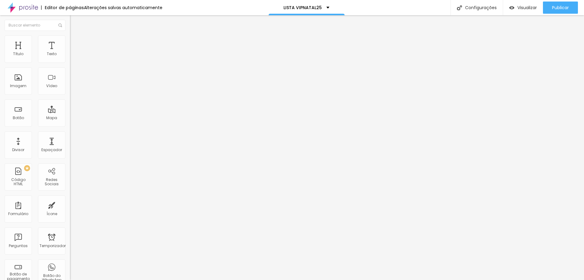
scroll to position [30, 0]
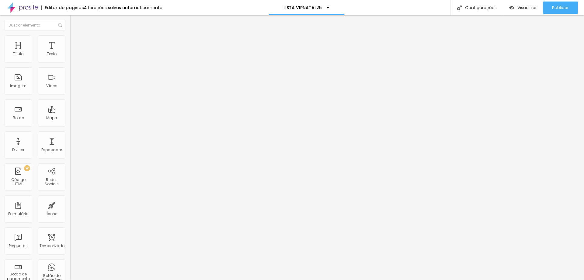
scroll to position [0, 0]
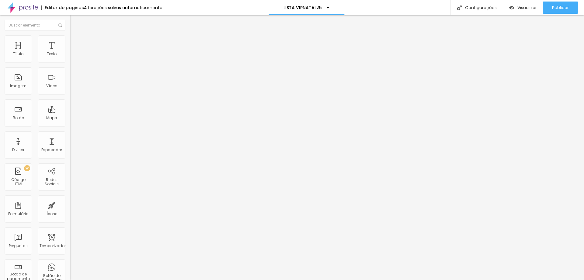
drag, startPoint x: 208, startPoint y: 148, endPoint x: 197, endPoint y: 148, distance: 11.0
drag, startPoint x: 228, startPoint y: 147, endPoint x: 201, endPoint y: 148, distance: 27.4
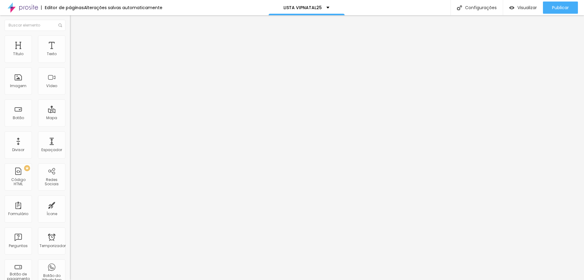
drag, startPoint x: 353, startPoint y: 146, endPoint x: 325, endPoint y: 152, distance: 28.9
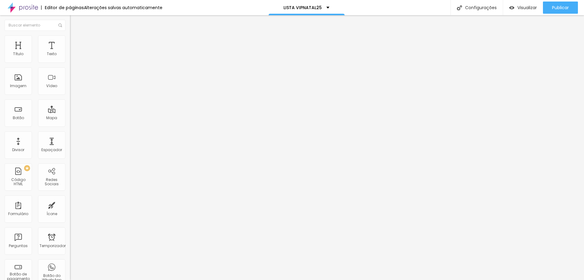
click at [70, 61] on div "VIPNATAL25" at bounding box center [105, 56] width 70 height 10
click at [75, 42] on font "Estilo" at bounding box center [79, 39] width 9 height 5
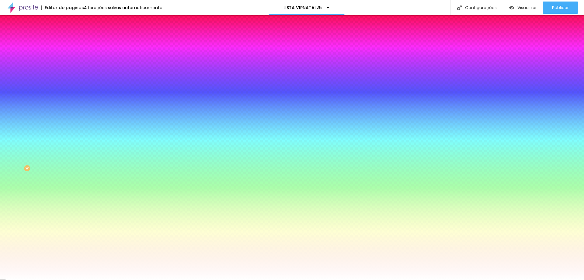
click at [75, 43] on font "Avançado" at bounding box center [85, 45] width 20 height 5
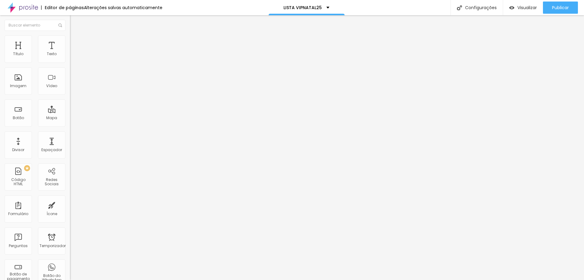
click at [75, 42] on font "Estilo" at bounding box center [79, 39] width 9 height 5
